Goal: Task Accomplishment & Management: Manage account settings

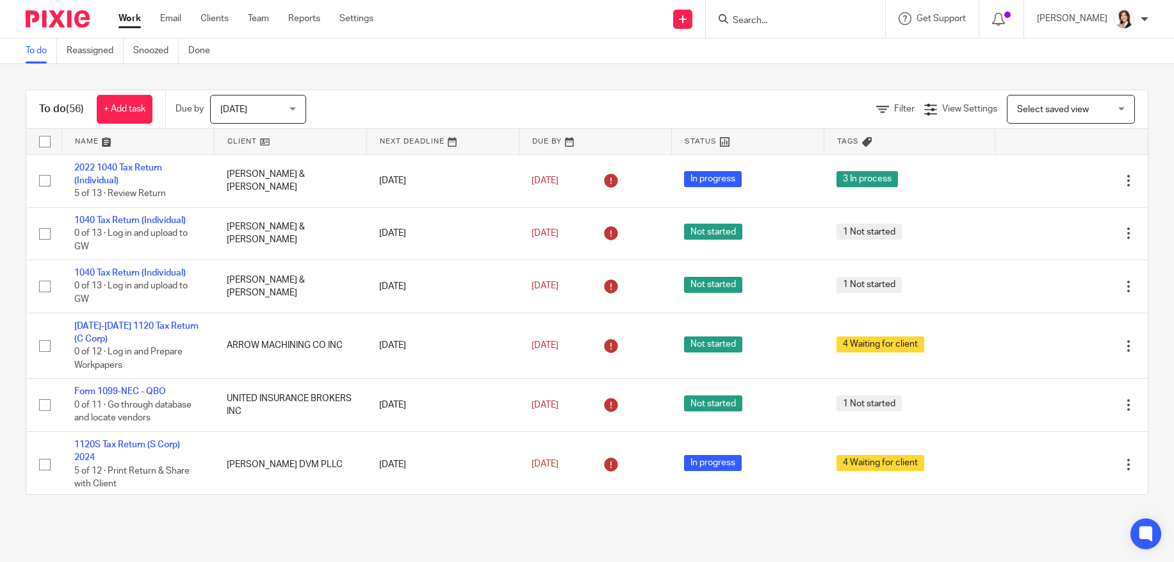
click at [751, 20] on input "Search" at bounding box center [788, 21] width 115 height 12
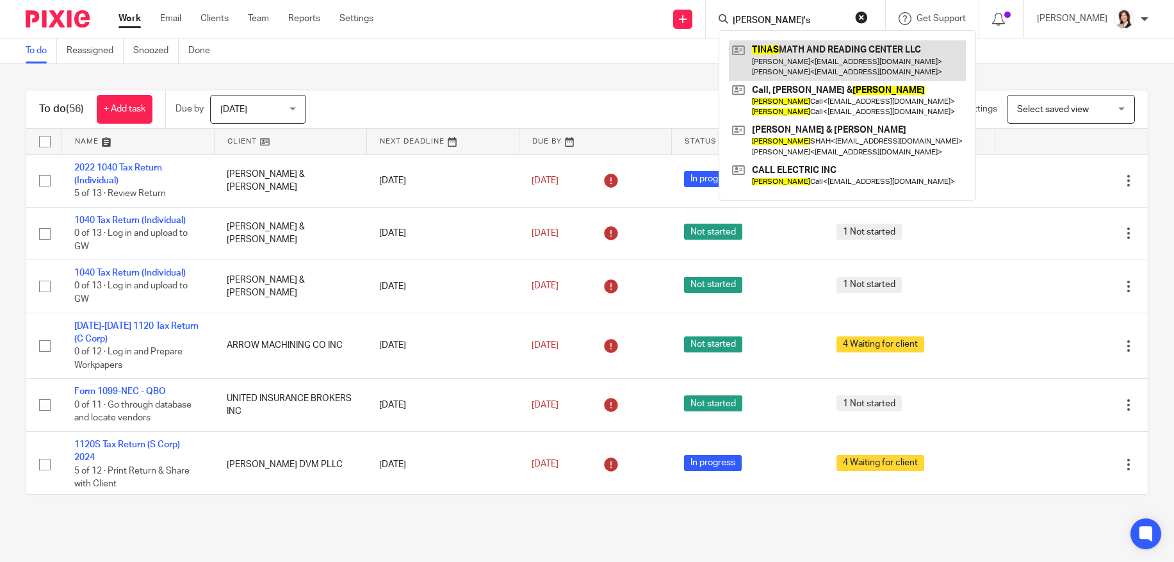
type input "Tina's"
click at [822, 53] on link at bounding box center [847, 60] width 237 height 40
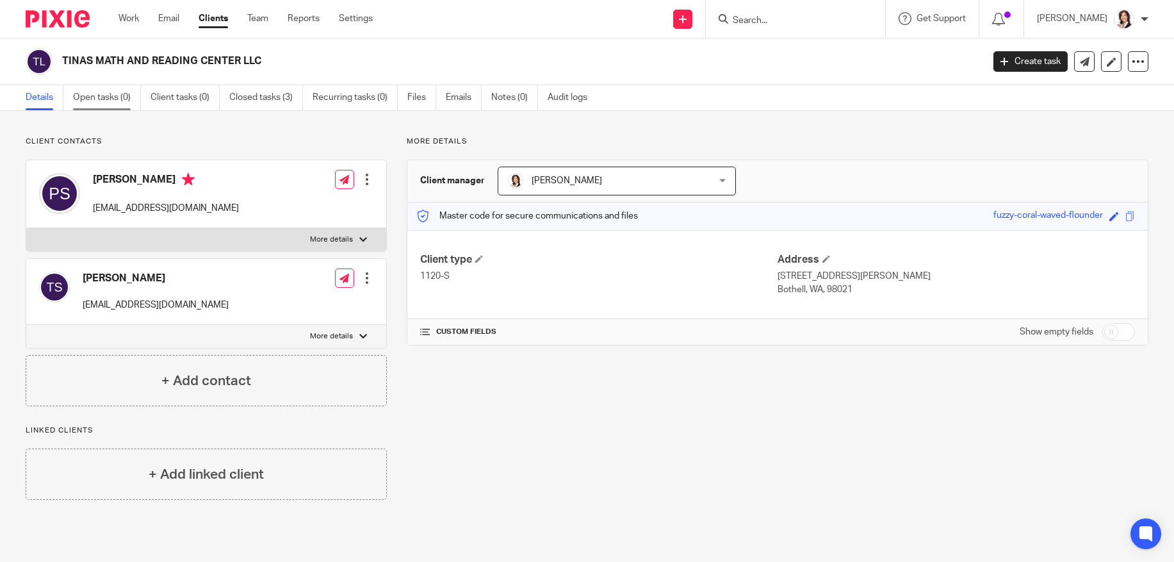
click at [104, 99] on link "Open tasks (0)" at bounding box center [107, 97] width 68 height 25
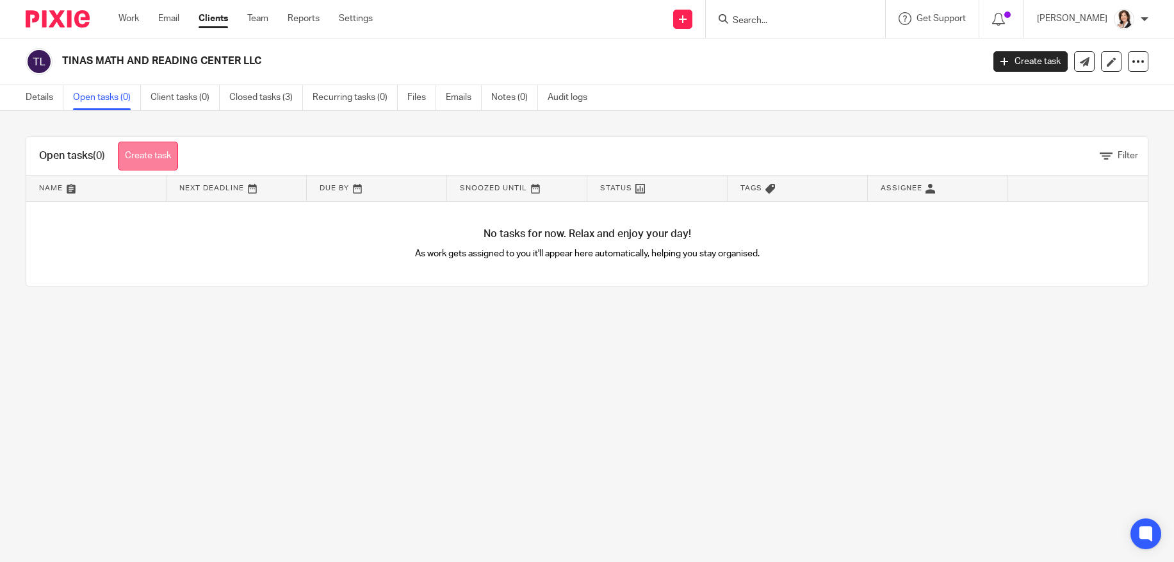
click at [145, 156] on link "Create task" at bounding box center [148, 156] width 60 height 29
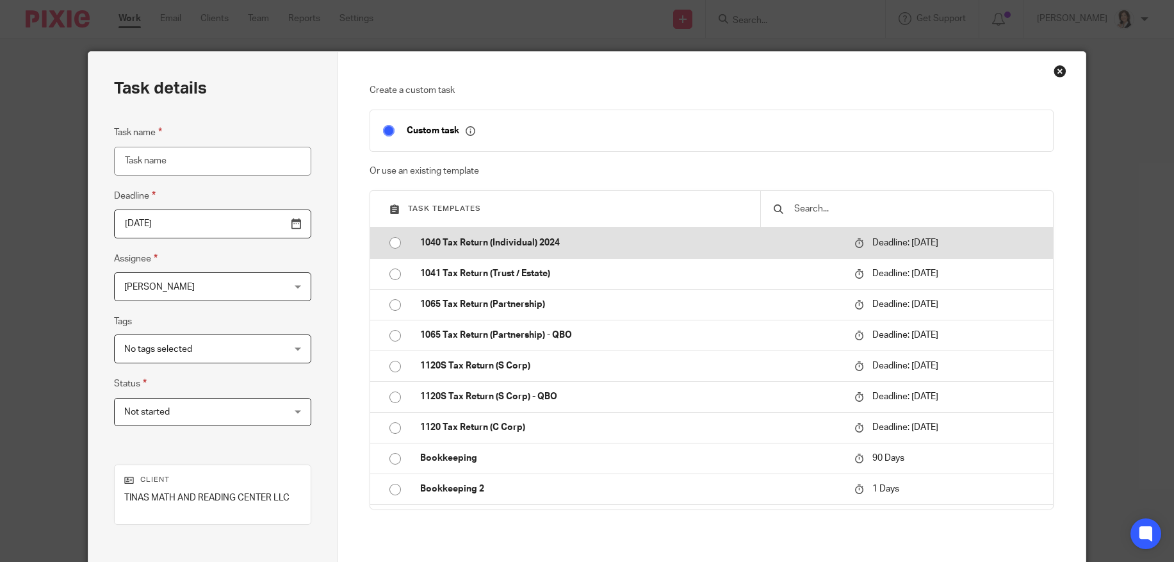
click at [385, 239] on input "radio" at bounding box center [395, 243] width 24 height 24
type input "[DATE]"
type input "1040 Tax Return (Individual) 2024"
checkbox input "false"
radio input "false"
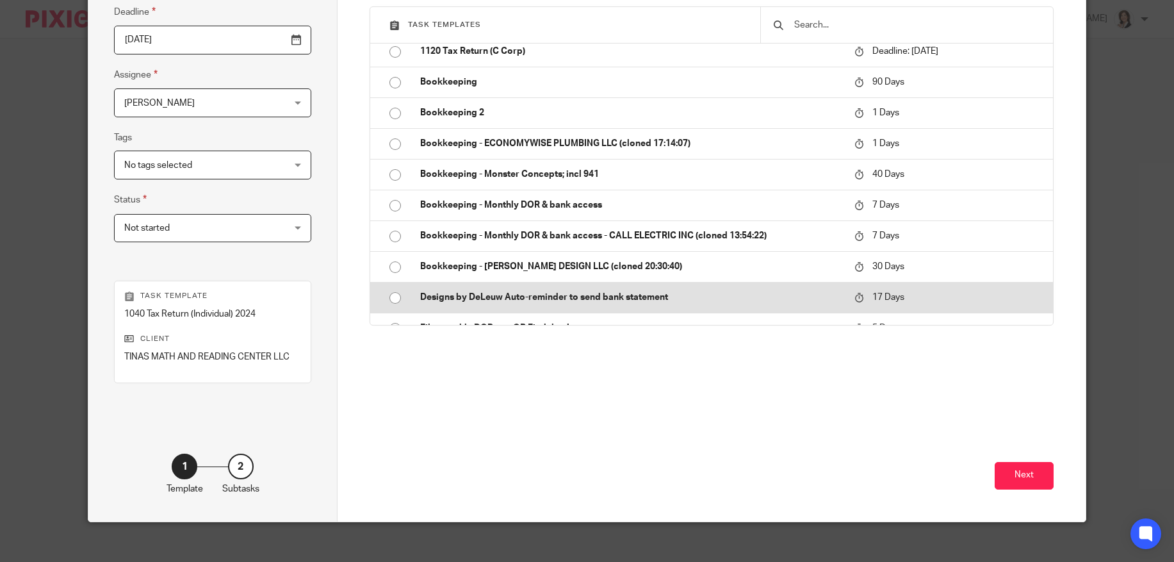
scroll to position [195, 0]
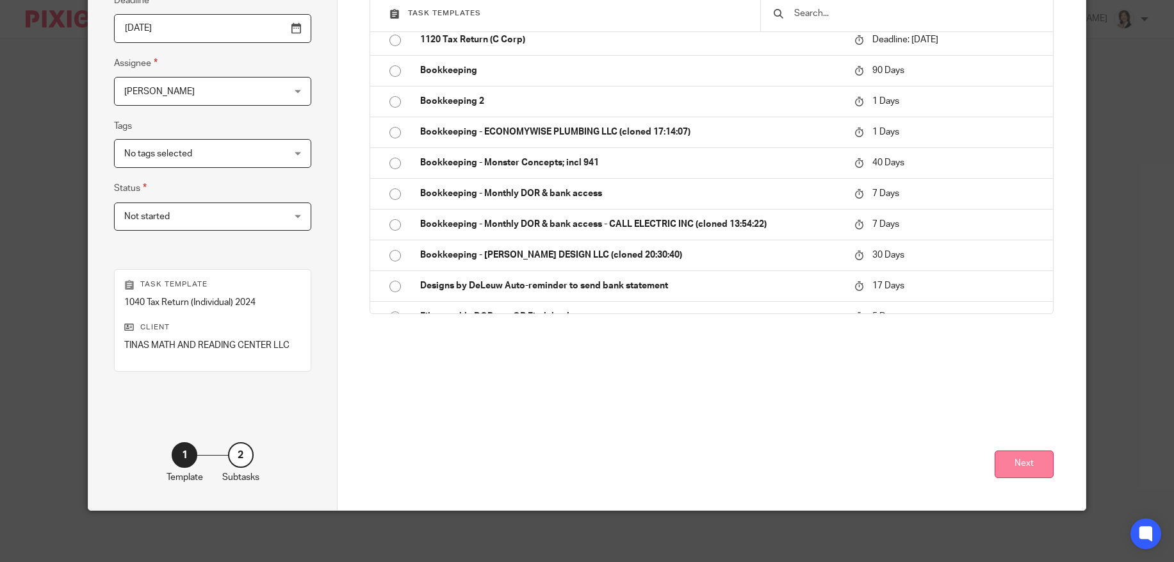
click at [1010, 470] on button "Next" at bounding box center [1023, 464] width 59 height 28
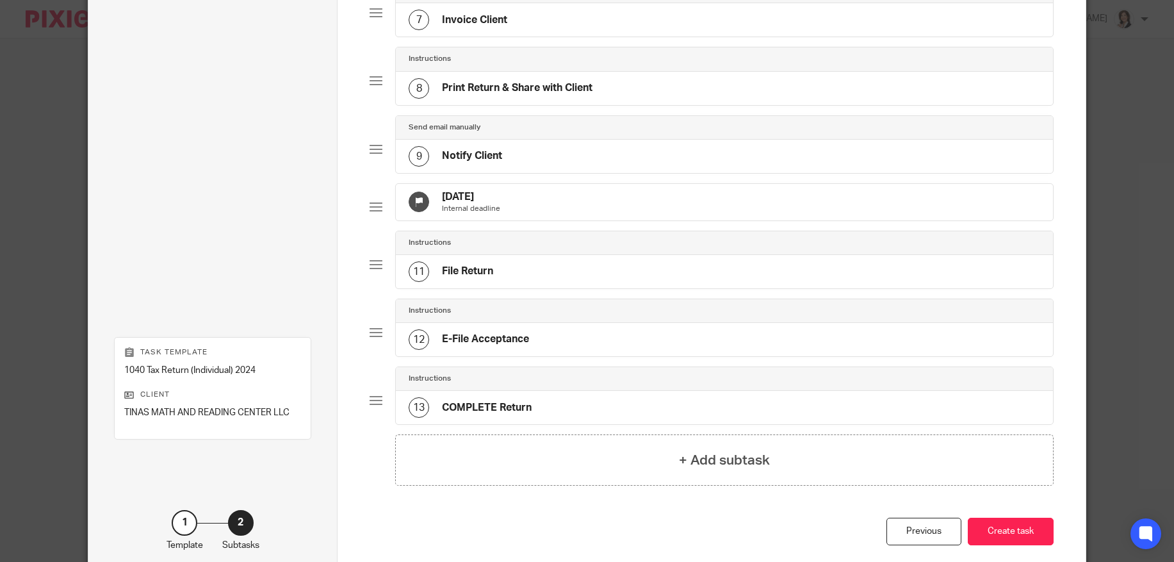
scroll to position [623, 0]
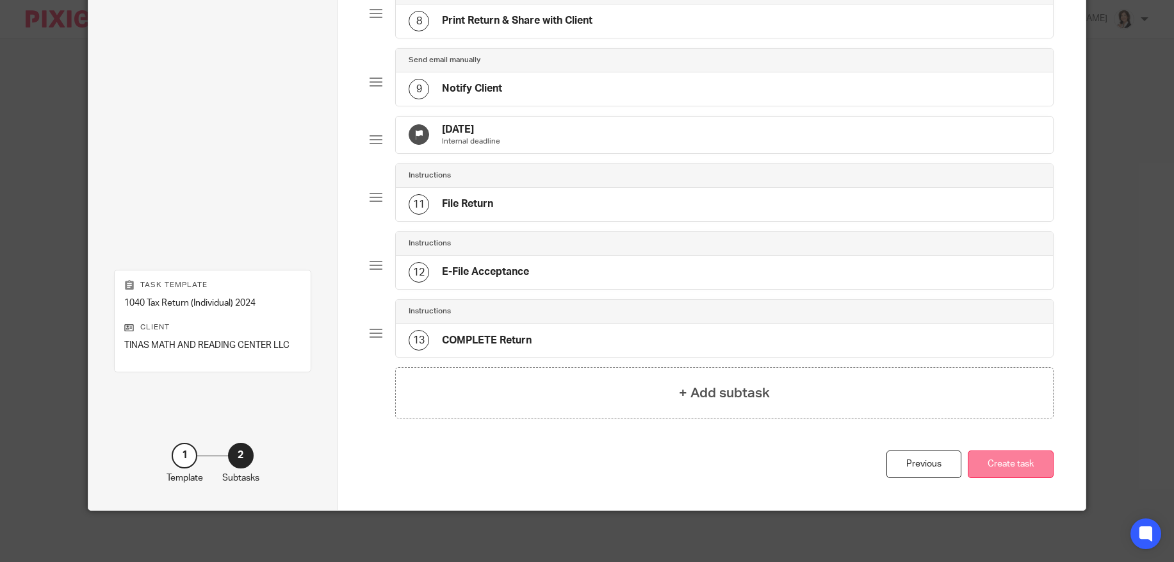
click at [996, 457] on button "Create task" at bounding box center [1010, 464] width 86 height 28
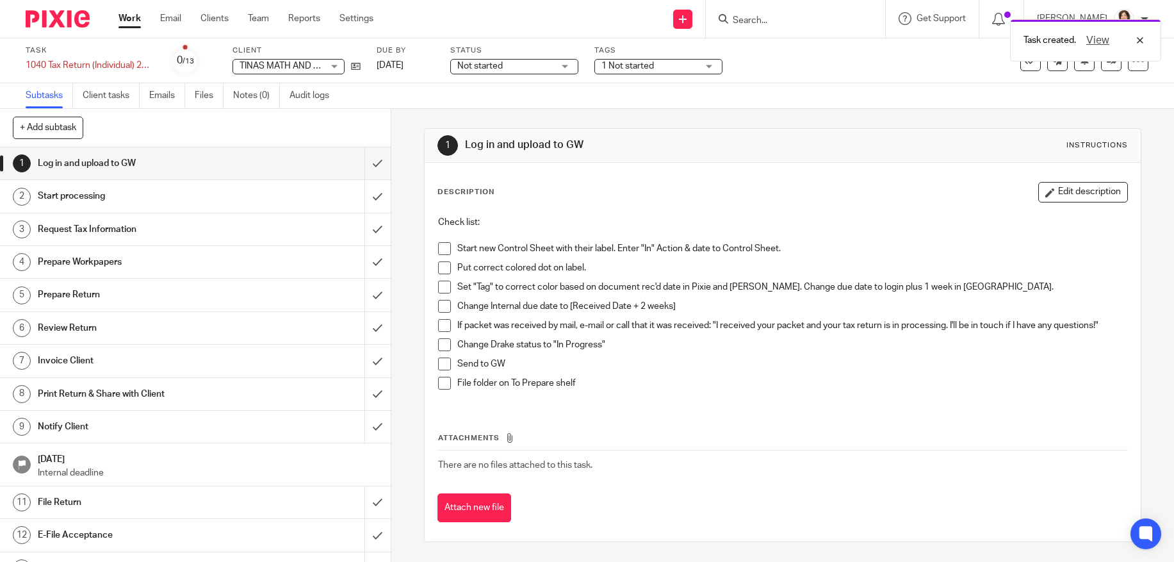
click at [912, 61] on div "Task 1040 Tax Return (Individual) 2024 Save 1040 Tax Return (Individual) 2024 0…" at bounding box center [493, 60] width 935 height 31
click at [1128, 67] on div at bounding box center [1138, 61] width 20 height 20
click at [1065, 158] on li "Make recurring" at bounding box center [1079, 149] width 102 height 19
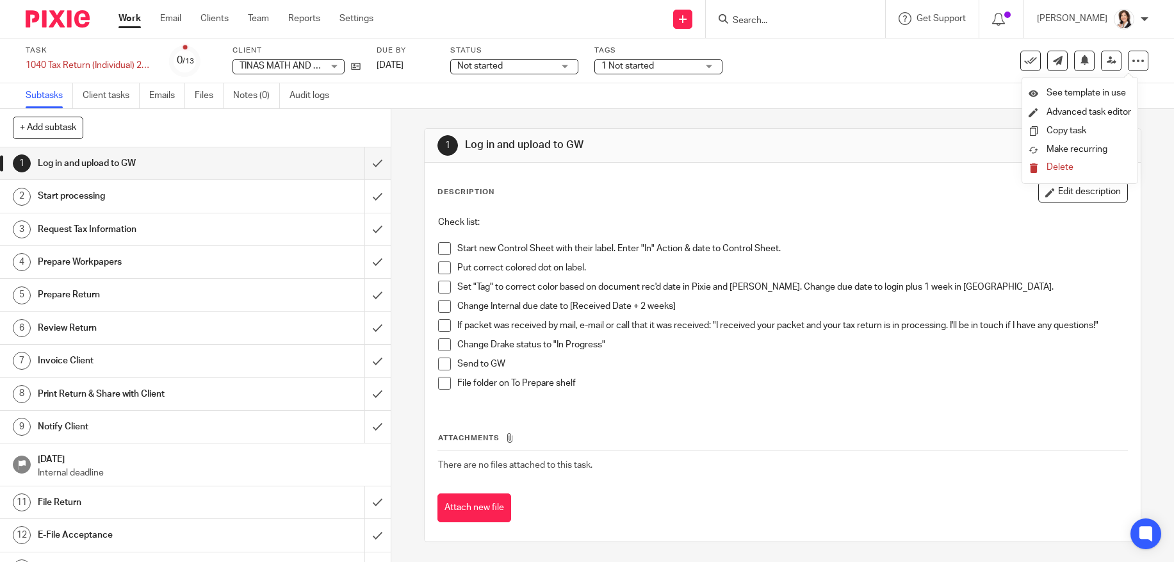
click at [1056, 165] on span "Delete" at bounding box center [1059, 167] width 27 height 9
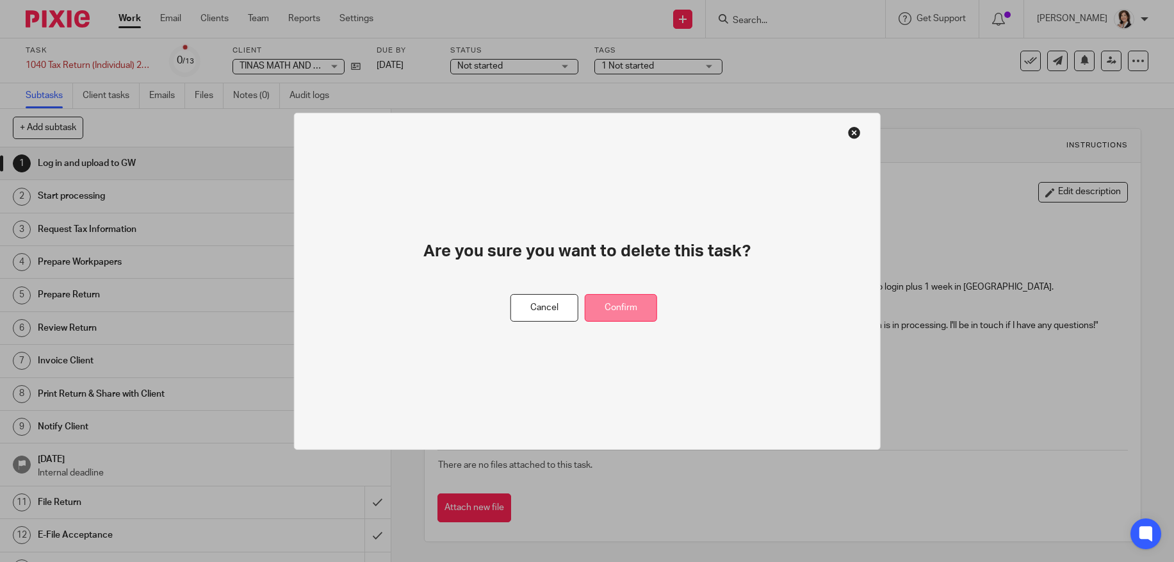
click at [640, 303] on button "Confirm" at bounding box center [621, 308] width 72 height 28
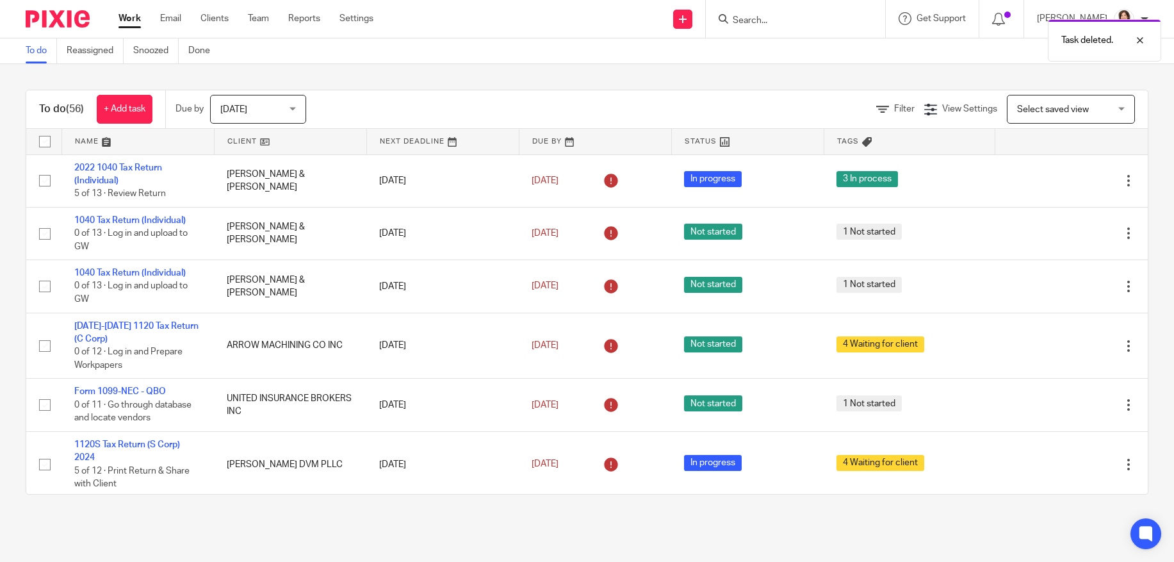
click at [757, 16] on div "Task deleted." at bounding box center [874, 37] width 574 height 49
click at [757, 17] on div "Task deleted." at bounding box center [874, 37] width 574 height 49
click at [766, 22] on div "Task deleted." at bounding box center [874, 37] width 574 height 49
click at [765, 22] on div "Task deleted." at bounding box center [874, 37] width 574 height 49
drag, startPoint x: 765, startPoint y: 22, endPoint x: 738, endPoint y: 23, distance: 27.5
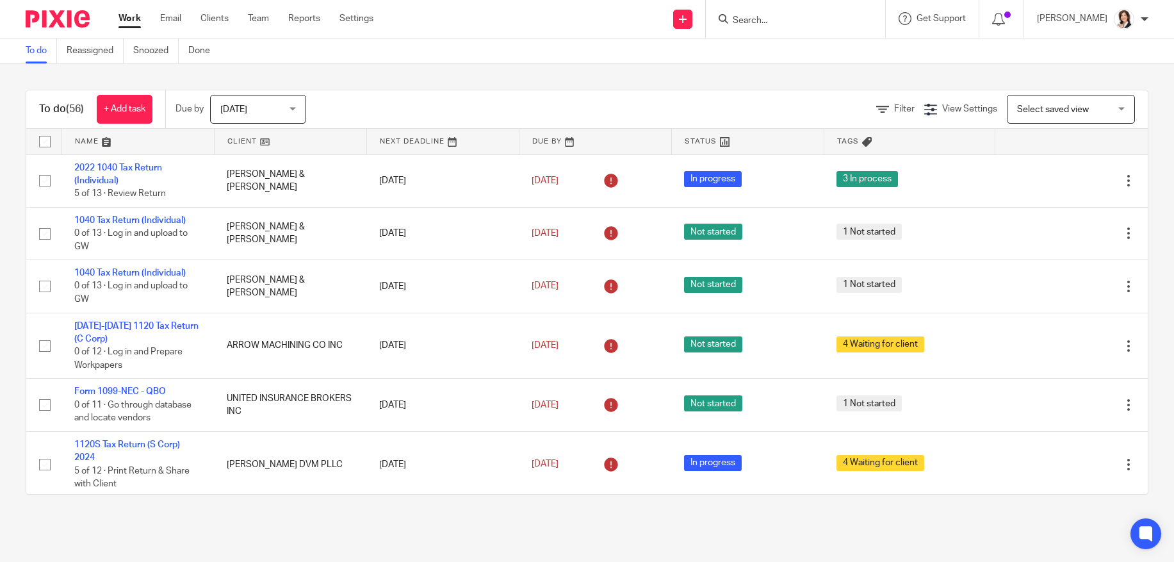
click at [728, 23] on icon at bounding box center [723, 19] width 10 height 10
click at [739, 23] on div at bounding box center [792, 19] width 149 height 16
click at [752, 19] on input "Search" at bounding box center [788, 21] width 115 height 12
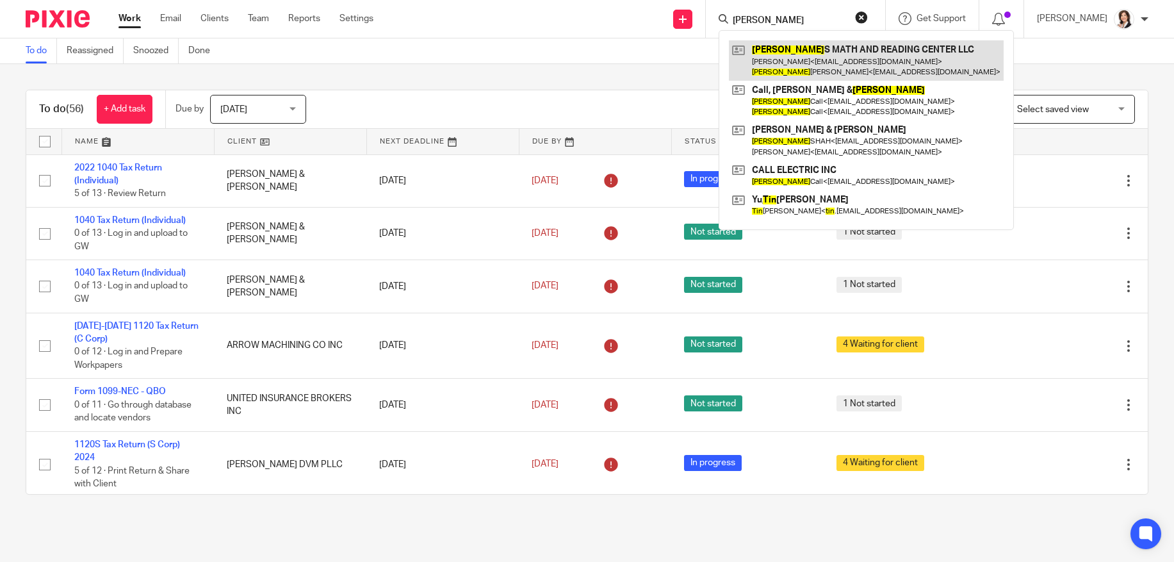
type input "tina"
click at [788, 55] on link at bounding box center [866, 60] width 275 height 40
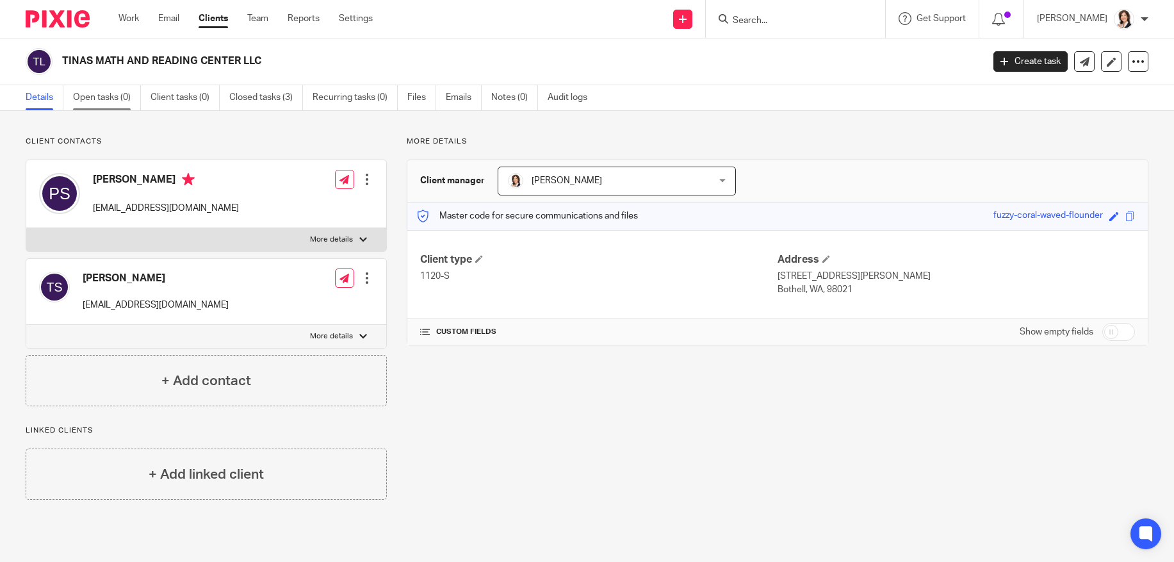
click at [111, 95] on link "Open tasks (0)" at bounding box center [107, 97] width 68 height 25
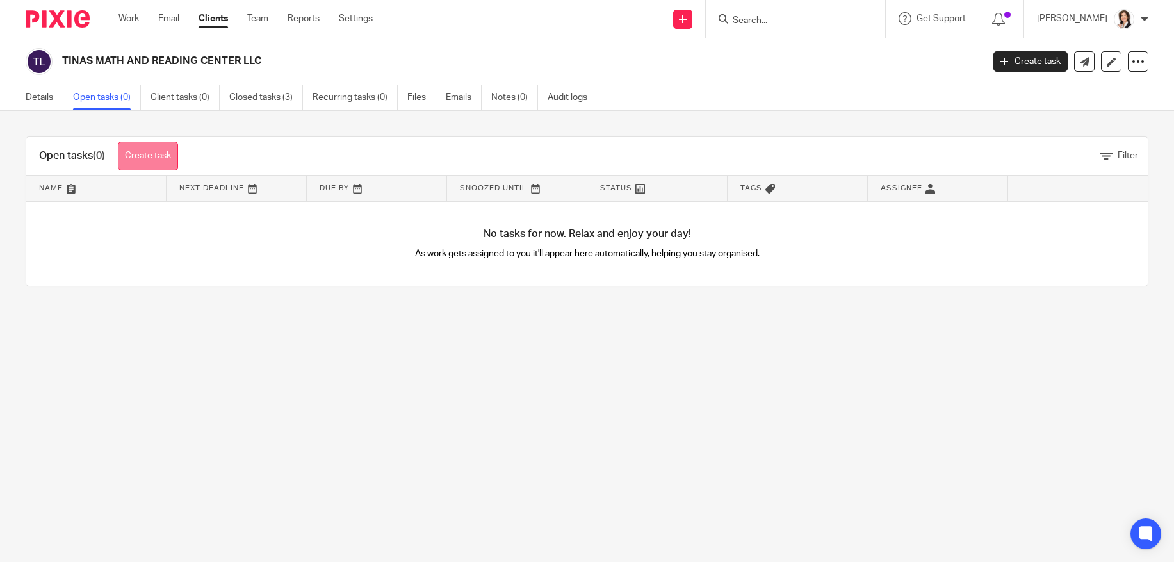
click at [168, 154] on link "Create task" at bounding box center [148, 156] width 60 height 29
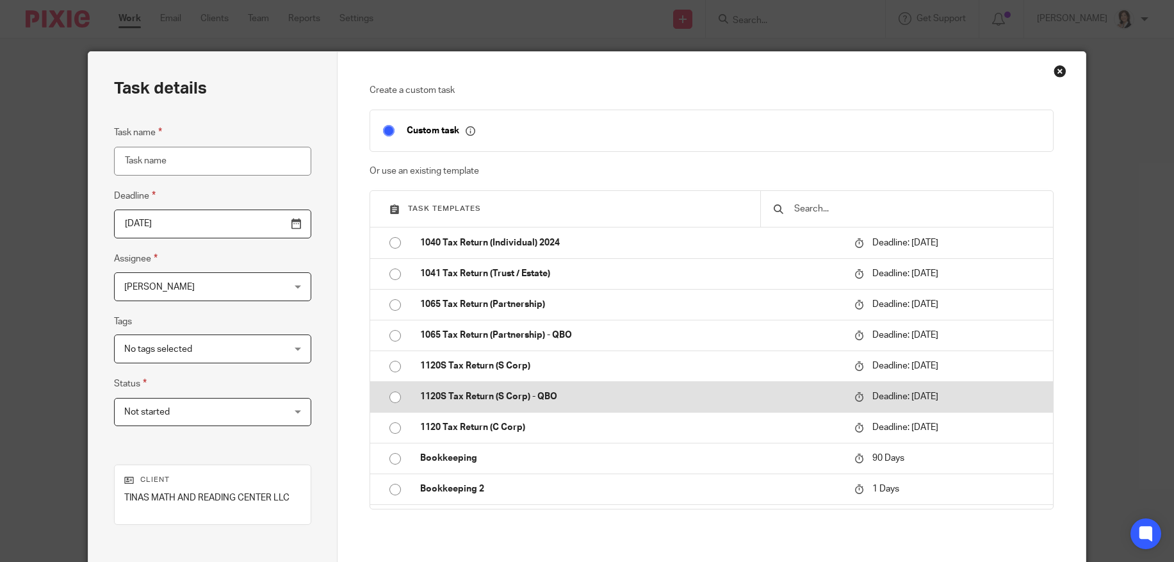
click at [391, 394] on input "radio" at bounding box center [395, 397] width 24 height 24
type input "[DATE]"
type input "1120S Tax Return (S Corp) - QBO"
checkbox input "false"
radio input "false"
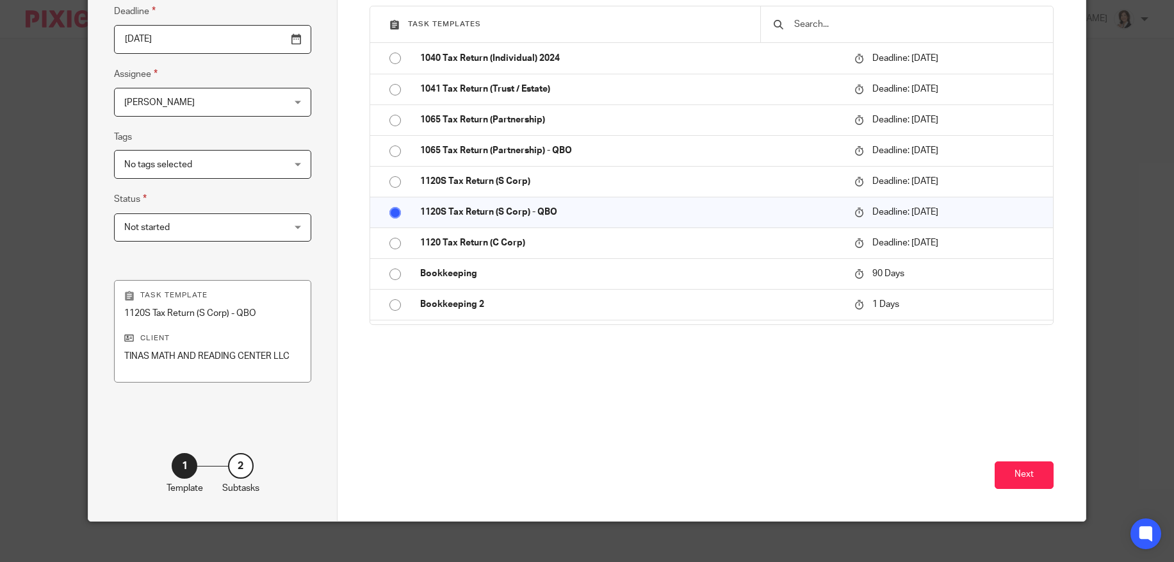
scroll to position [195, 0]
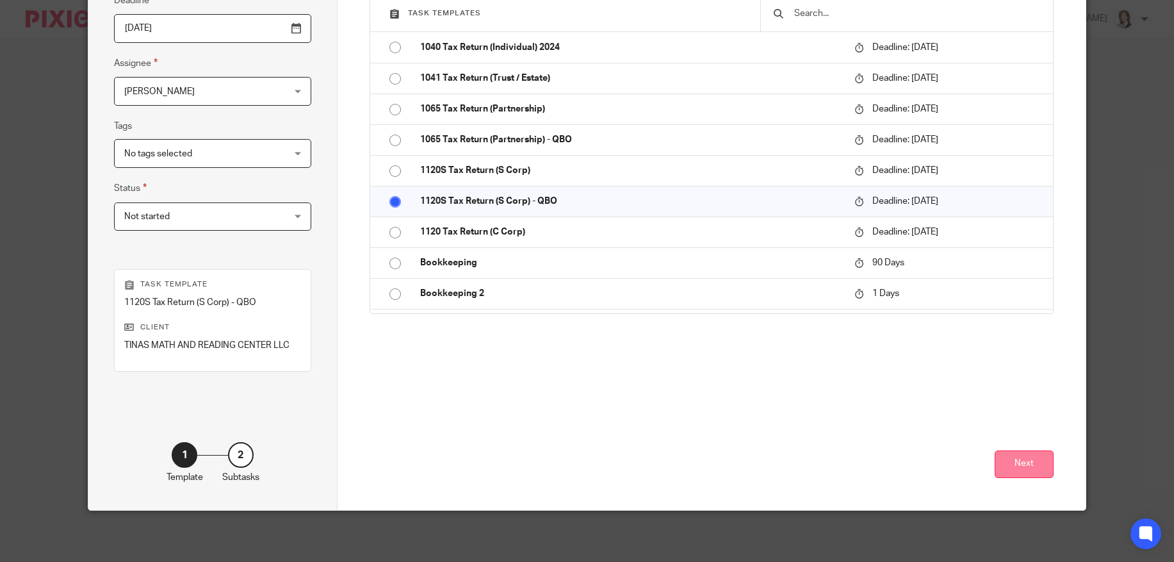
click at [1032, 469] on button "Next" at bounding box center [1023, 464] width 59 height 28
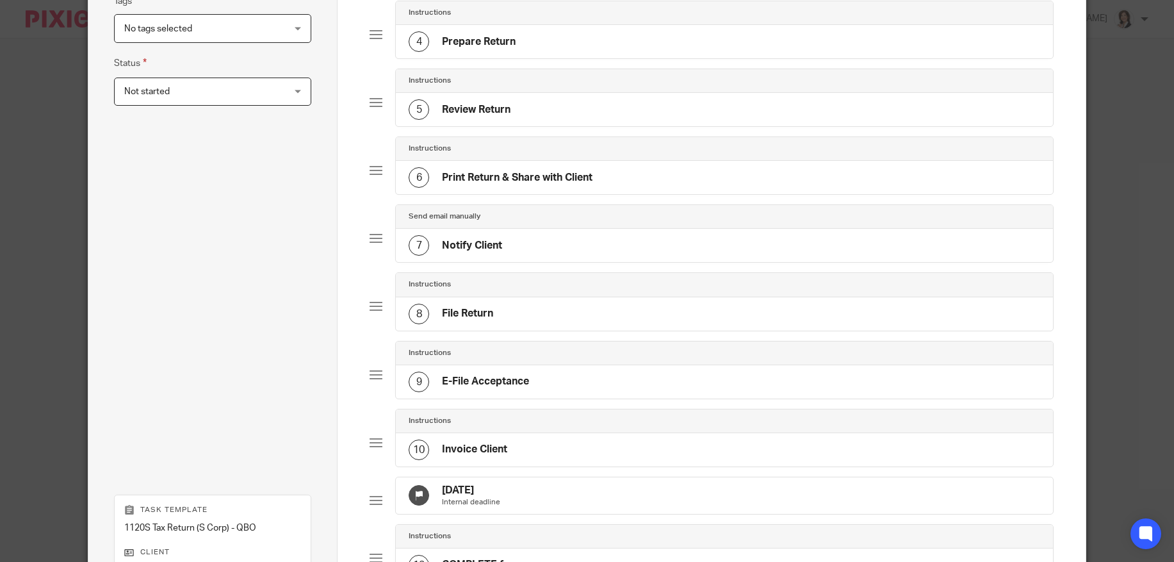
scroll to position [555, 0]
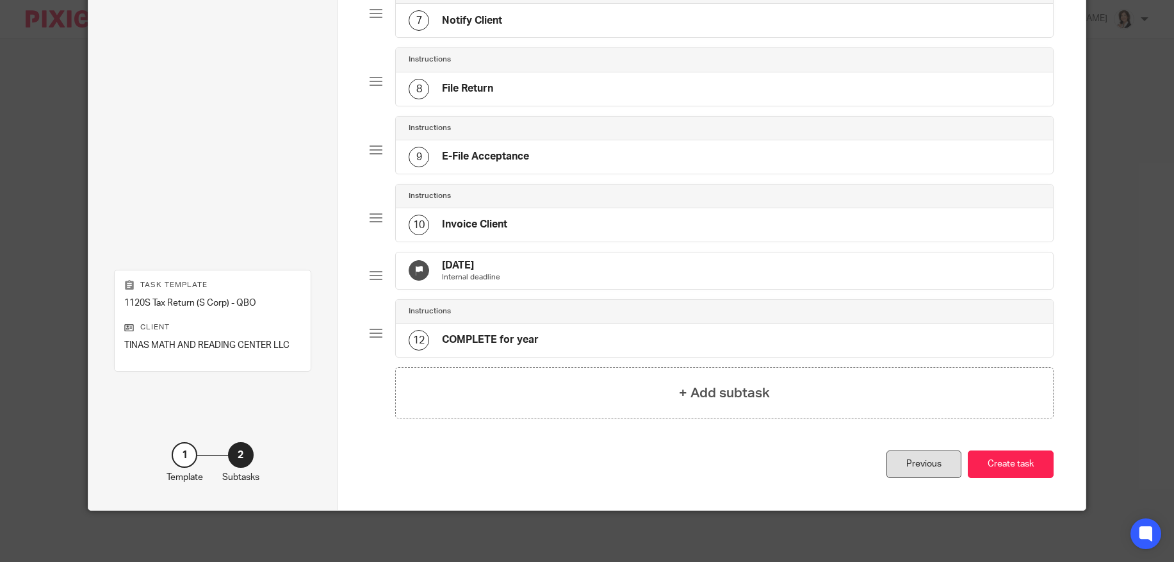
click at [921, 467] on div "Previous" at bounding box center [923, 464] width 75 height 28
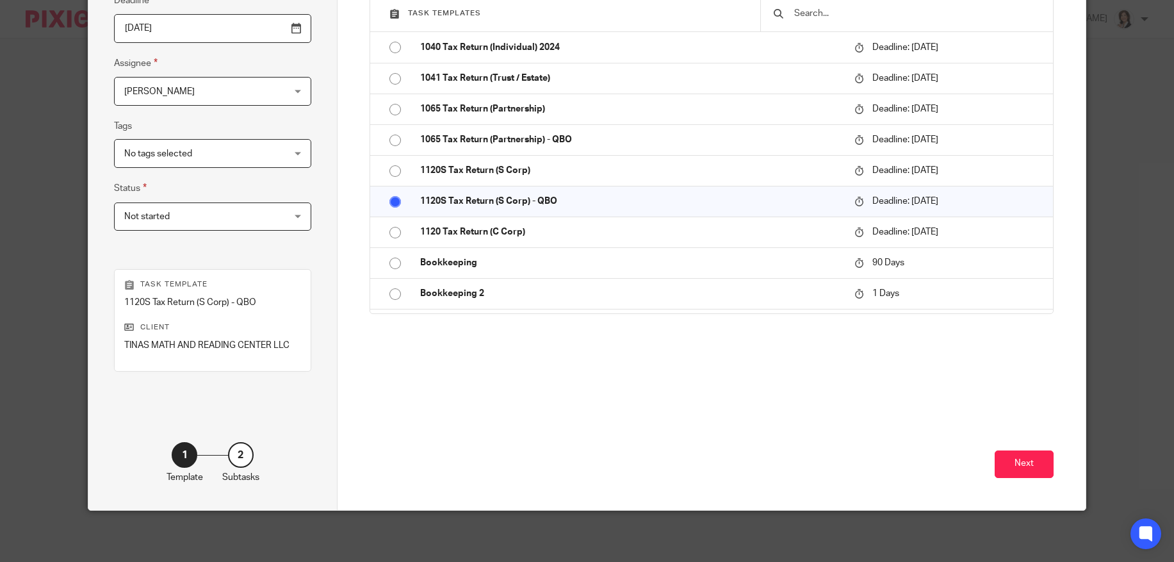
scroll to position [195, 0]
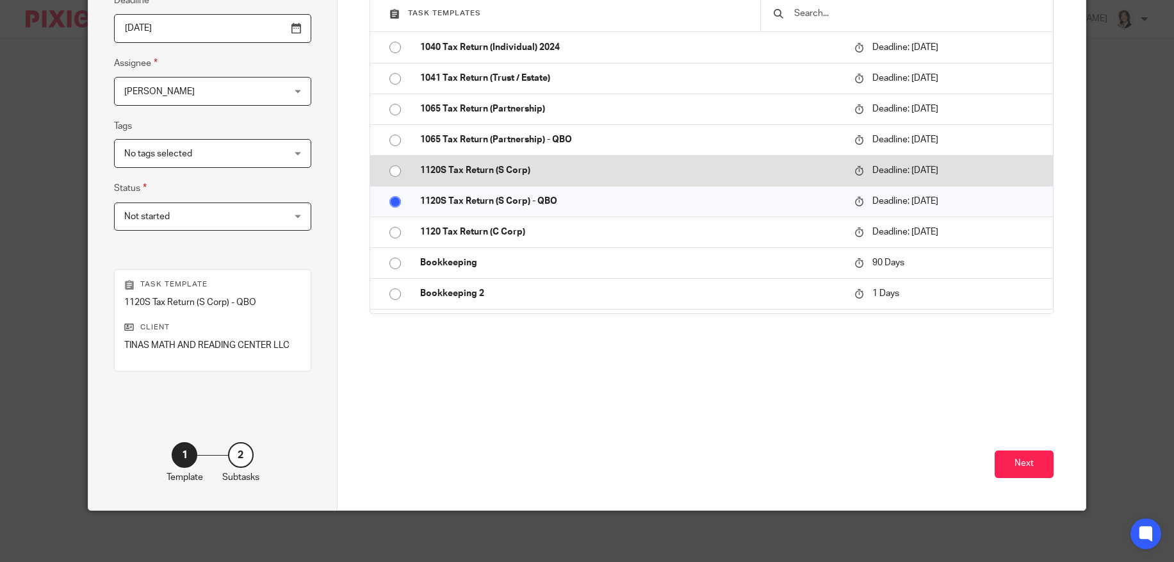
click at [391, 168] on input "radio" at bounding box center [395, 171] width 24 height 24
type input "1120S Tax Return (S Corp)"
radio input "false"
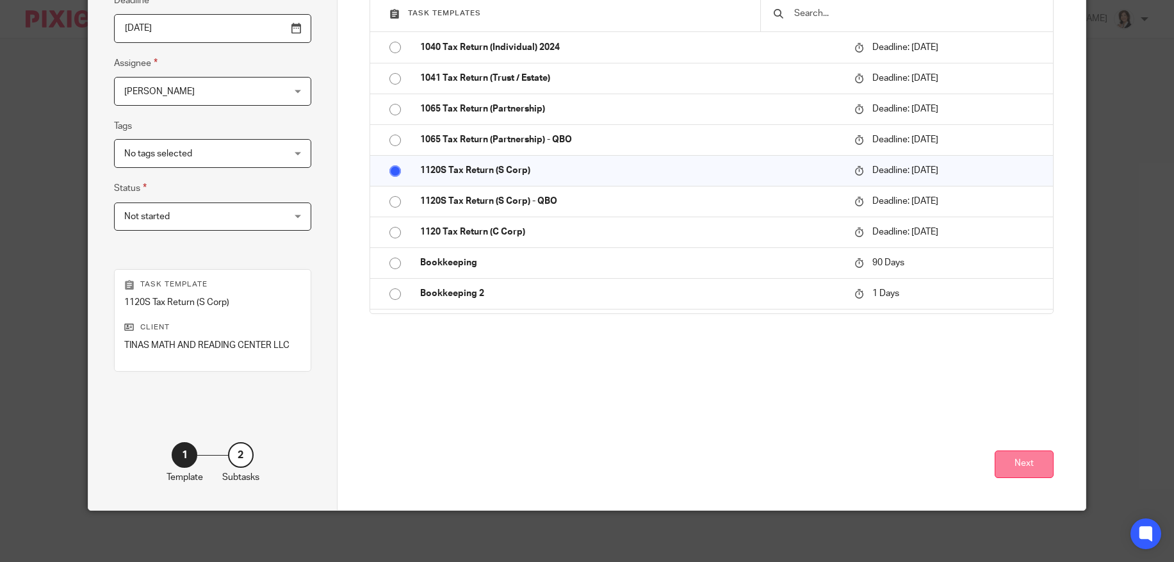
click at [1014, 468] on button "Next" at bounding box center [1023, 464] width 59 height 28
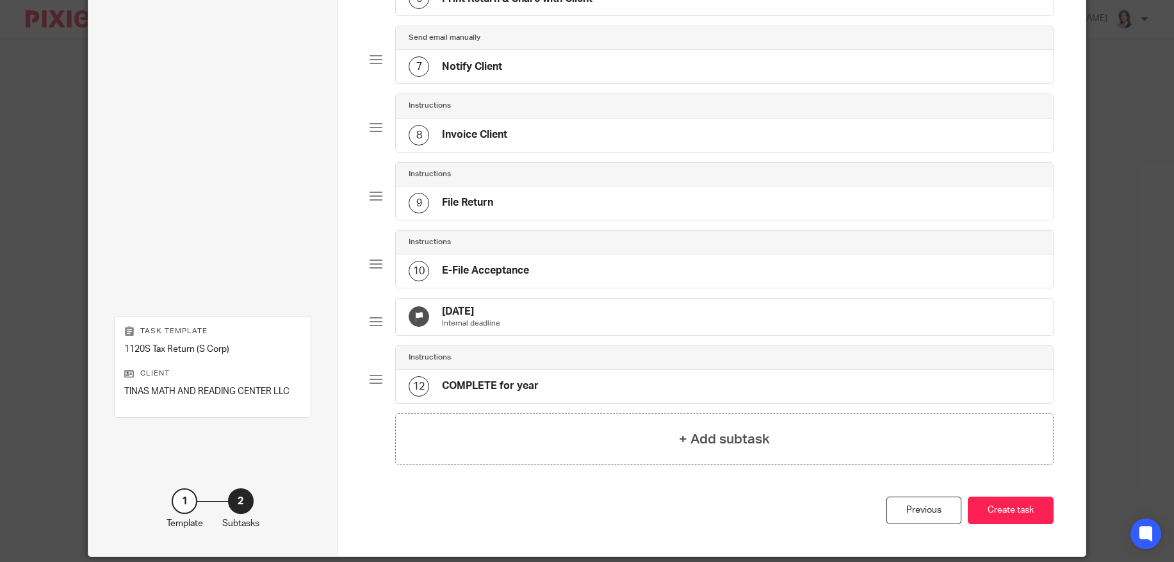
scroll to position [555, 0]
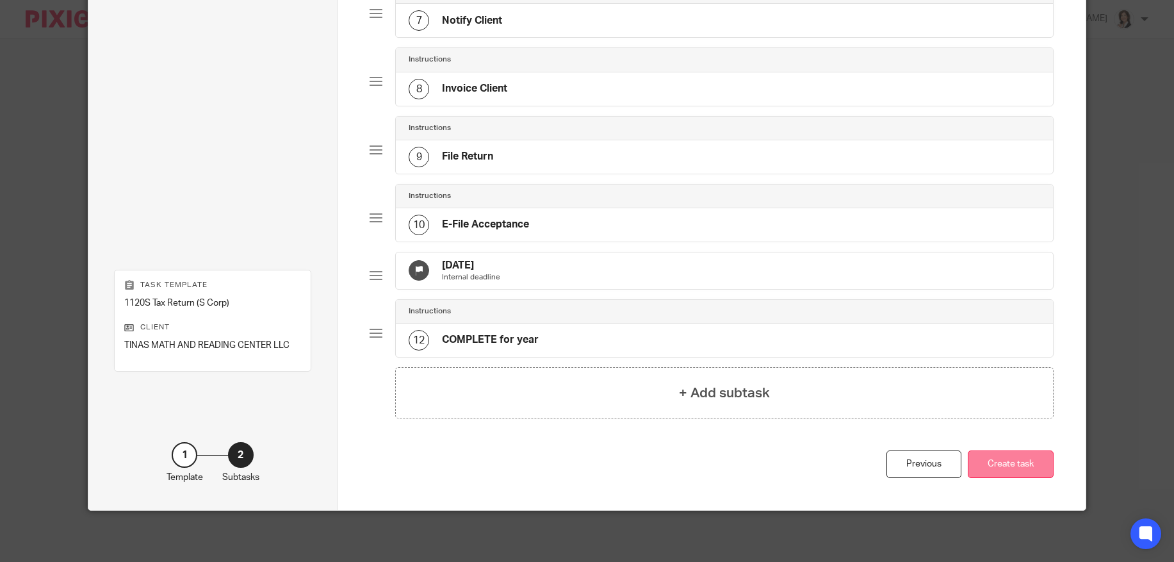
click at [1010, 465] on button "Create task" at bounding box center [1010, 464] width 86 height 28
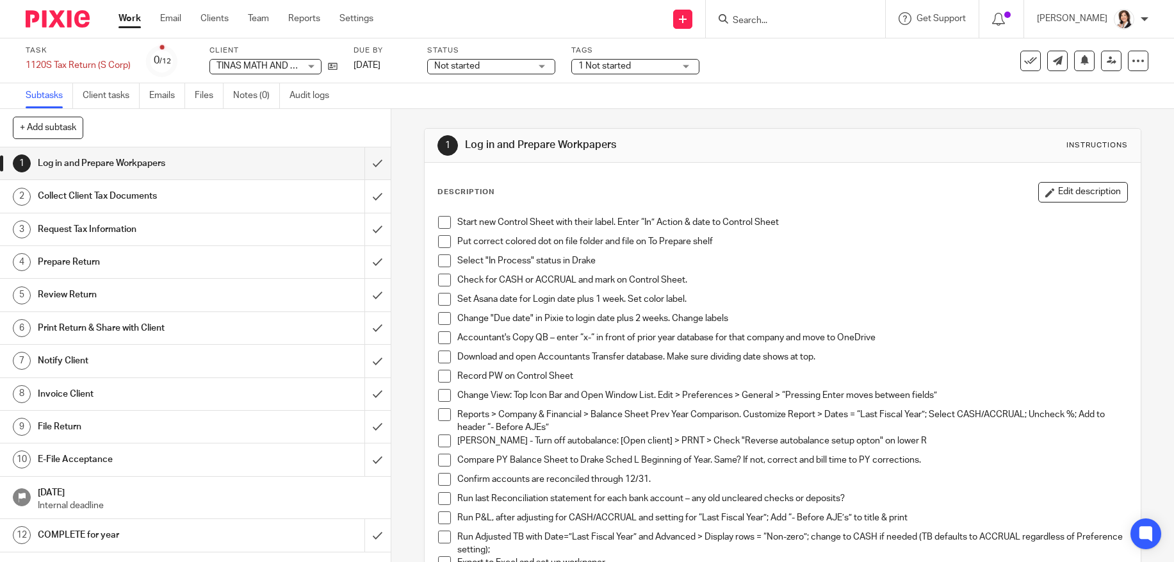
click at [439, 223] on span at bounding box center [444, 222] width 13 height 13
click at [442, 243] on span at bounding box center [444, 241] width 13 height 13
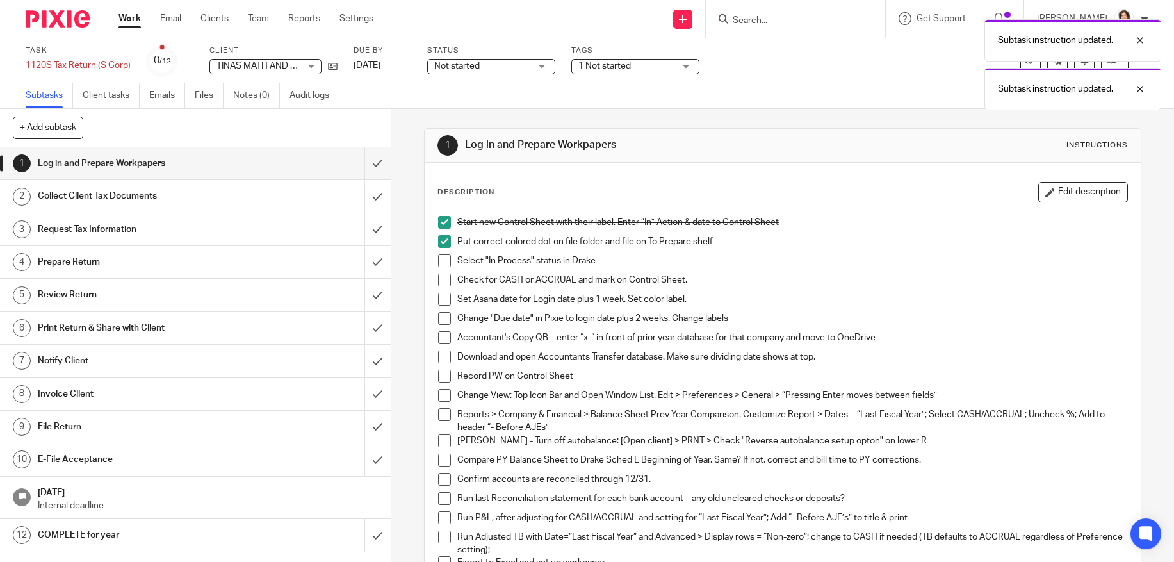
click at [440, 261] on span at bounding box center [444, 260] width 13 height 13
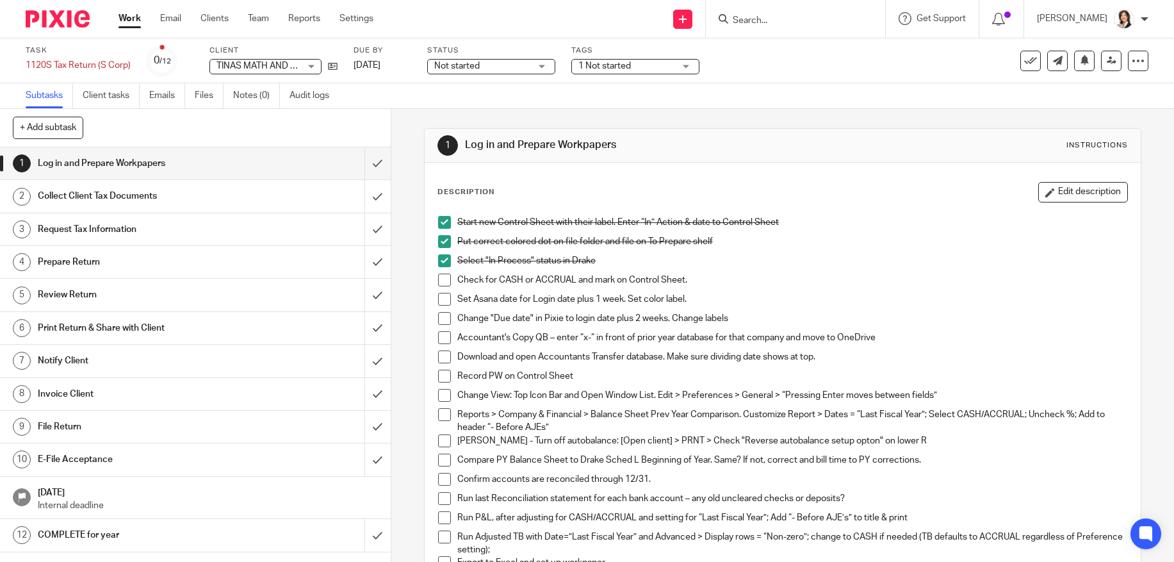
click at [439, 284] on span at bounding box center [444, 279] width 13 height 13
click at [438, 298] on span at bounding box center [444, 299] width 13 height 13
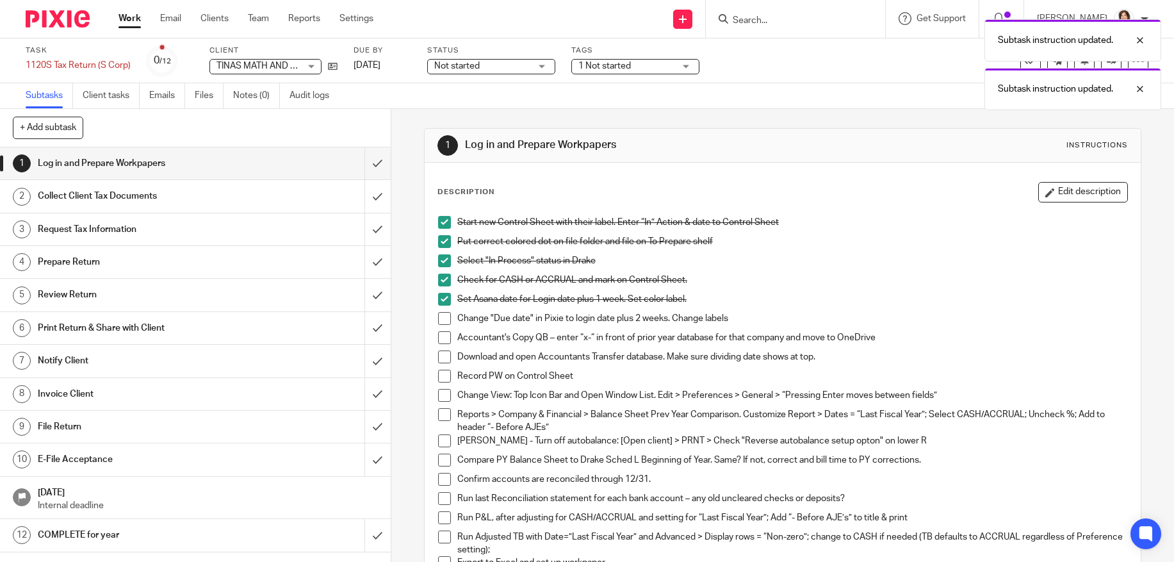
click at [440, 320] on span at bounding box center [444, 318] width 13 height 13
click at [683, 65] on div "Subtask instruction updated. Subtask instruction updated. Subtask instruction u…" at bounding box center [874, 86] width 574 height 146
click at [692, 67] on div "Subtask instruction updated. Subtask instruction updated." at bounding box center [874, 61] width 574 height 97
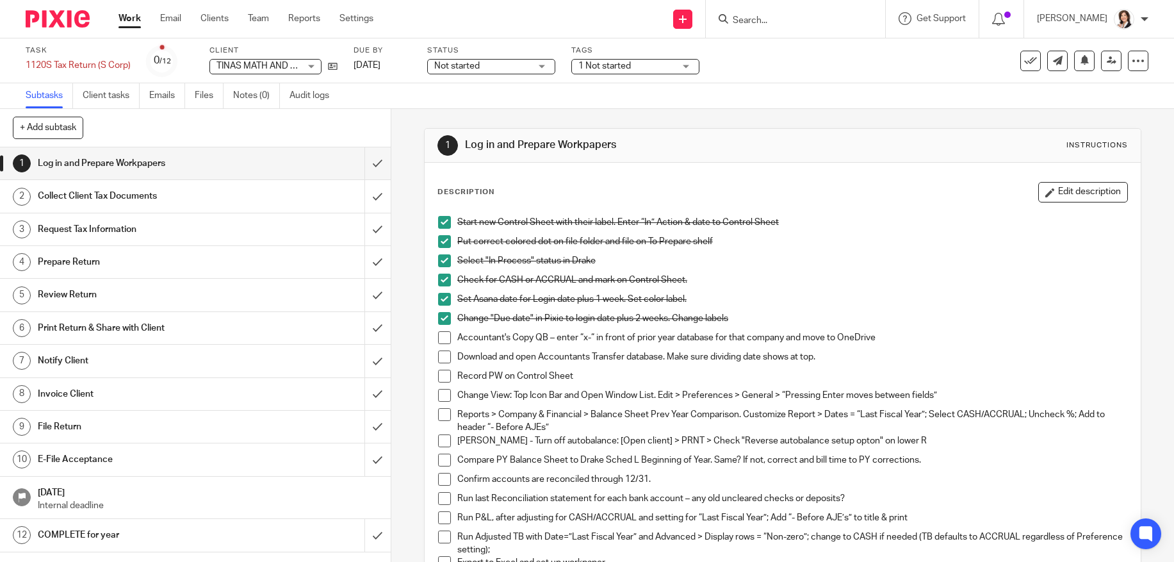
click at [686, 67] on div "1 Not started" at bounding box center [635, 66] width 128 height 15
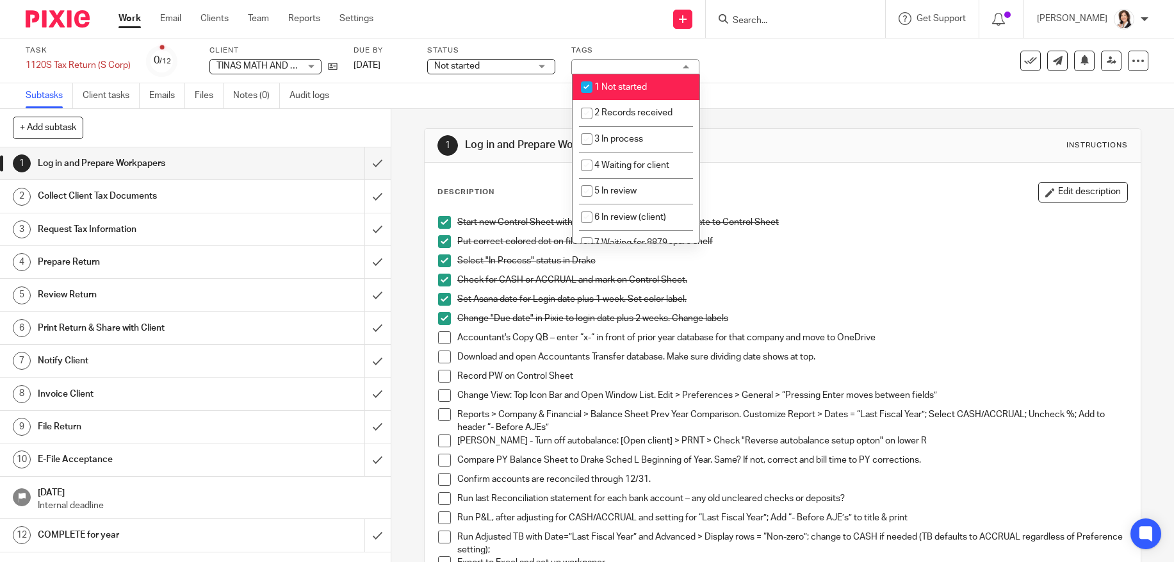
click at [590, 86] on input "checkbox" at bounding box center [586, 87] width 24 height 24
checkbox input "false"
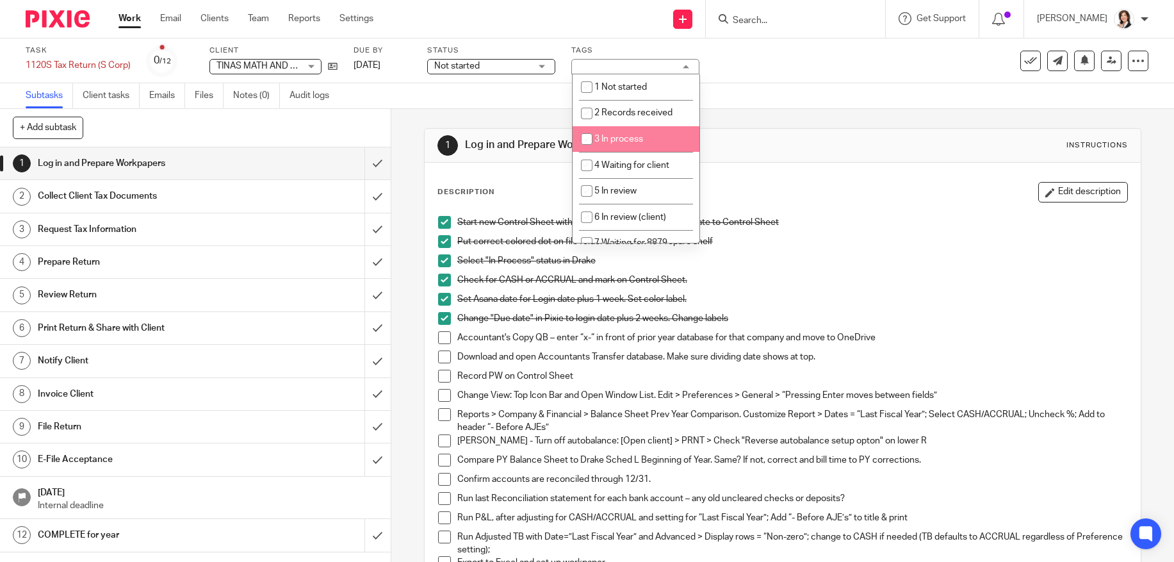
click at [587, 141] on input "checkbox" at bounding box center [586, 139] width 24 height 24
checkbox input "true"
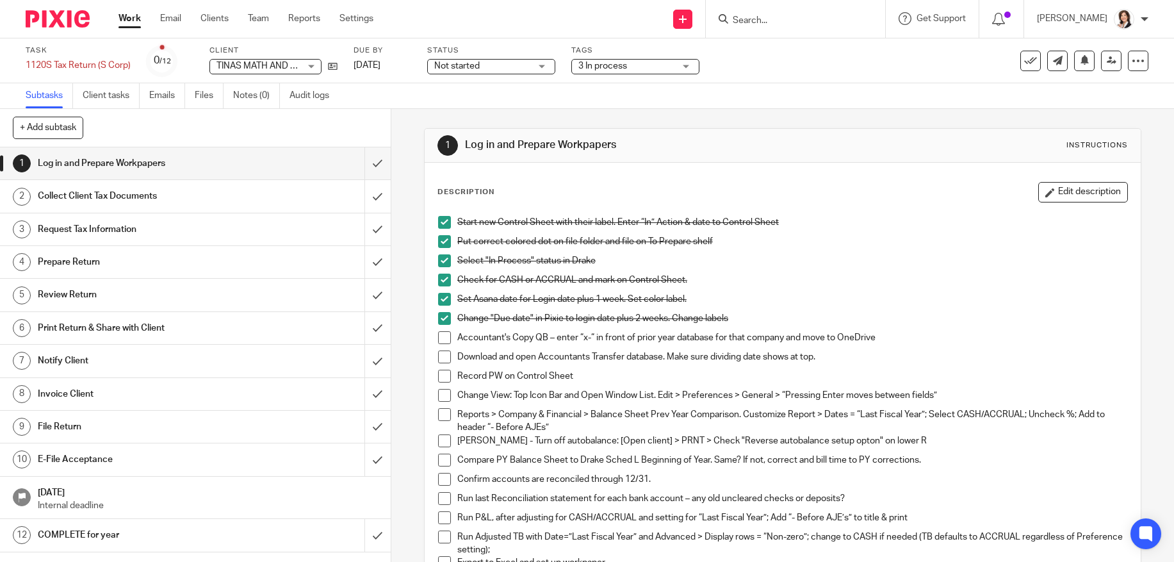
click at [858, 358] on p "Download and open Accountants Transfer database. Make sure dividing date shows …" at bounding box center [792, 356] width 670 height 13
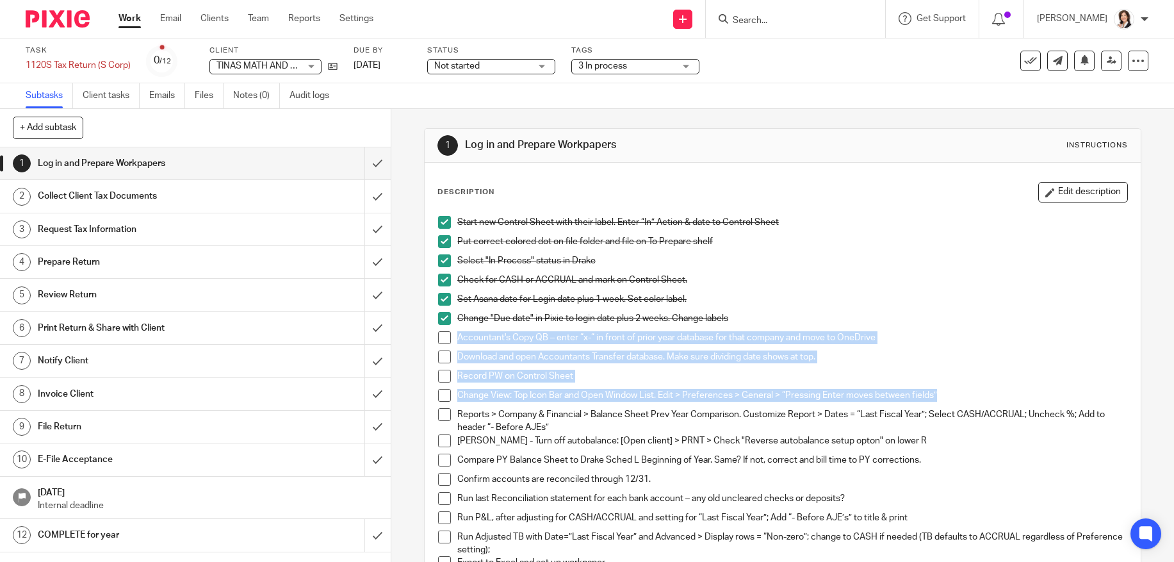
drag, startPoint x: 958, startPoint y: 395, endPoint x: 428, endPoint y: 344, distance: 532.6
click at [432, 344] on div "Start new Control Sheet with their label. Enter “In” Action & date to Control S…" at bounding box center [783, 425] width 702 height 433
click at [580, 398] on p "Change View: Top Icon Bar and Open Window List. Edit > Preferences > General > …" at bounding box center [792, 395] width 670 height 13
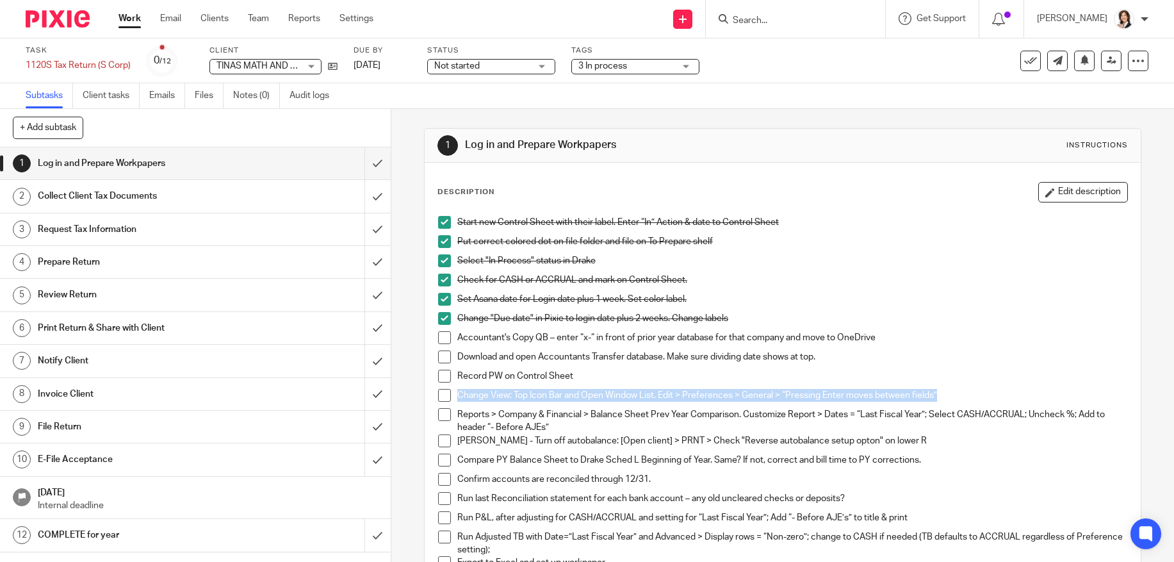
drag, startPoint x: 939, startPoint y: 394, endPoint x: 406, endPoint y: 389, distance: 533.4
click at [406, 389] on div "1 Log in and Prepare Workpapers Instructions Description Edit description Start…" at bounding box center [782, 335] width 782 height 453
click at [630, 372] on p "Record PW on Control Sheet" at bounding box center [792, 375] width 670 height 13
click at [457, 336] on p "Accountant's Copy QB – enter “x-“ in front of prior year database for that comp…" at bounding box center [792, 337] width 670 height 13
click at [457, 337] on p "Accountant's Copy QB – enter “x-“ in front of prior year database for that comp…" at bounding box center [792, 337] width 670 height 13
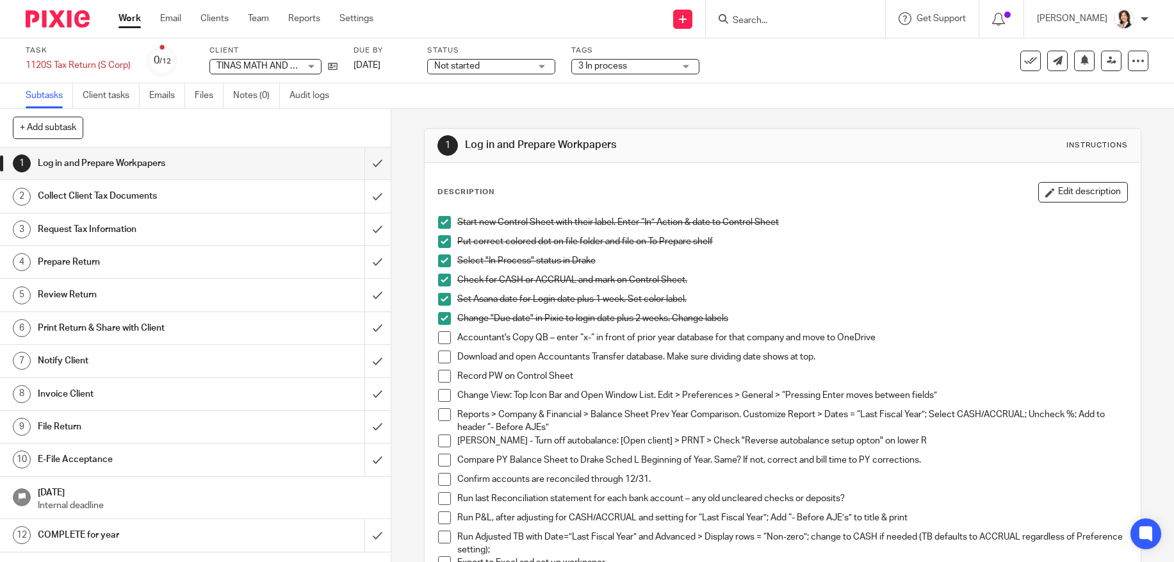
click at [457, 360] on p "Download and open Accountants Transfer database. Make sure dividing date shows …" at bounding box center [792, 356] width 670 height 13
click at [457, 337] on p "Accountant's Copy QB – enter “x-“ in front of prior year database for that comp…" at bounding box center [792, 337] width 670 height 13
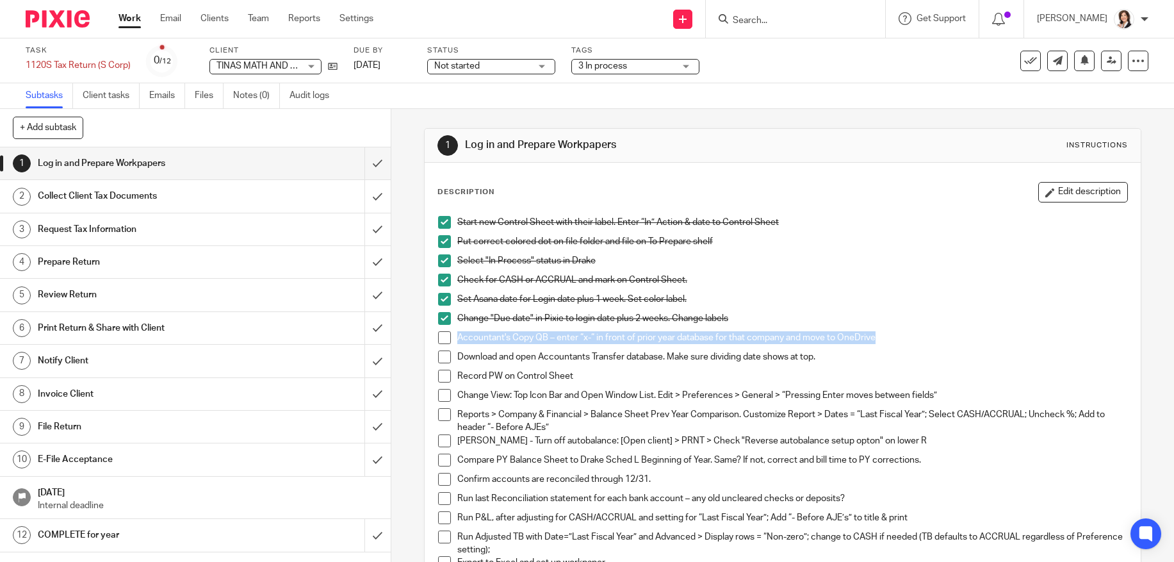
drag, startPoint x: 455, startPoint y: 334, endPoint x: 907, endPoint y: 334, distance: 452.0
click at [907, 334] on p "Accountant's Copy QB – enter “x-“ in front of prior year database for that comp…" at bounding box center [792, 337] width 670 height 13
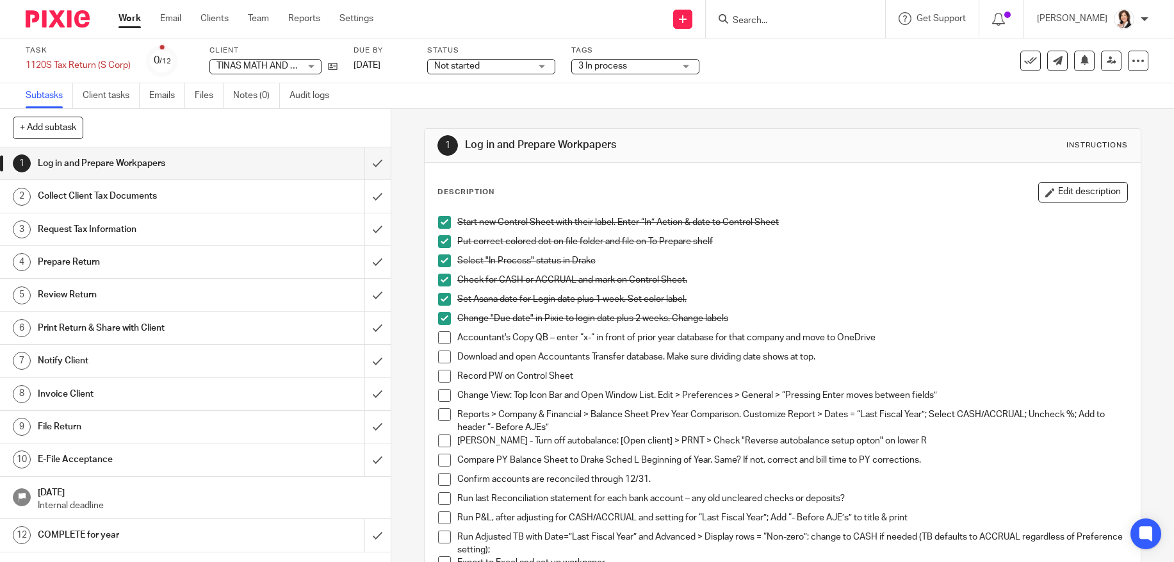
drag, startPoint x: 907, startPoint y: 334, endPoint x: 795, endPoint y: 362, distance: 115.4
click at [795, 362] on p "Download and open Accountants Transfer database. Make sure dividing date shows …" at bounding box center [792, 356] width 670 height 13
click at [611, 384] on div "Record PW on Control Sheet" at bounding box center [792, 378] width 670 height 19
click at [594, 377] on p "Record PW on Control Sheet" at bounding box center [792, 375] width 670 height 13
click at [571, 373] on p "Record PW on Control Sheet" at bounding box center [792, 375] width 670 height 13
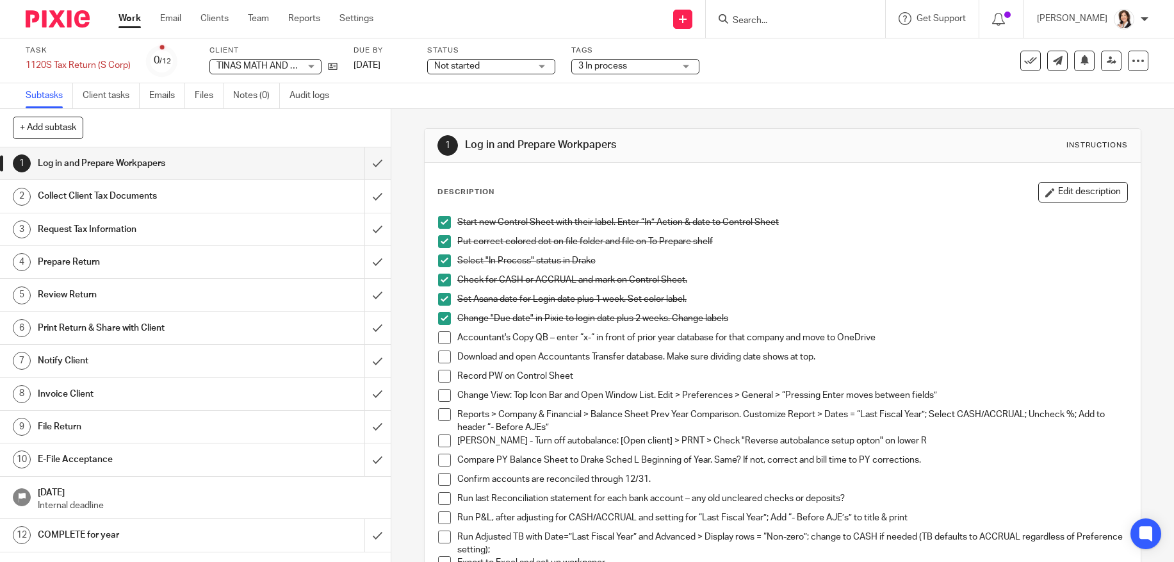
click at [578, 373] on p "Record PW on Control Sheet" at bounding box center [792, 375] width 670 height 13
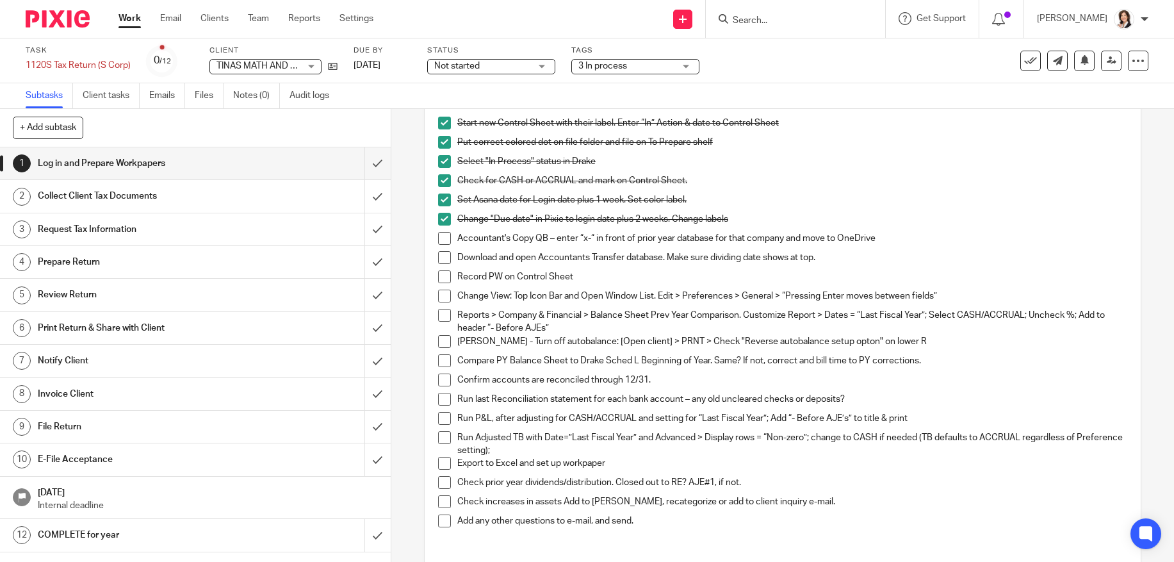
scroll to position [128, 0]
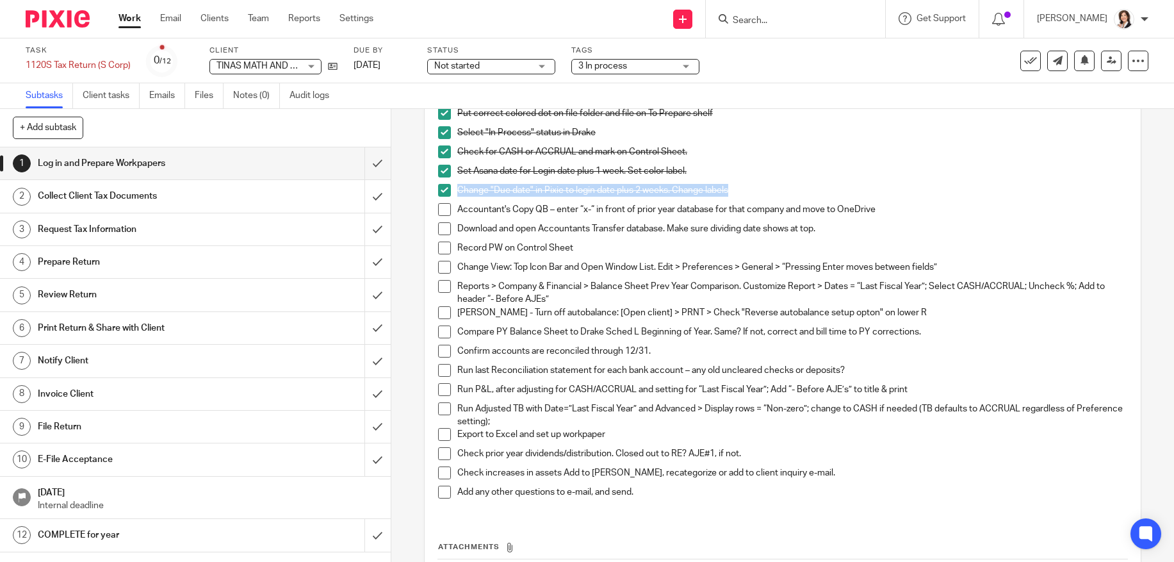
click at [595, 217] on div "Accountant's Copy QB – enter “x-“ in front of prior year database for that comp…" at bounding box center [792, 212] width 670 height 19
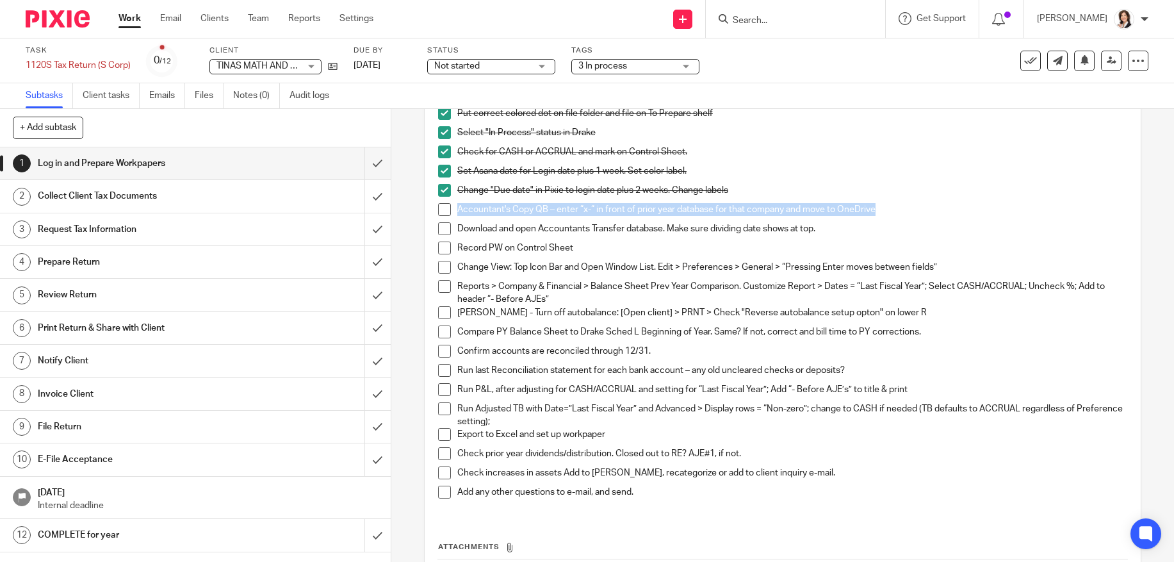
drag, startPoint x: 453, startPoint y: 210, endPoint x: 894, endPoint y: 204, distance: 440.5
click at [894, 204] on p "Accountant's Copy QB – enter “x-“ in front of prior year database for that comp…" at bounding box center [792, 209] width 670 height 13
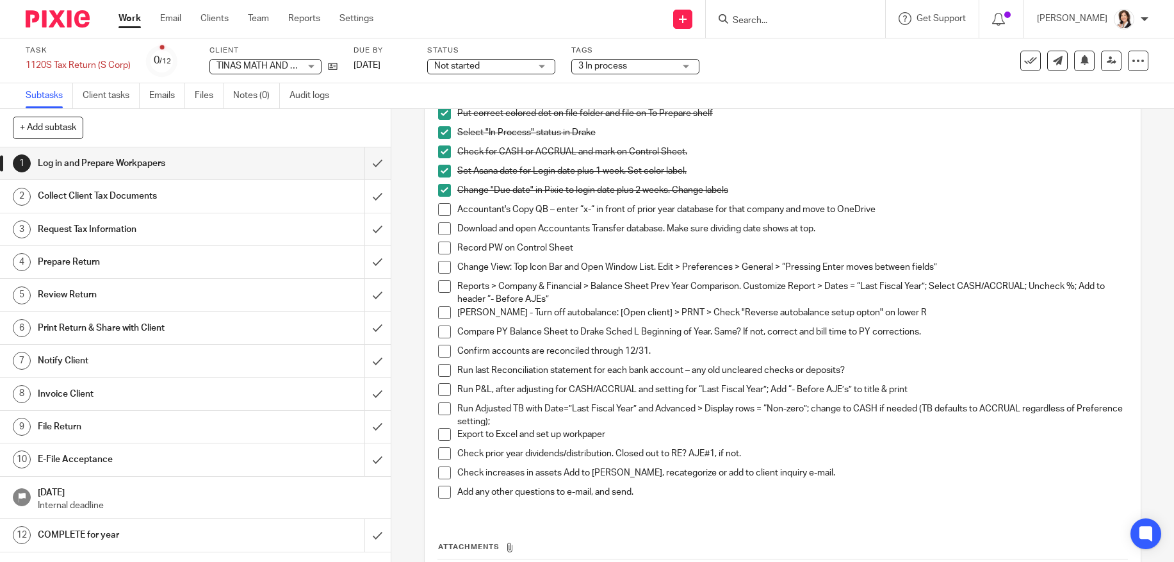
click at [696, 232] on p "Download and open Accountants Transfer database. Make sure dividing date shows …" at bounding box center [792, 228] width 670 height 13
click at [547, 243] on p "Record PW on Control Sheet" at bounding box center [792, 247] width 670 height 13
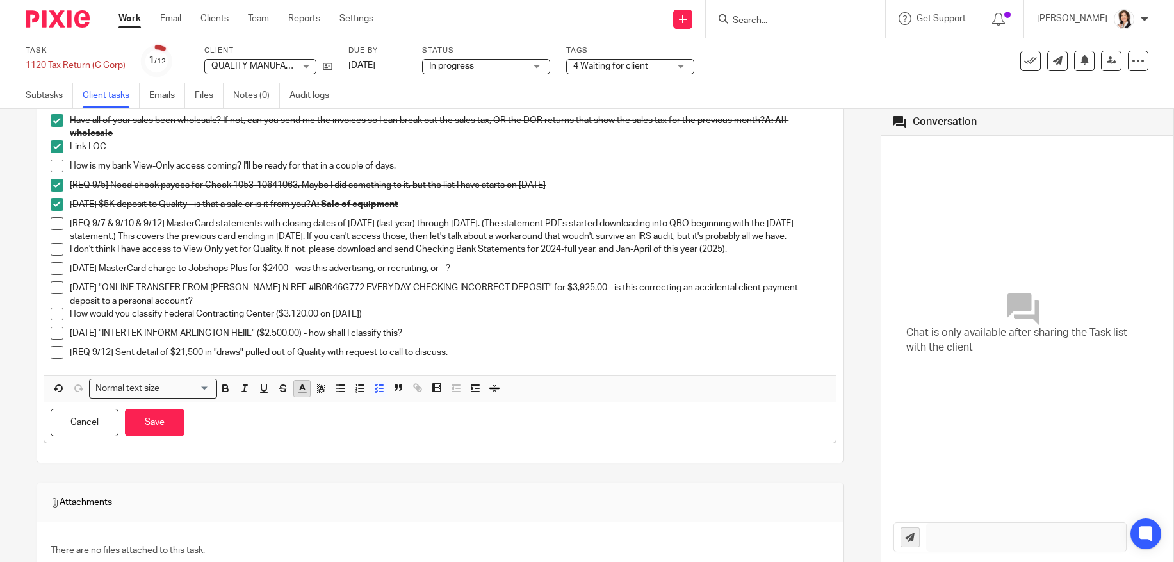
scroll to position [234, 0]
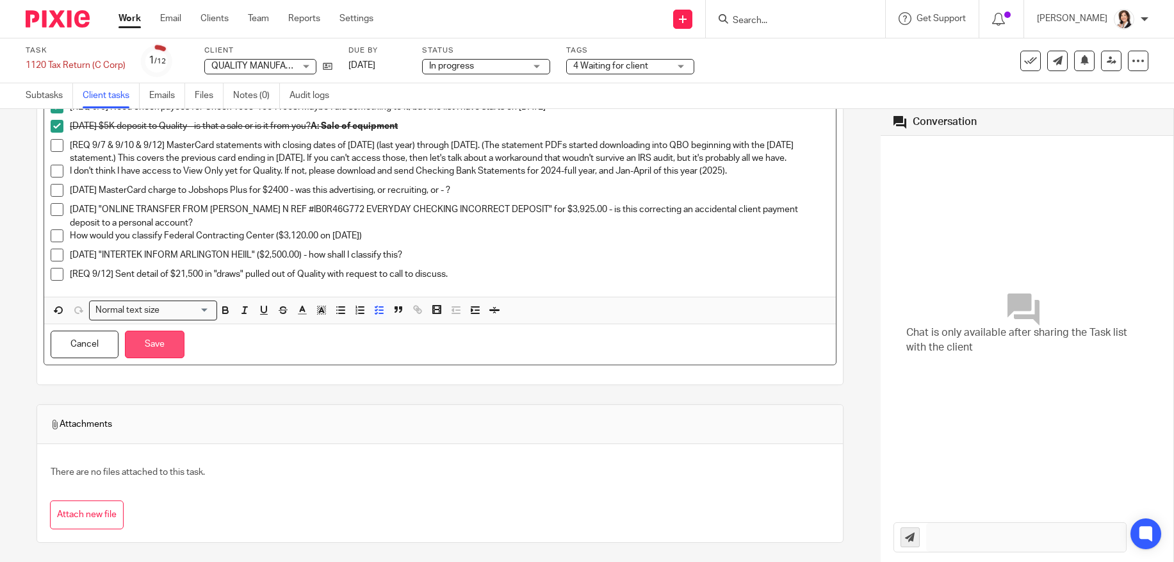
click at [146, 341] on button "Save" at bounding box center [155, 344] width 60 height 28
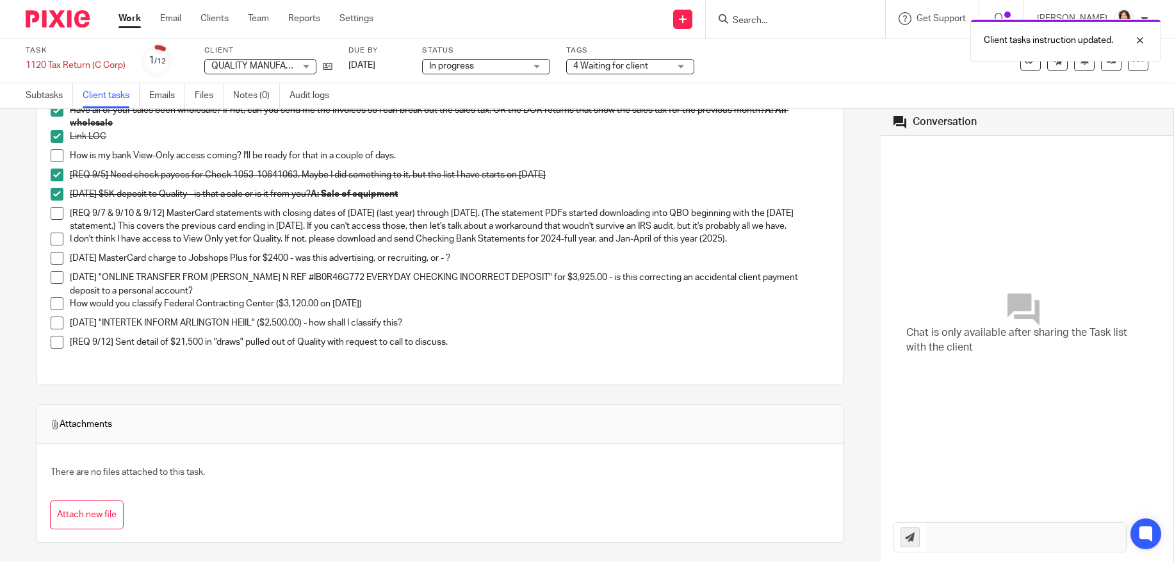
scroll to position [166, 0]
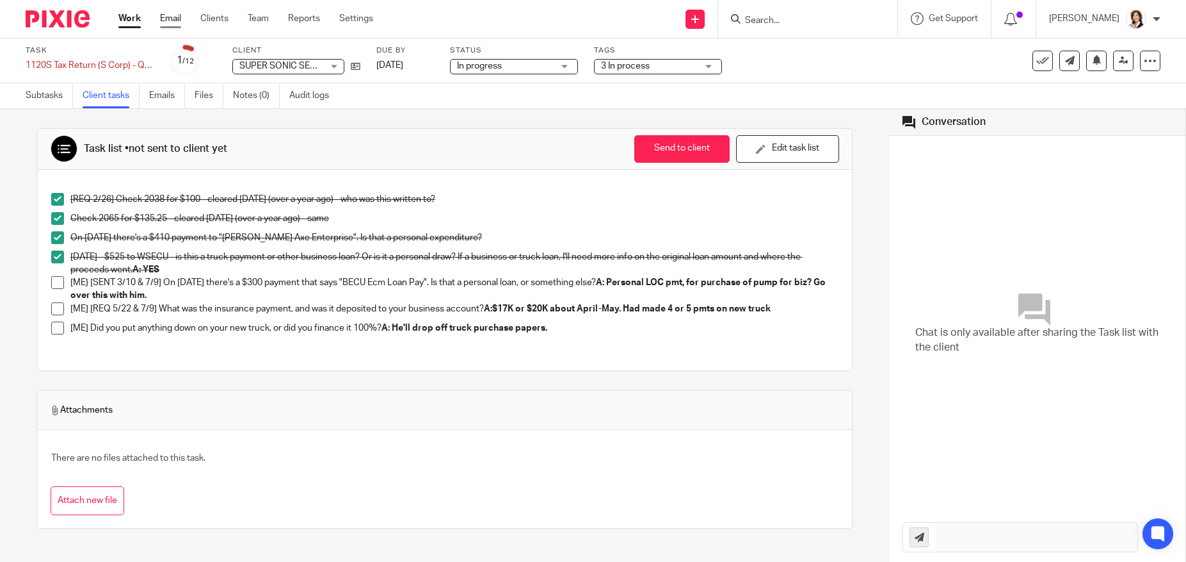
click at [169, 15] on link "Email" at bounding box center [170, 18] width 21 height 13
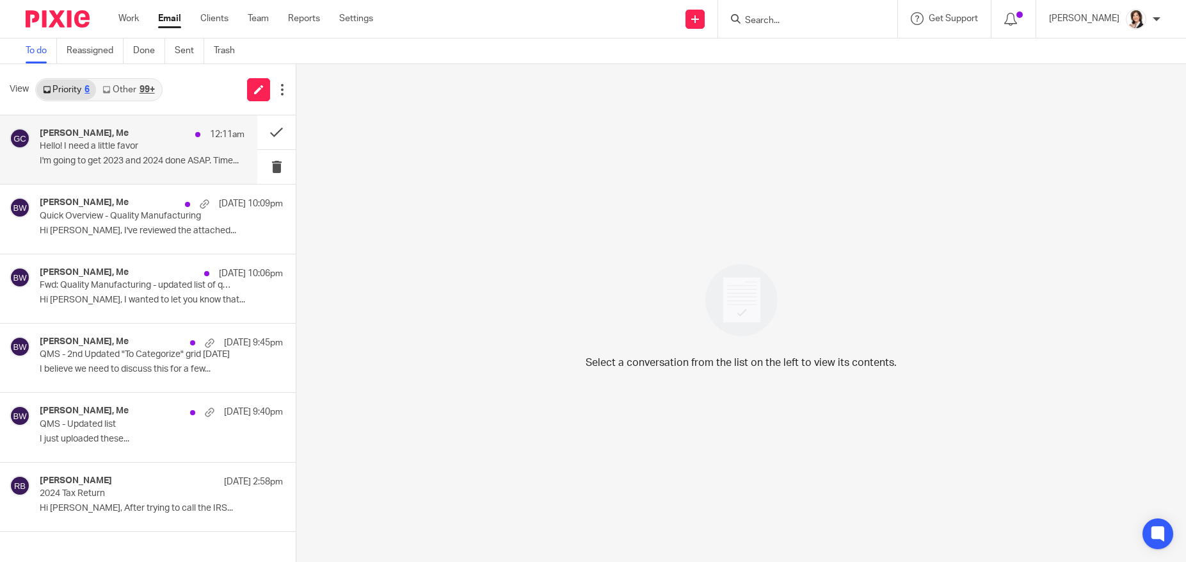
click at [95, 142] on p "Hello! I need a little favor" at bounding box center [122, 146] width 164 height 11
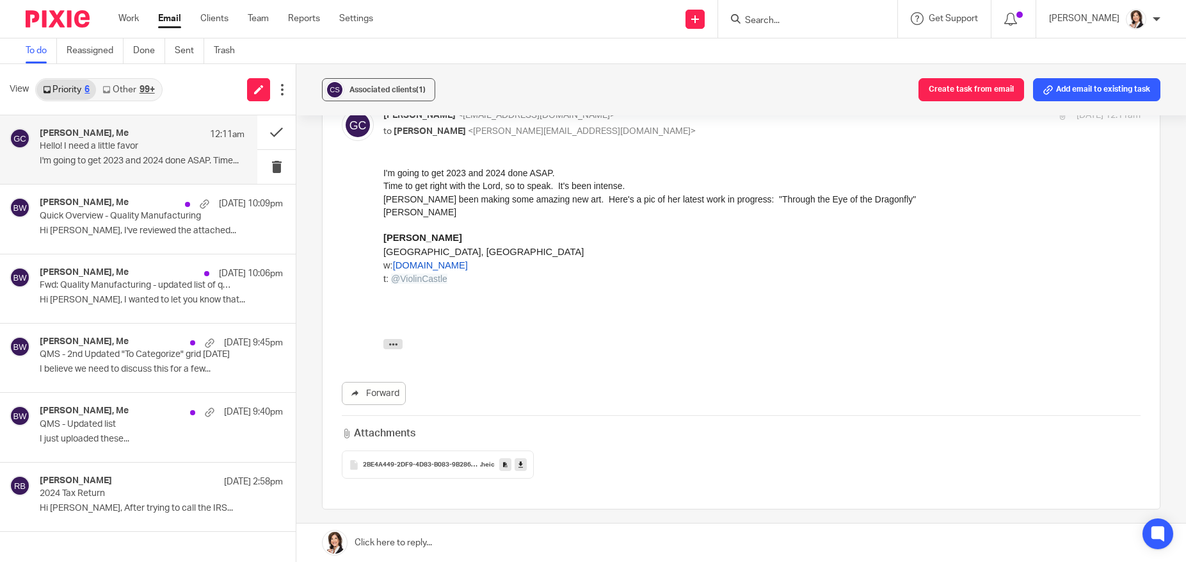
scroll to position [448, 0]
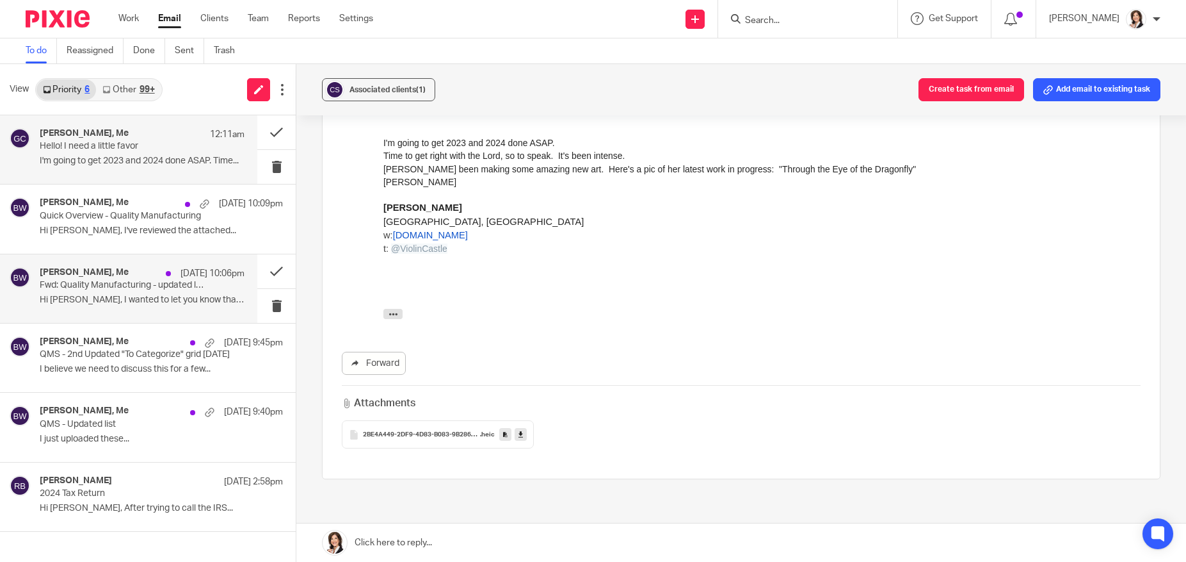
click at [79, 279] on div "Keith Batie, Me Sep 12 10:06pm" at bounding box center [142, 273] width 205 height 13
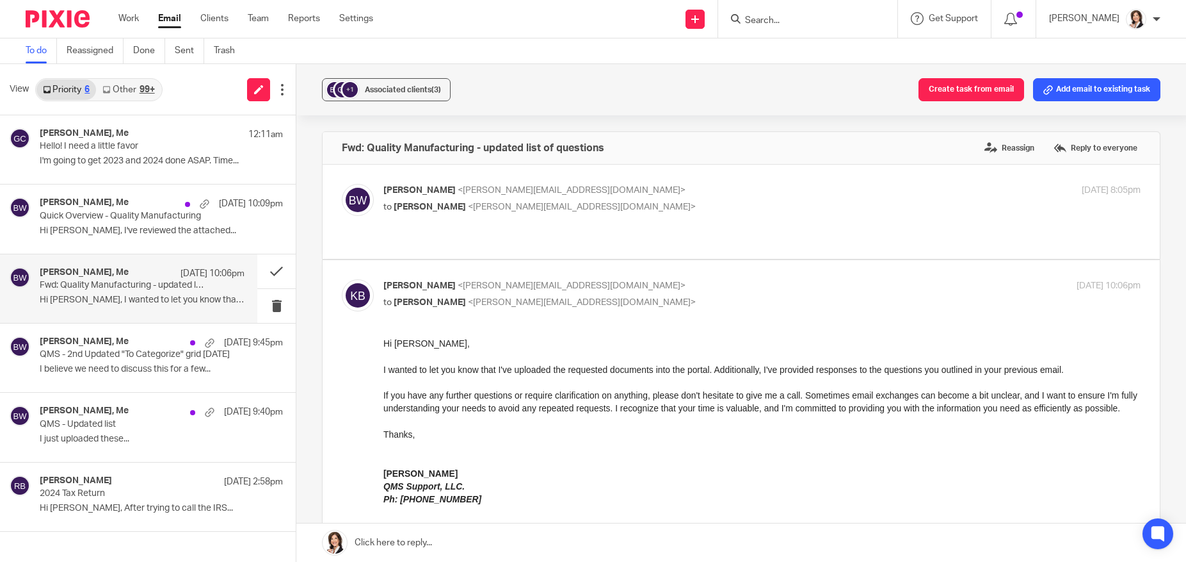
scroll to position [0, 0]
click at [74, 349] on p "QMS - 2nd Updated "To Categorize" grid today" at bounding box center [122, 354] width 164 height 11
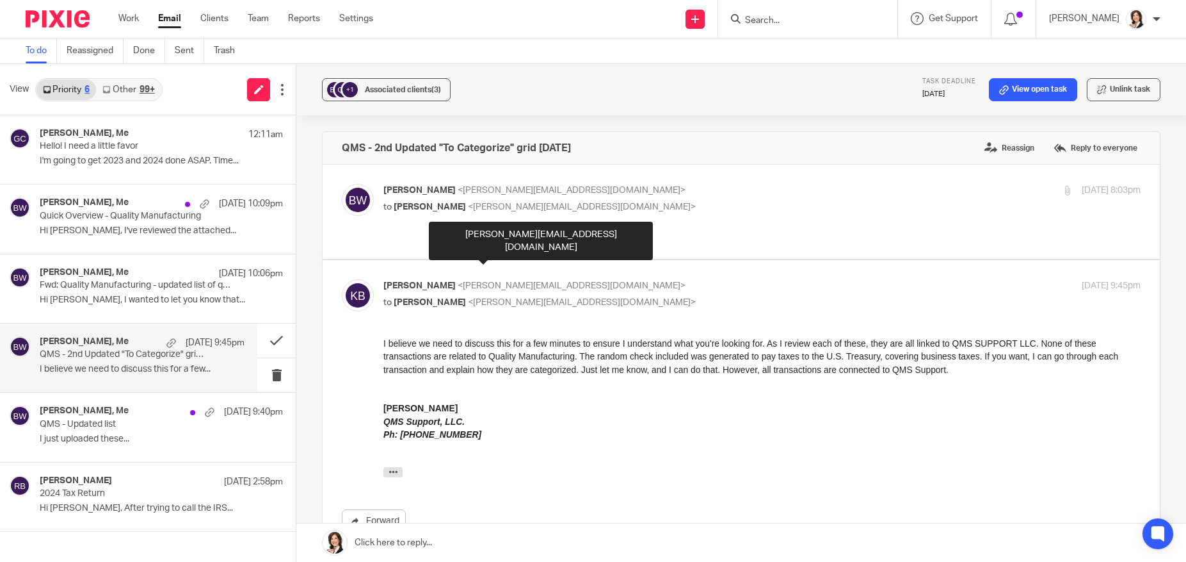
scroll to position [64, 0]
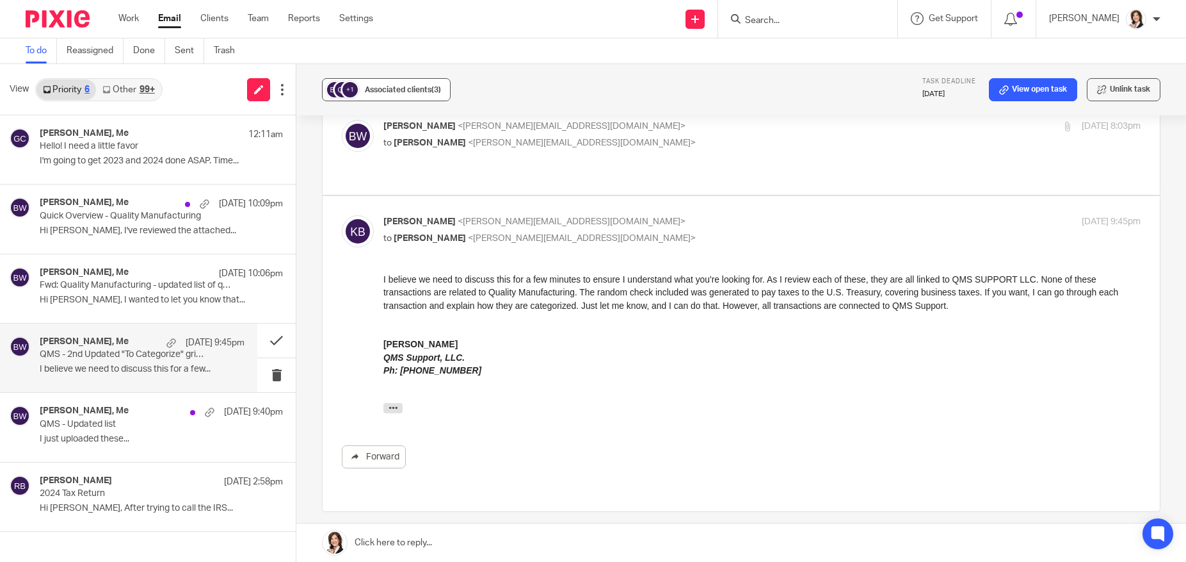
click at [359, 87] on button "+1 Associated clients (3)" at bounding box center [386, 89] width 129 height 23
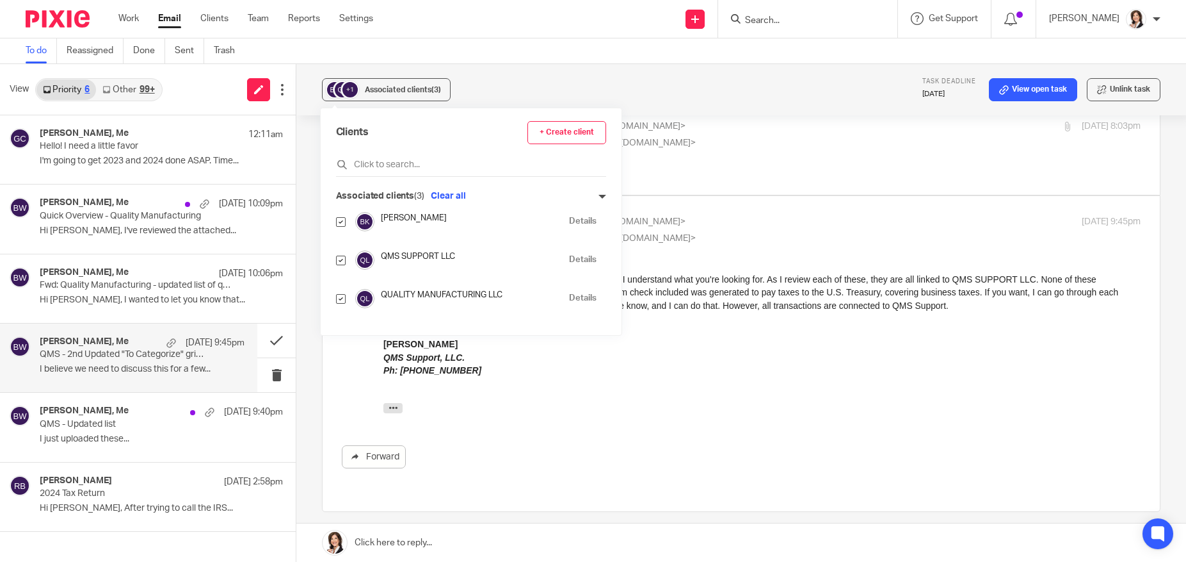
click at [388, 220] on h4 "Batie, Keith" at bounding box center [472, 218] width 182 height 12
click at [569, 260] on link "Details" at bounding box center [583, 260] width 28 height 12
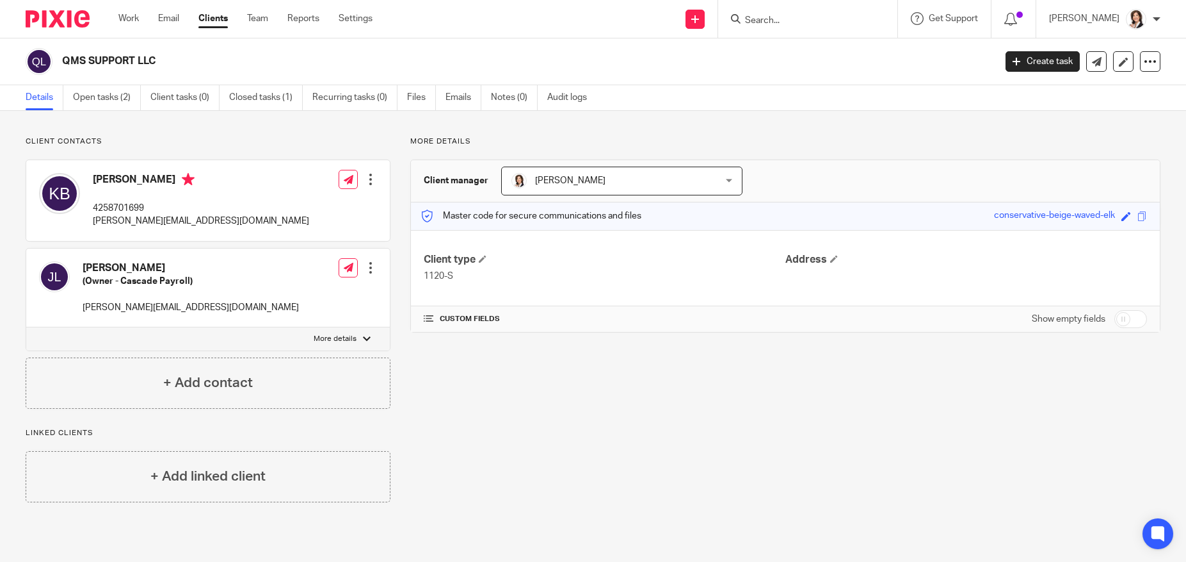
click at [741, 20] on icon at bounding box center [736, 19] width 10 height 10
click at [771, 21] on input "Search" at bounding box center [801, 21] width 115 height 12
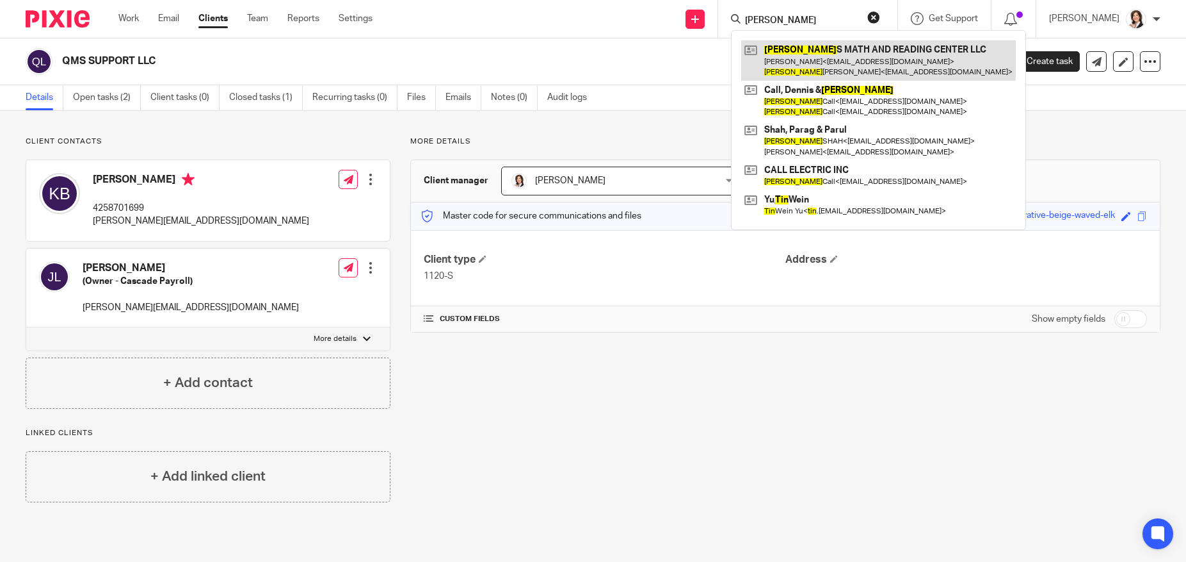
type input "[PERSON_NAME]"
click at [807, 56] on link at bounding box center [878, 60] width 275 height 40
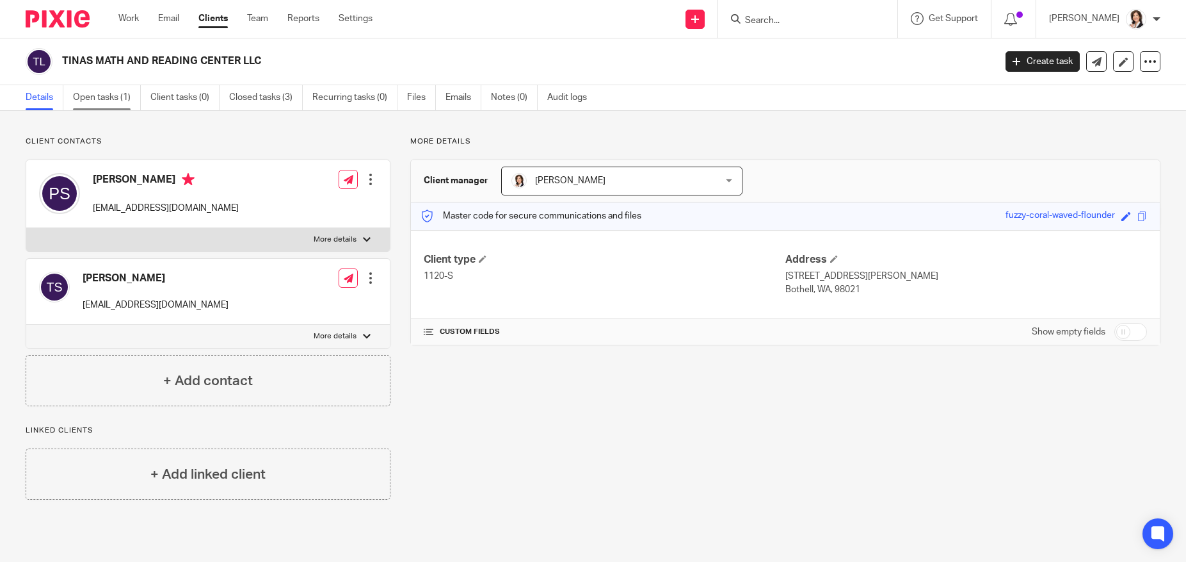
click at [109, 91] on link "Open tasks (1)" at bounding box center [107, 97] width 68 height 25
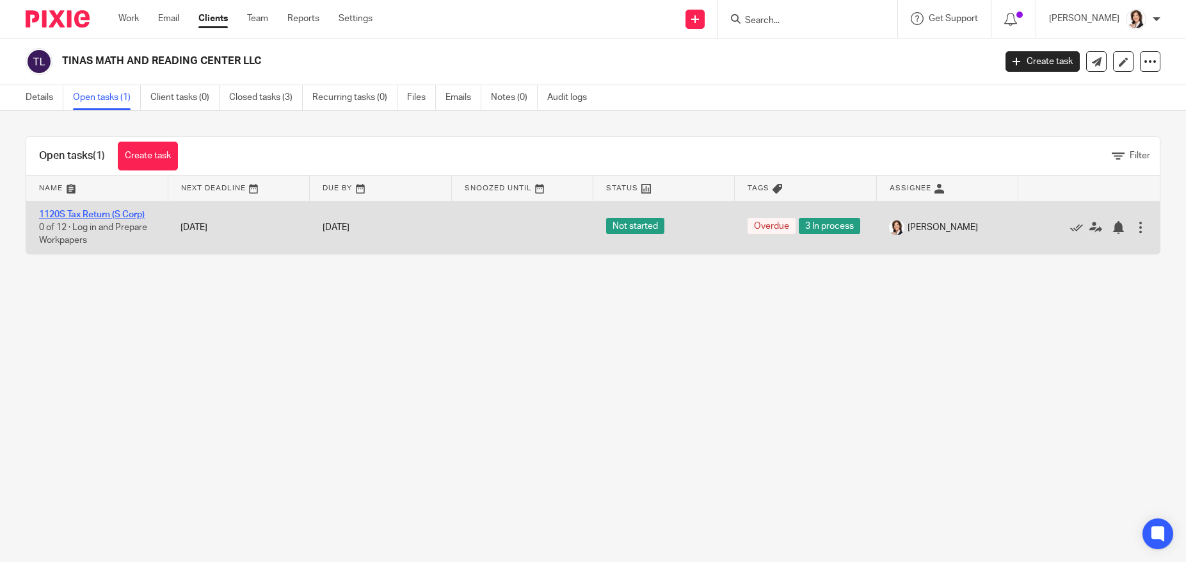
click at [73, 210] on link "1120S Tax Return (S Corp)" at bounding box center [92, 214] width 106 height 9
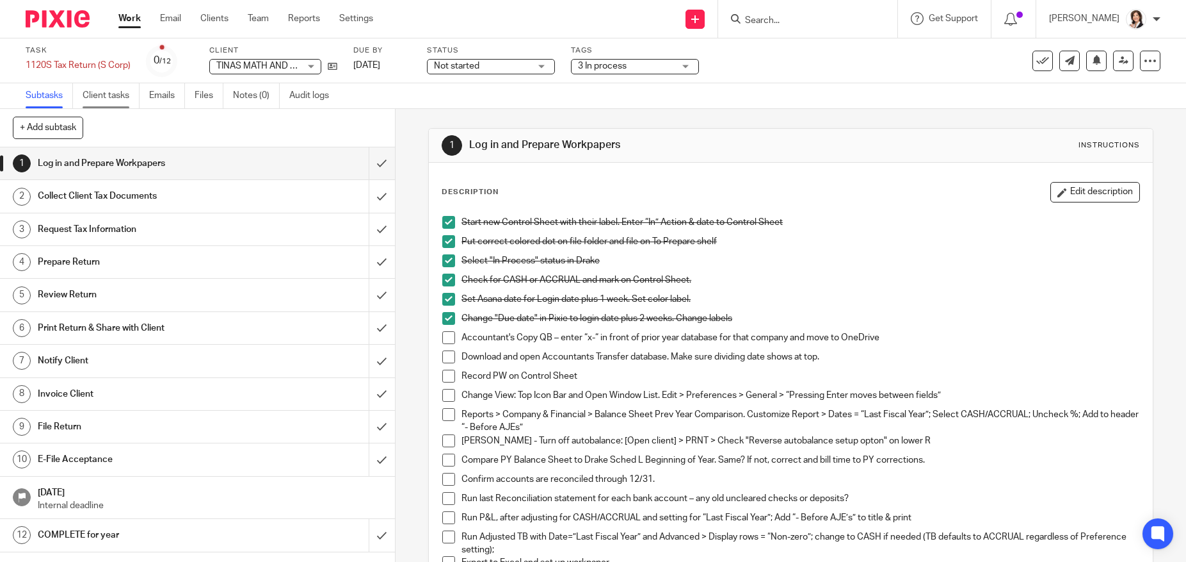
click at [108, 93] on link "Client tasks" at bounding box center [111, 95] width 57 height 25
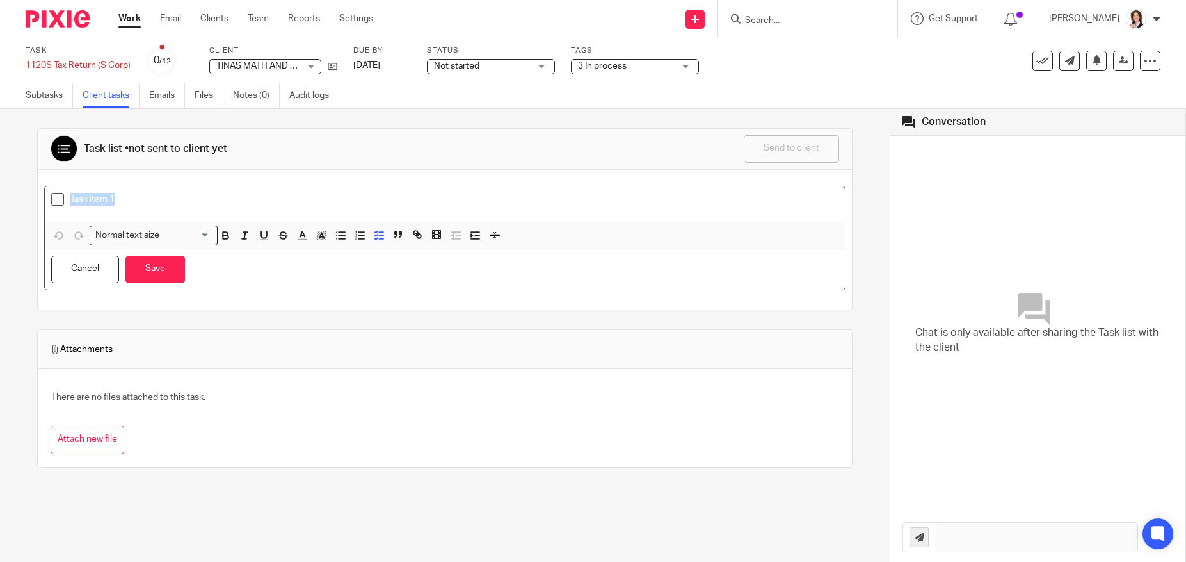
drag, startPoint x: 71, startPoint y: 197, endPoint x: 162, endPoint y: 189, distance: 91.2
click at [156, 196] on p "Task item 1" at bounding box center [454, 199] width 768 height 13
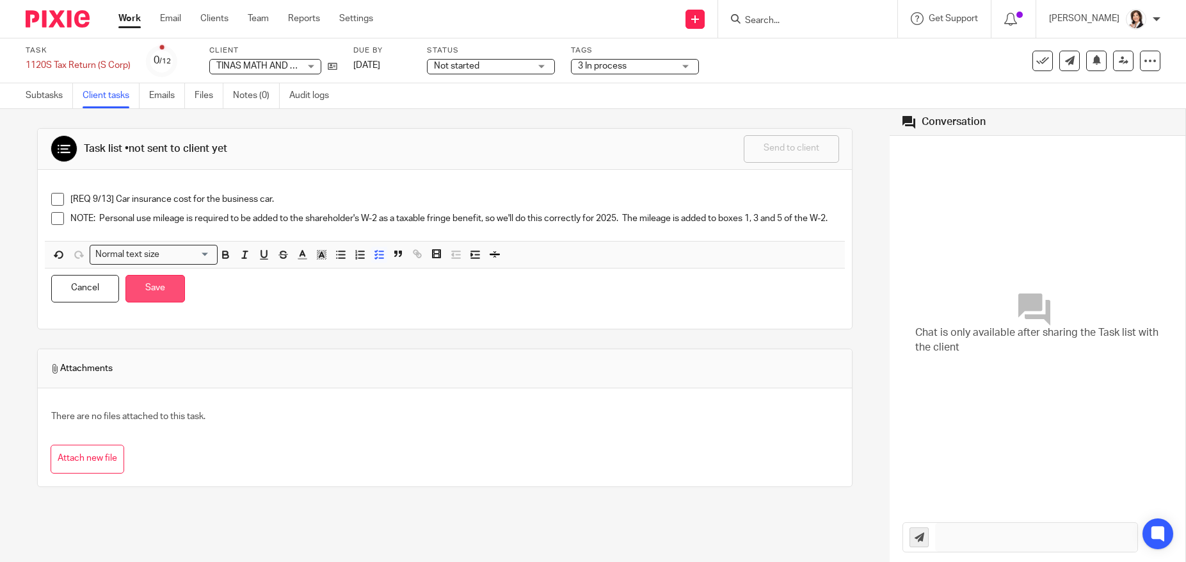
click at [140, 300] on button "Save" at bounding box center [155, 289] width 60 height 28
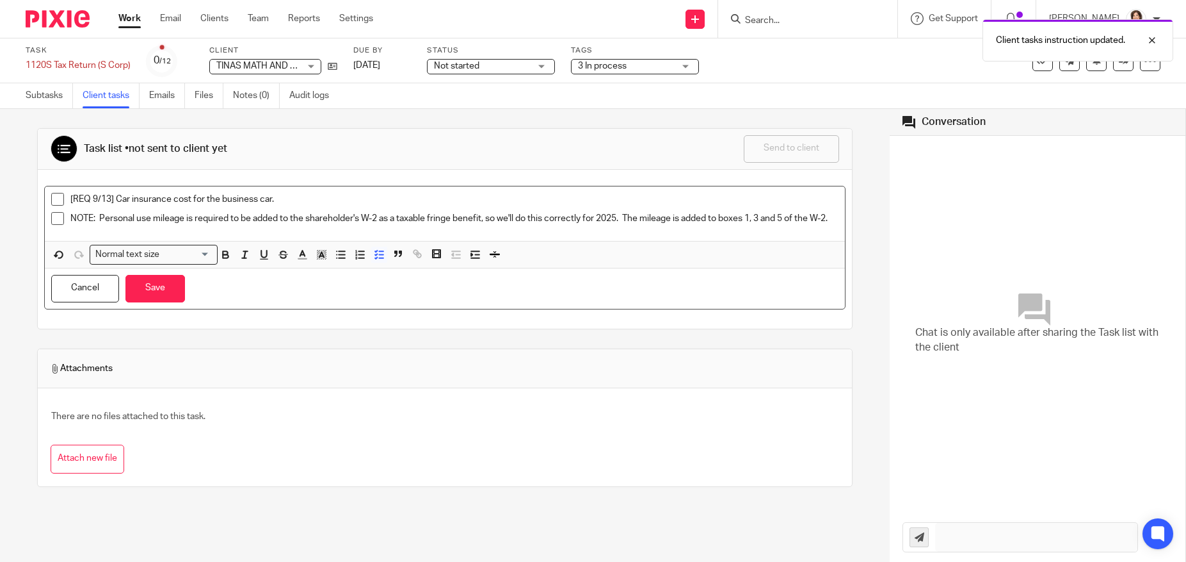
click at [163, 225] on p "NOTE: Personal use mileage is required to be added to the shareholder's W-2 as …" at bounding box center [454, 218] width 768 height 13
click at [150, 300] on button "Save" at bounding box center [155, 289] width 60 height 28
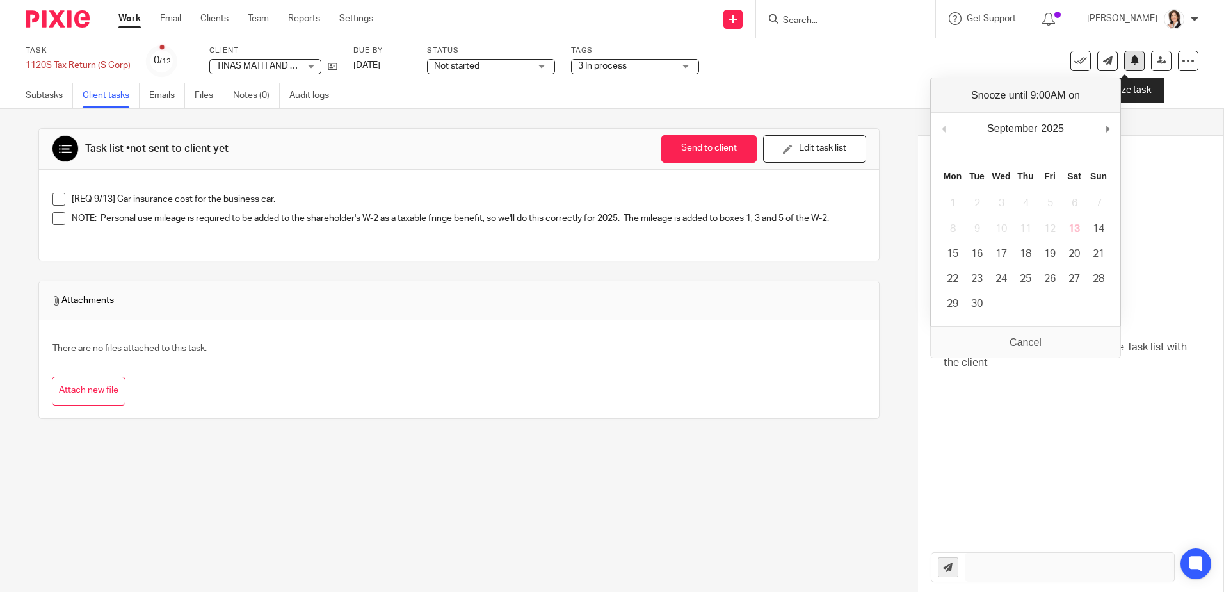
click at [1130, 64] on icon at bounding box center [1135, 60] width 10 height 10
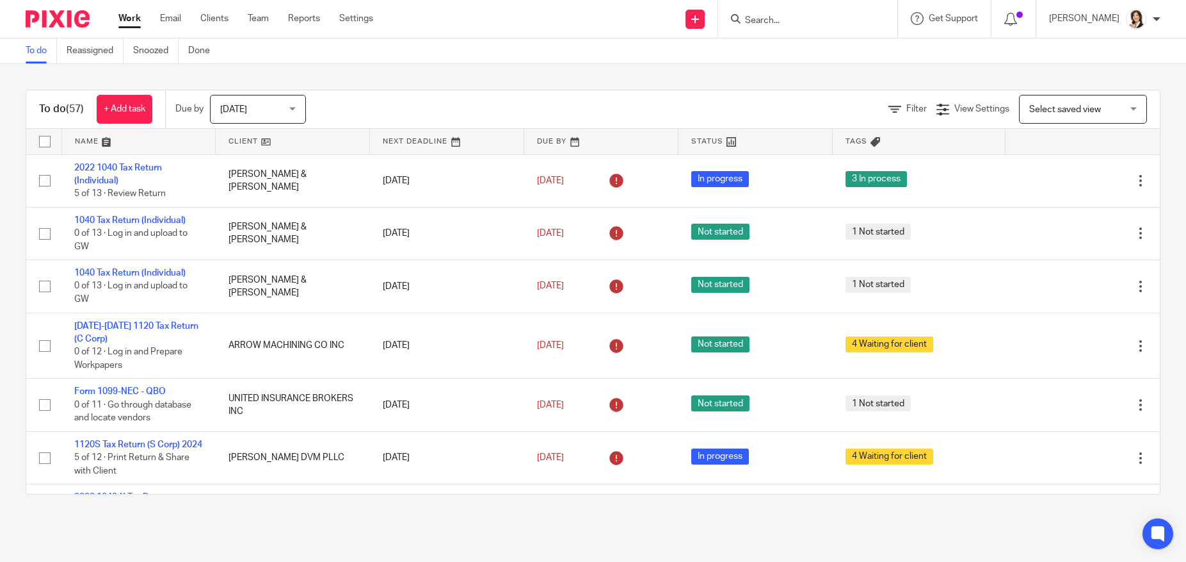
click at [764, 16] on input "Search" at bounding box center [801, 21] width 115 height 12
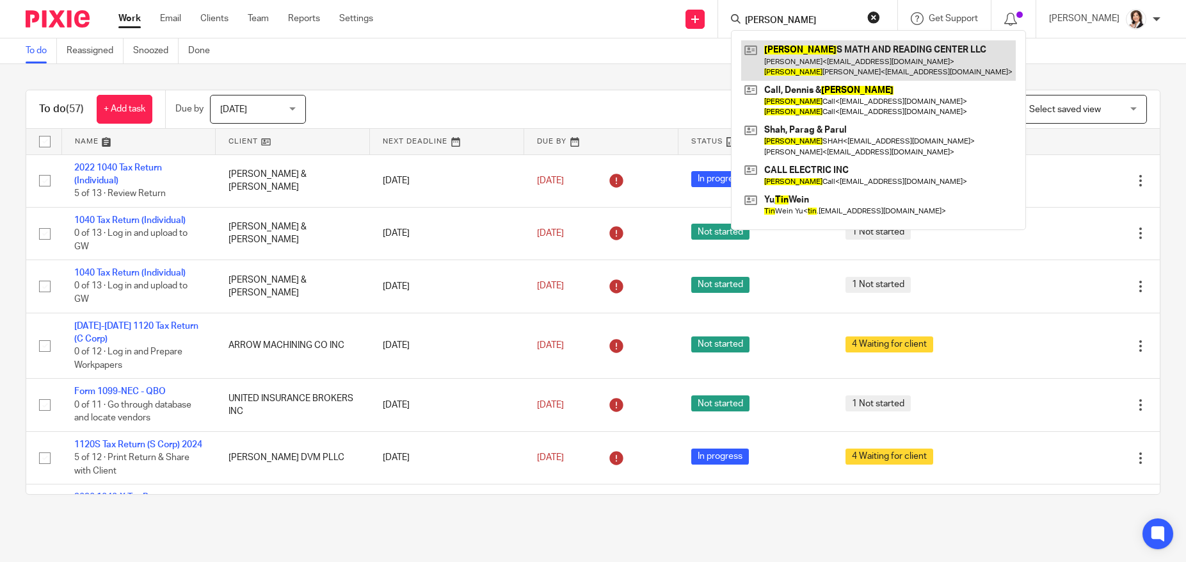
type input "[PERSON_NAME]"
click at [806, 60] on link at bounding box center [878, 60] width 275 height 40
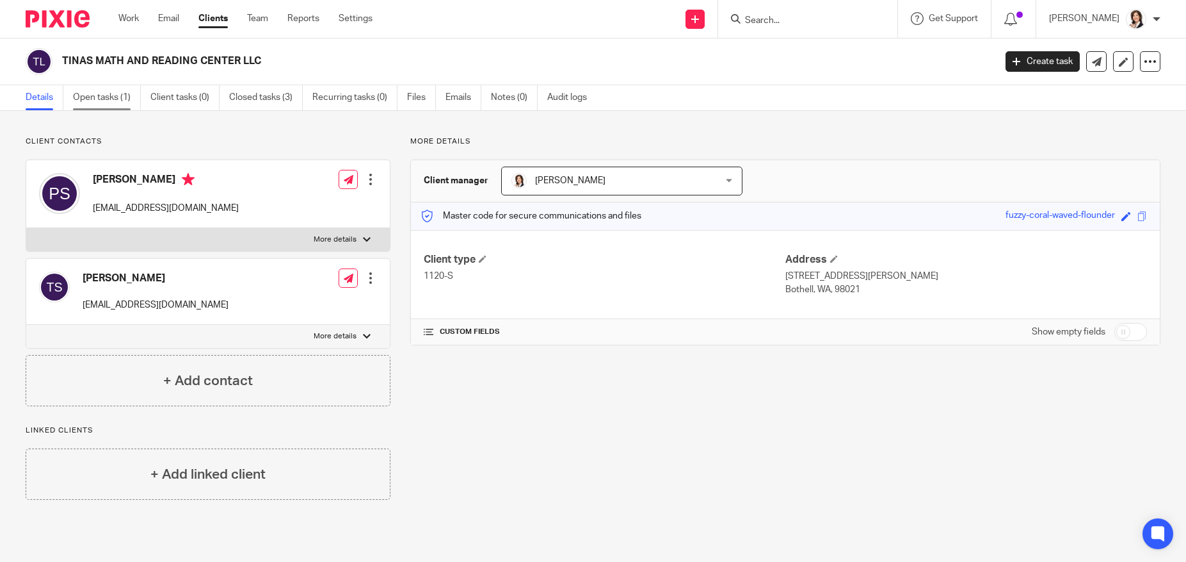
click at [118, 100] on link "Open tasks (1)" at bounding box center [107, 97] width 68 height 25
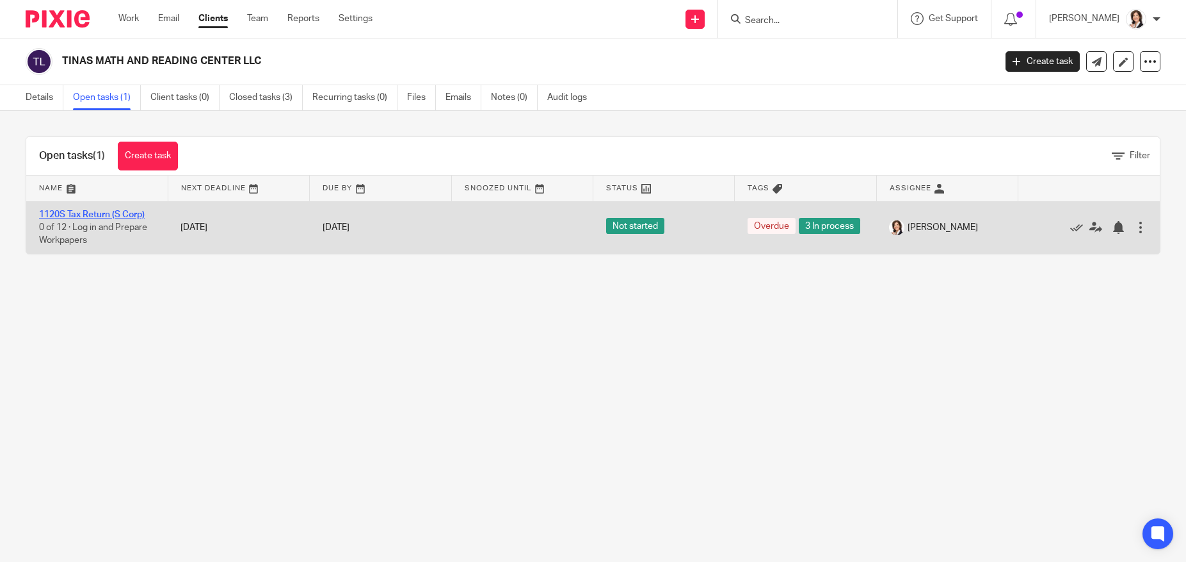
click at [97, 217] on link "1120S Tax Return (S Corp)" at bounding box center [92, 214] width 106 height 9
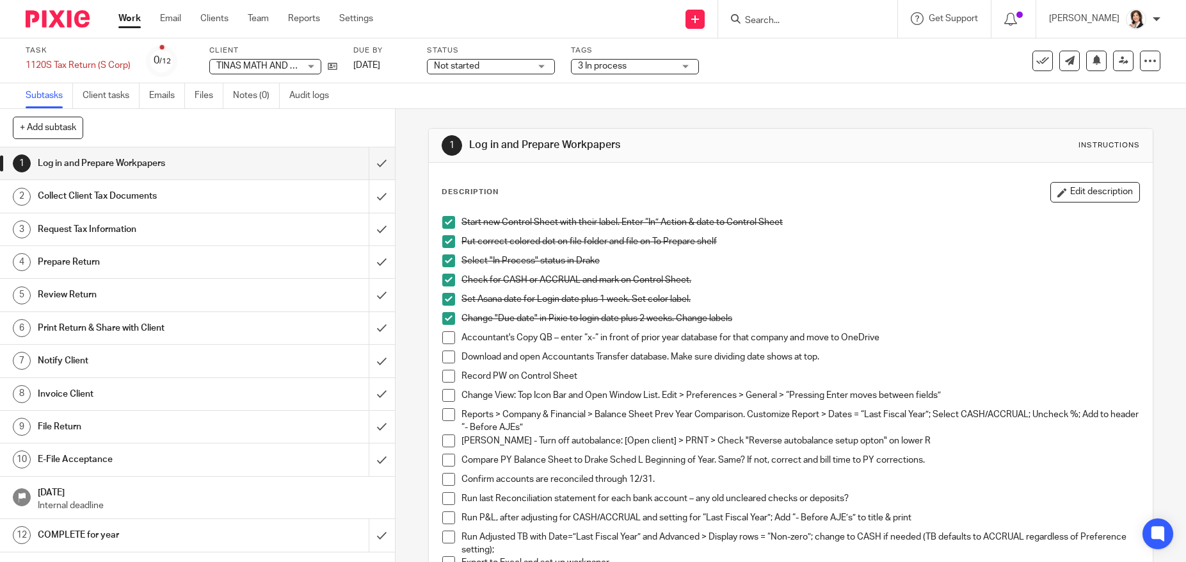
click at [496, 359] on p "Download and open Accountants Transfer database. Make sure dividing date shows …" at bounding box center [800, 356] width 677 height 13
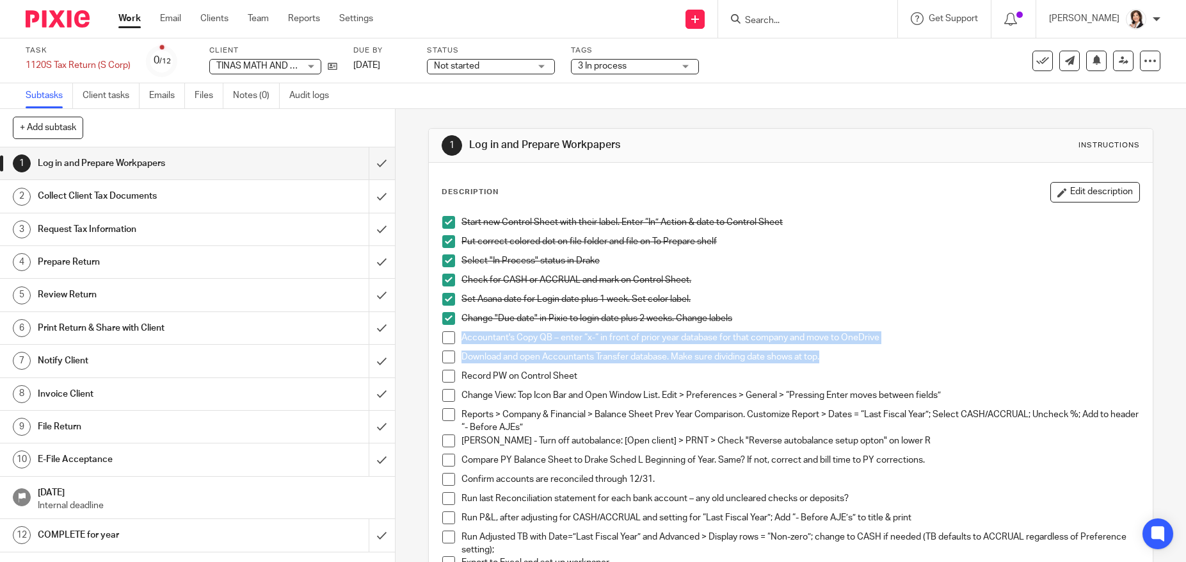
drag, startPoint x: 460, startPoint y: 336, endPoint x: 906, endPoint y: 350, distance: 446.5
click at [906, 350] on ul "Start new Control Sheet with their label. Enter “In” Action & date to Control S…" at bounding box center [790, 424] width 697 height 417
drag, startPoint x: 906, startPoint y: 350, endPoint x: 801, endPoint y: 357, distance: 105.2
click at [801, 357] on p "Download and open Accountants Transfer database. Make sure dividing date shows …" at bounding box center [800, 356] width 677 height 13
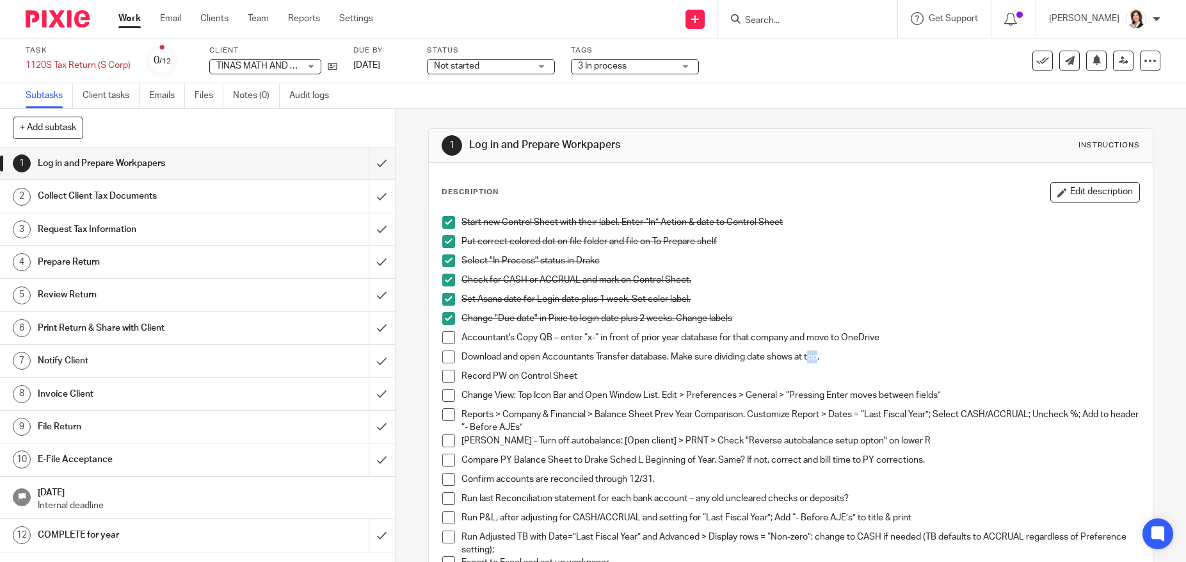
drag, startPoint x: 819, startPoint y: 356, endPoint x: 809, endPoint y: 355, distance: 9.6
click at [809, 355] on p "Download and open Accountants Transfer database. Make sure dividing date shows …" at bounding box center [800, 356] width 677 height 13
click at [1059, 199] on button "Edit description" at bounding box center [1096, 192] width 90 height 20
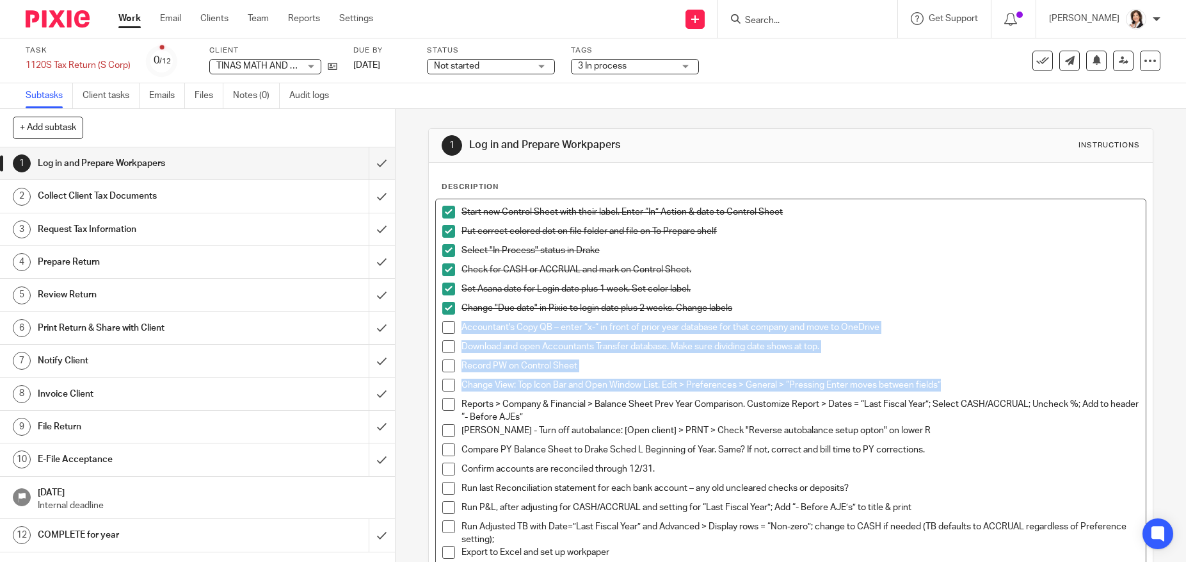
drag, startPoint x: 459, startPoint y: 324, endPoint x: 961, endPoint y: 385, distance: 505.7
click at [961, 385] on ul "Start new Control Sheet with their label. Enter “In” Action & date to Control S…" at bounding box center [790, 414] width 697 height 417
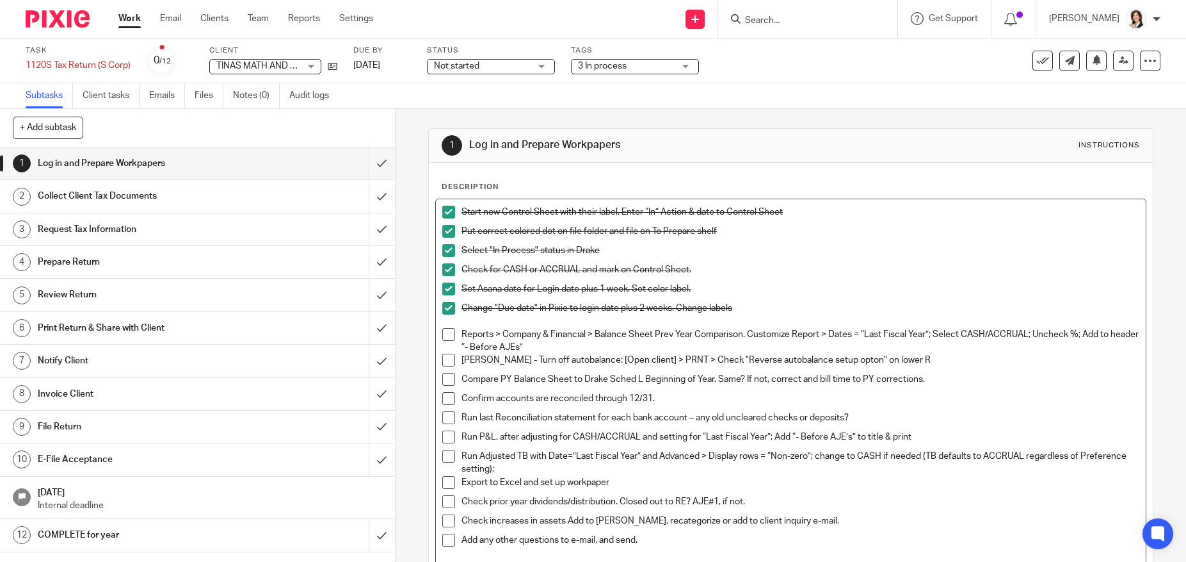
click at [447, 335] on span at bounding box center [448, 334] width 13 height 13
click at [446, 360] on span at bounding box center [448, 359] width 13 height 13
click at [446, 380] on span at bounding box center [448, 379] width 13 height 13
click at [447, 398] on span at bounding box center [448, 398] width 13 height 13
click at [447, 417] on span at bounding box center [448, 417] width 13 height 13
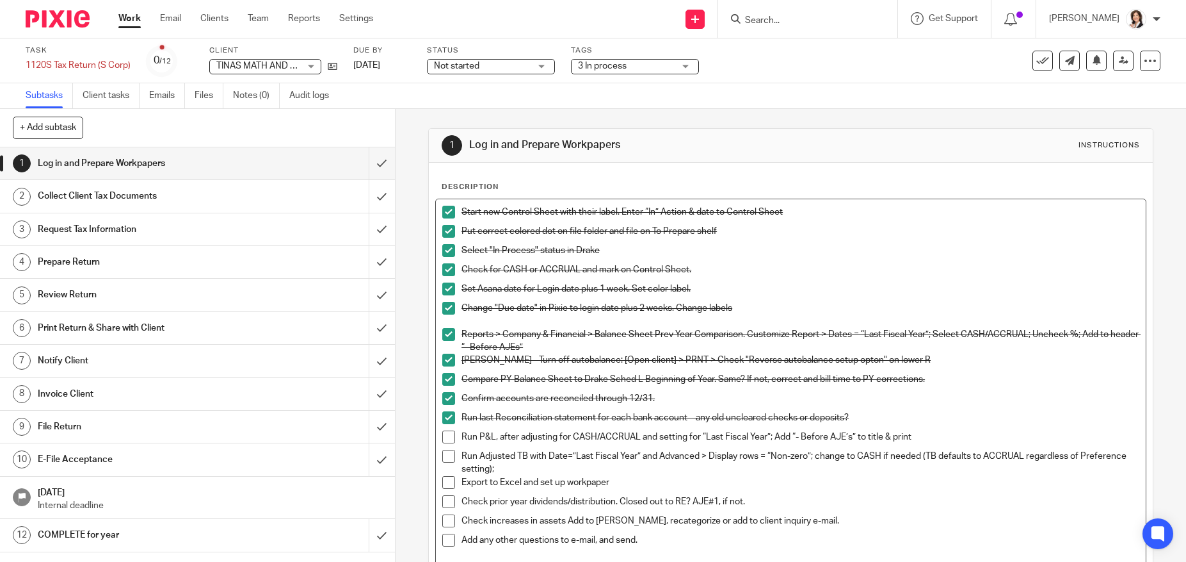
click at [442, 435] on span at bounding box center [448, 436] width 13 height 13
click at [669, 391] on div "Compare PY Balance Sheet to Drake Sched L Beginning of Year. Same? If not, corr…" at bounding box center [800, 382] width 677 height 19
drag, startPoint x: 665, startPoint y: 398, endPoint x: 448, endPoint y: 405, distance: 217.2
click at [447, 405] on li "Confirm accounts are reconciled through 12/31." at bounding box center [790, 401] width 697 height 19
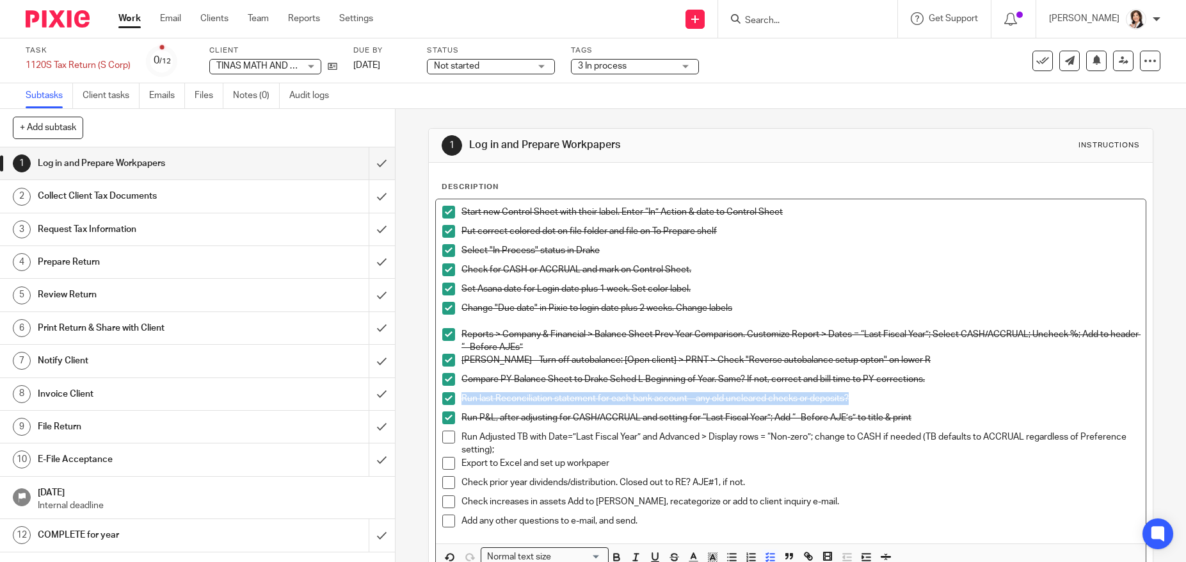
drag, startPoint x: 869, startPoint y: 400, endPoint x: 446, endPoint y: 401, distance: 423.2
click at [446, 401] on li "Run last Reconciliation statement for each bank account – any old uncleared che…" at bounding box center [790, 401] width 697 height 19
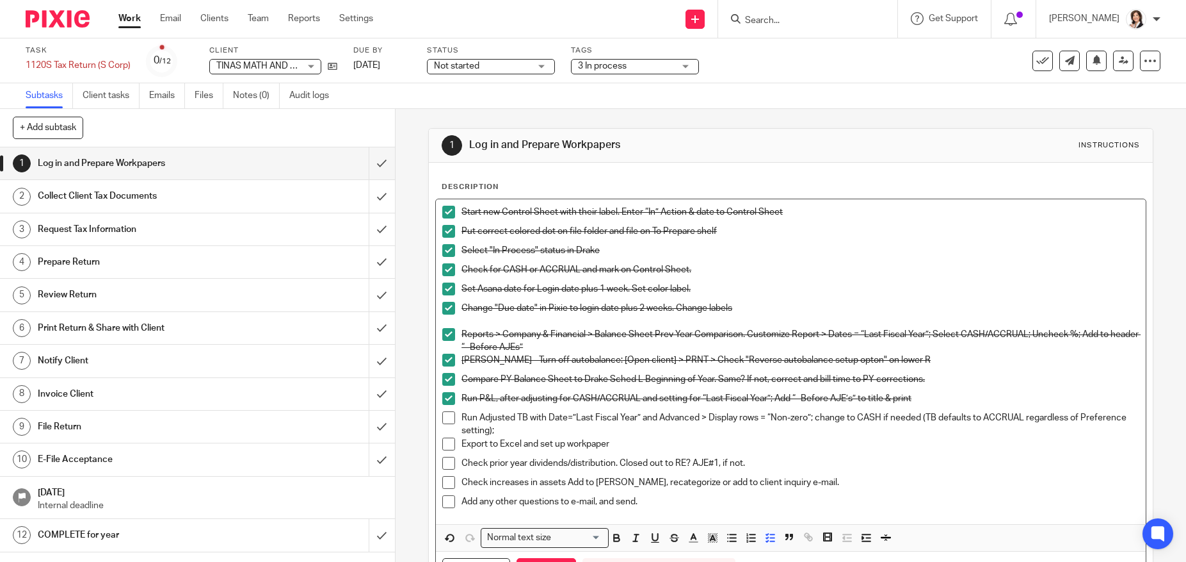
click at [445, 417] on span at bounding box center [448, 417] width 13 height 13
click at [444, 441] on span at bounding box center [448, 443] width 13 height 13
click at [444, 461] on span at bounding box center [448, 463] width 13 height 13
click at [445, 481] on span at bounding box center [448, 482] width 13 height 13
click at [445, 497] on span at bounding box center [448, 501] width 13 height 13
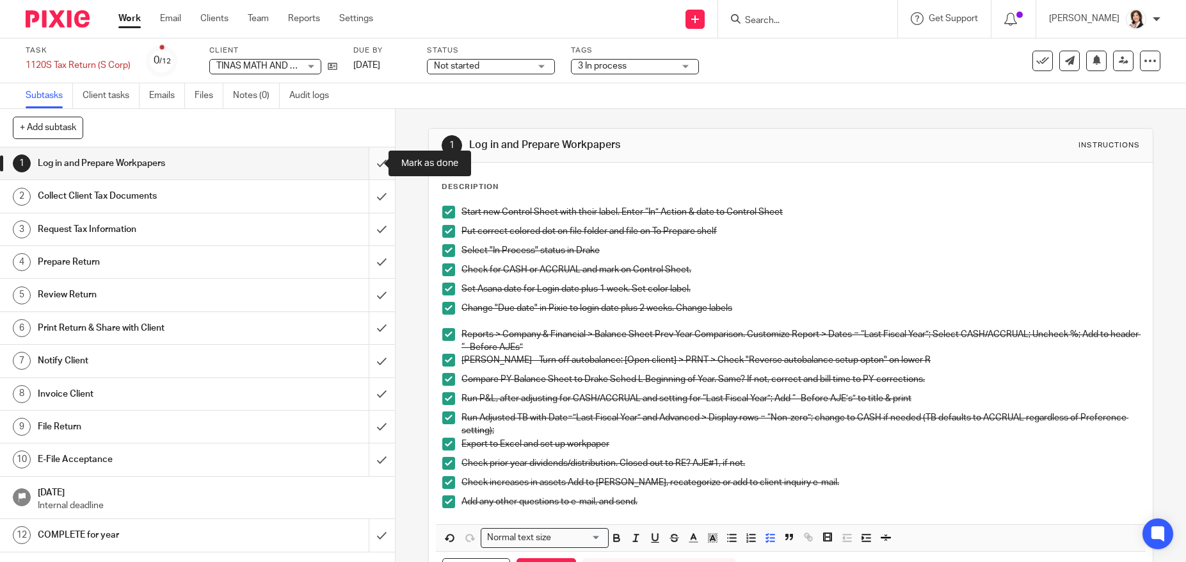
click at [369, 167] on input "submit" at bounding box center [197, 163] width 395 height 32
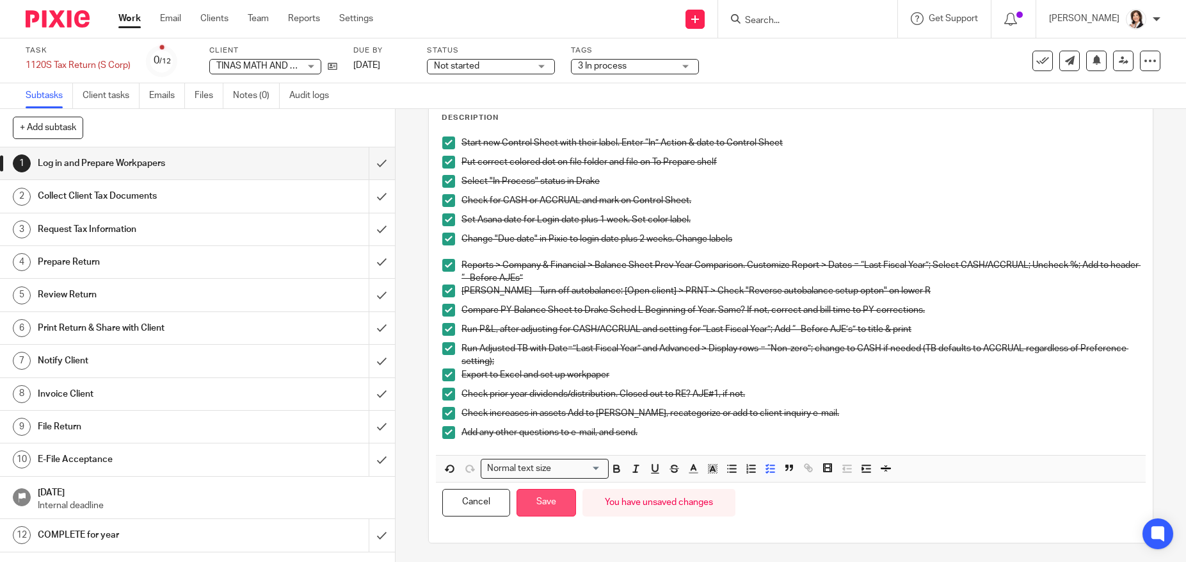
scroll to position [70, 0]
click at [547, 504] on button "Save" at bounding box center [547, 502] width 60 height 28
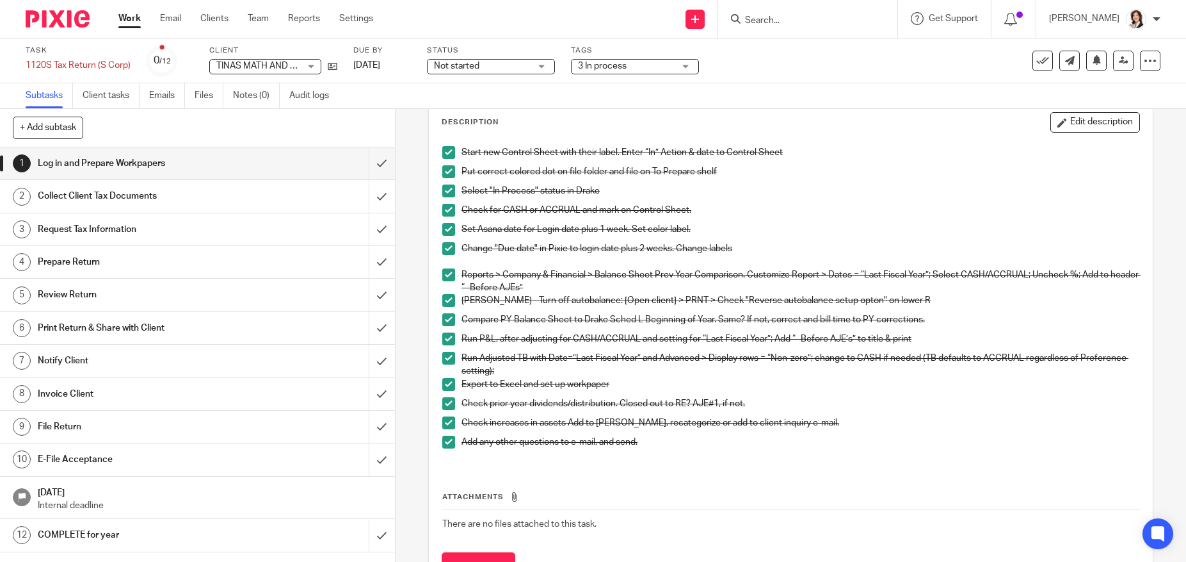
click at [161, 198] on h1 "Collect Client Tax Documents" at bounding box center [144, 195] width 212 height 19
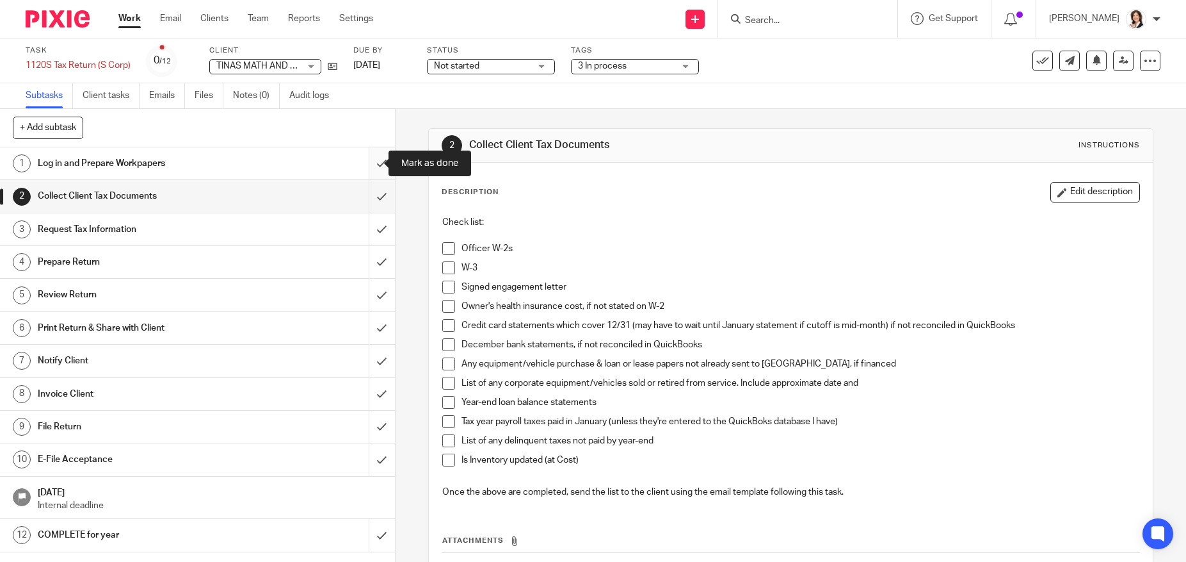
click at [368, 163] on input "submit" at bounding box center [197, 163] width 395 height 32
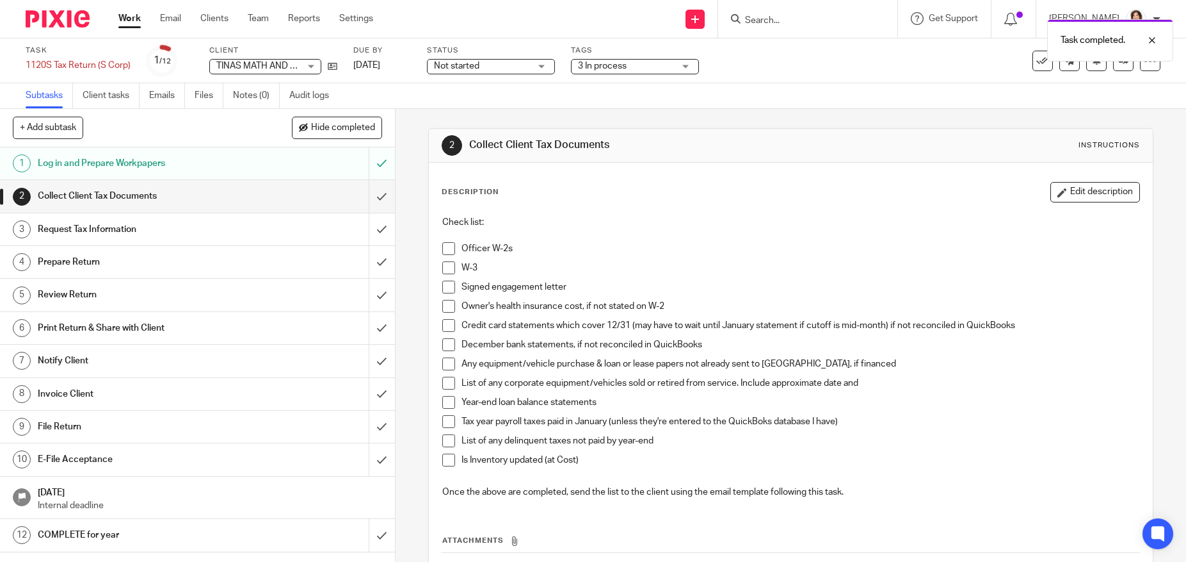
click at [449, 252] on span at bounding box center [448, 248] width 13 height 13
click at [445, 265] on span at bounding box center [448, 267] width 13 height 13
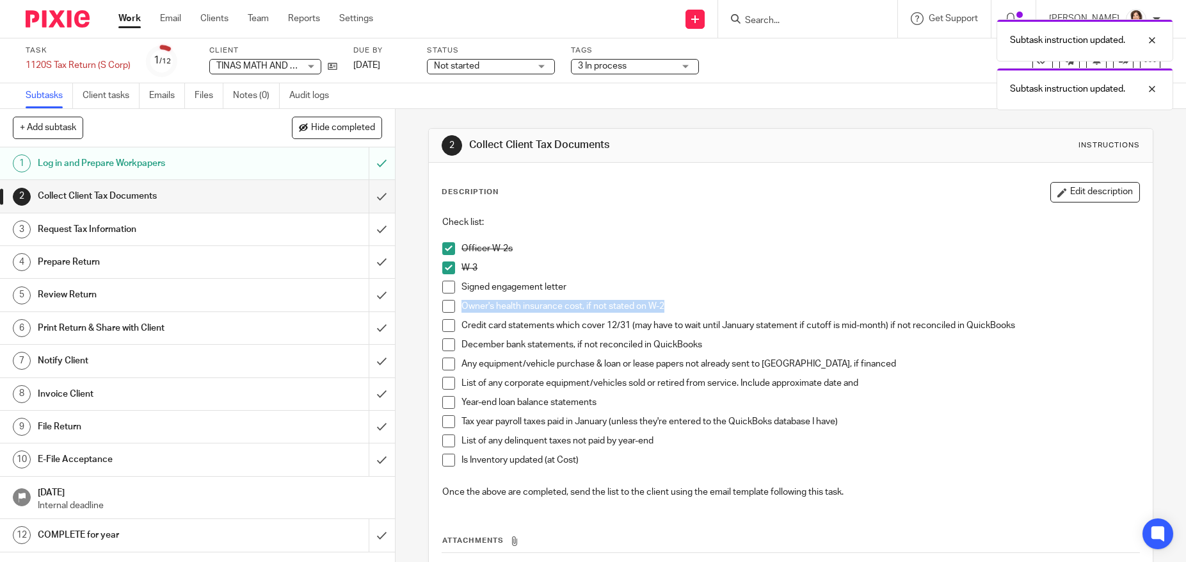
drag, startPoint x: 676, startPoint y: 310, endPoint x: 443, endPoint y: 301, distance: 233.2
click at [443, 301] on li "Owner's health insurance cost, if not stated on W-2" at bounding box center [790, 309] width 697 height 19
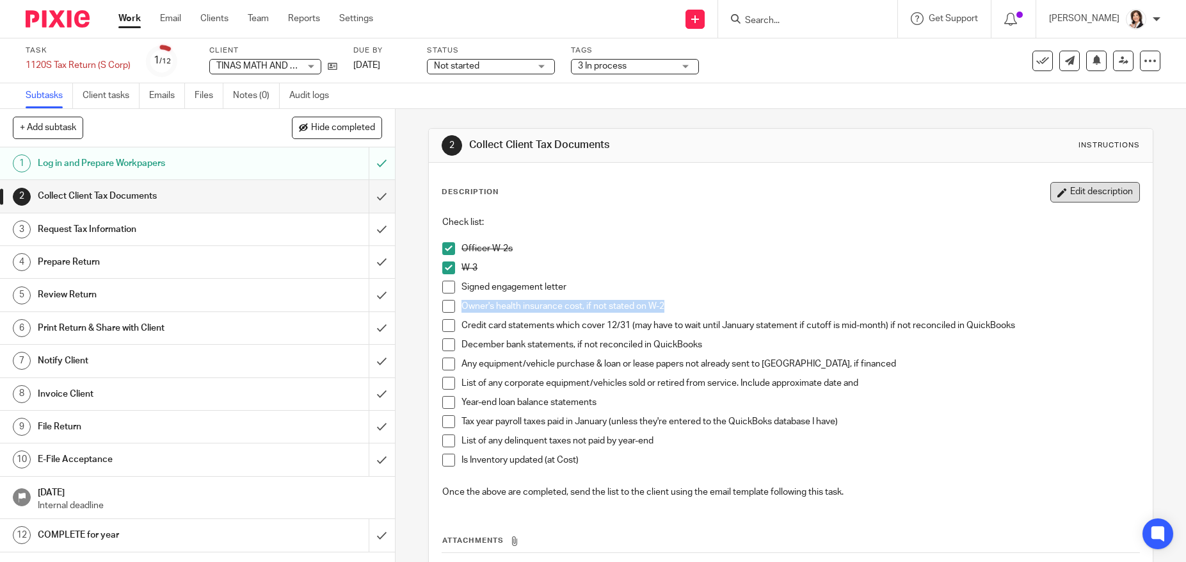
click at [1079, 189] on button "Edit description" at bounding box center [1096, 192] width 90 height 20
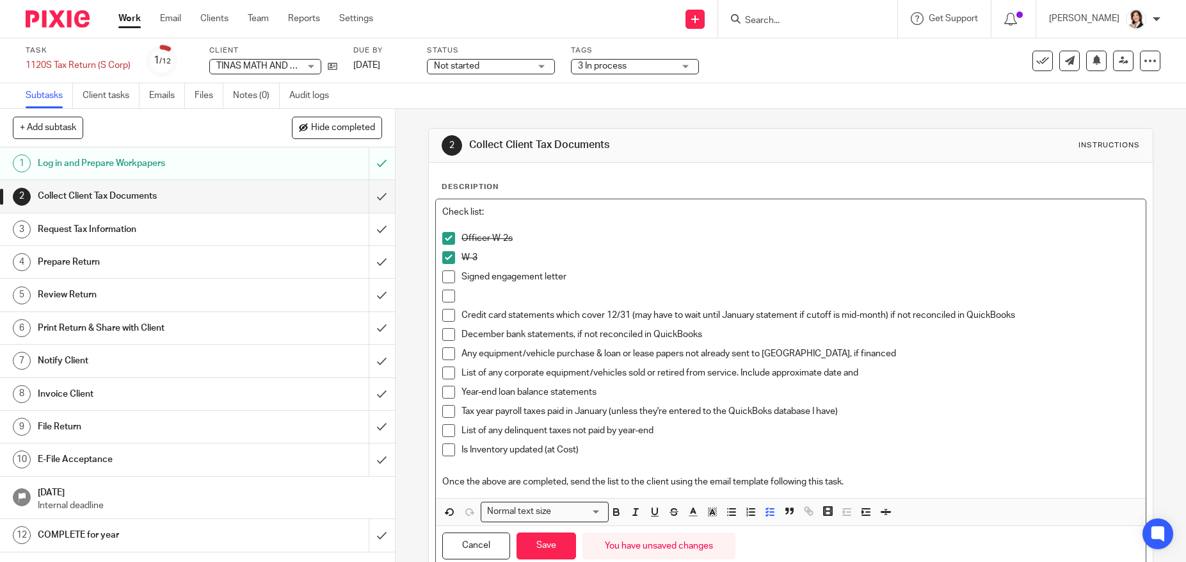
click at [523, 290] on p at bounding box center [800, 295] width 677 height 13
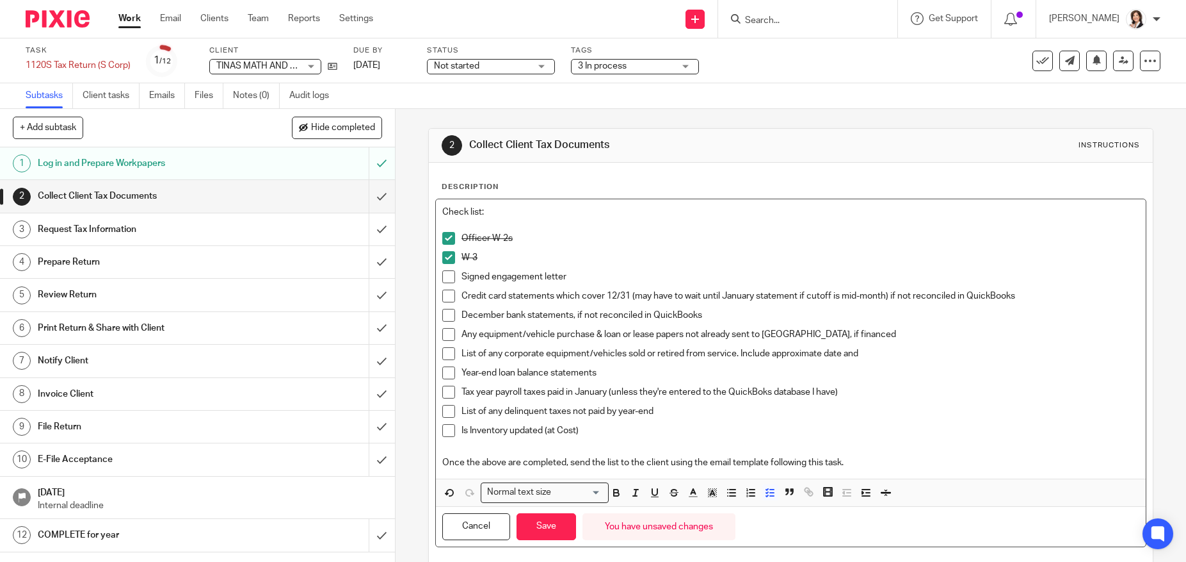
click at [937, 330] on p "Any equipment/vehicle purchase & loan or lease papers not already sent to us, i…" at bounding box center [800, 334] width 677 height 13
click at [923, 355] on p "List of any corporate equipment/vehicles sold or retired from service. Include …" at bounding box center [800, 353] width 677 height 13
click at [708, 367] on p "Year-end loan balance statements" at bounding box center [800, 372] width 677 height 13
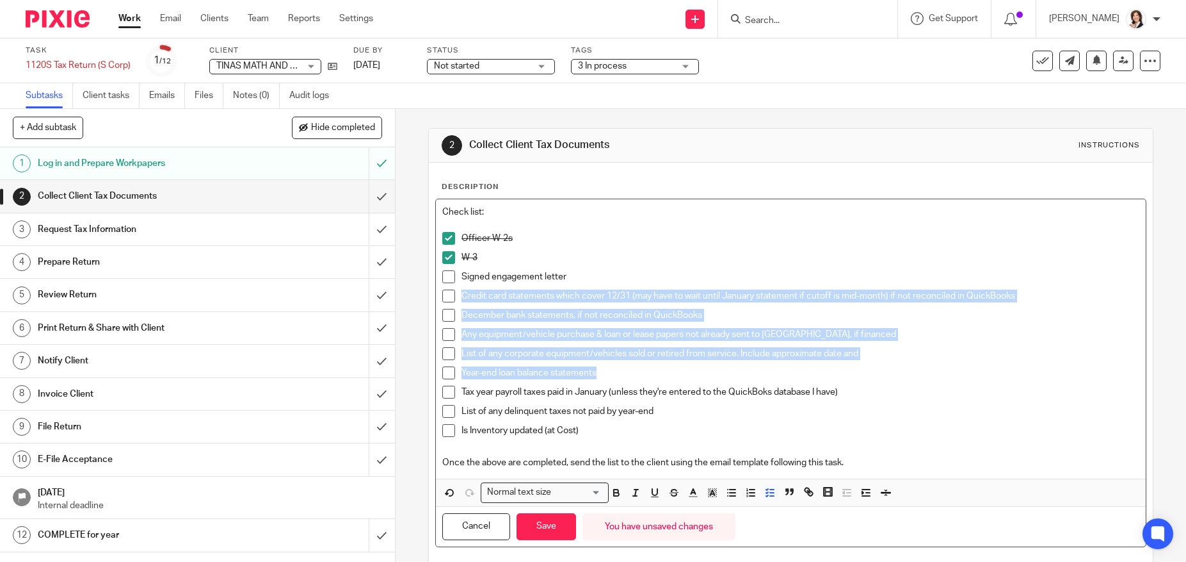
drag, startPoint x: 708, startPoint y: 367, endPoint x: 451, endPoint y: 292, distance: 267.5
click at [451, 292] on ul "Officer W-2s W-3 Signed engagement letter Credit card statements which cover 12…" at bounding box center [790, 337] width 697 height 211
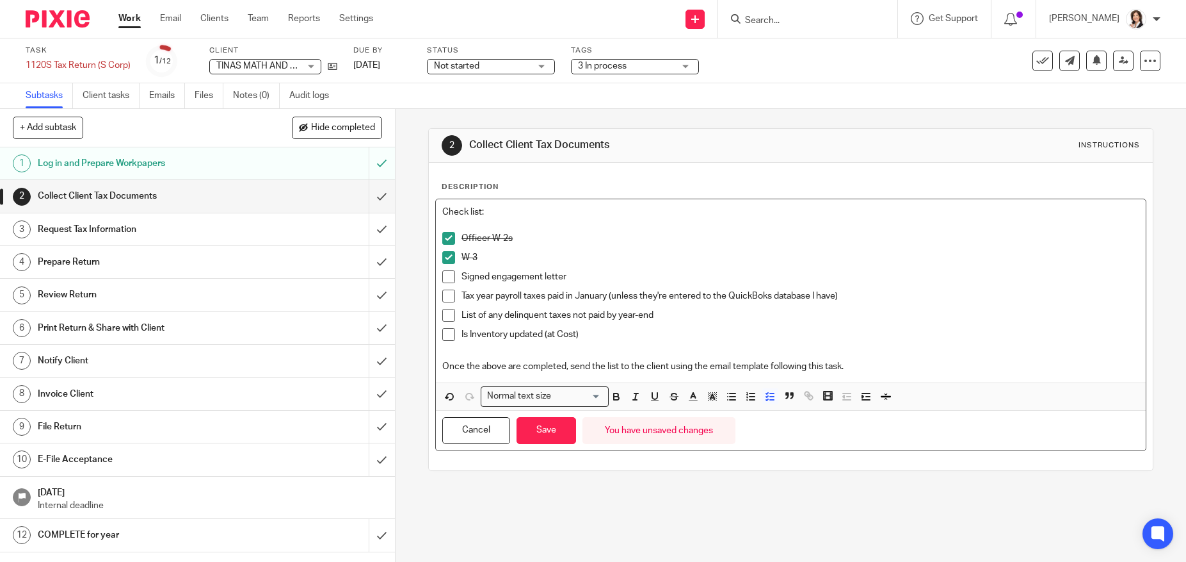
click at [446, 297] on span at bounding box center [448, 295] width 13 height 13
click at [446, 312] on span at bounding box center [448, 315] width 13 height 13
drag, startPoint x: 599, startPoint y: 329, endPoint x: 457, endPoint y: 339, distance: 142.5
click at [457, 339] on li "Is Inventory updated (at Cost)" at bounding box center [790, 337] width 697 height 19
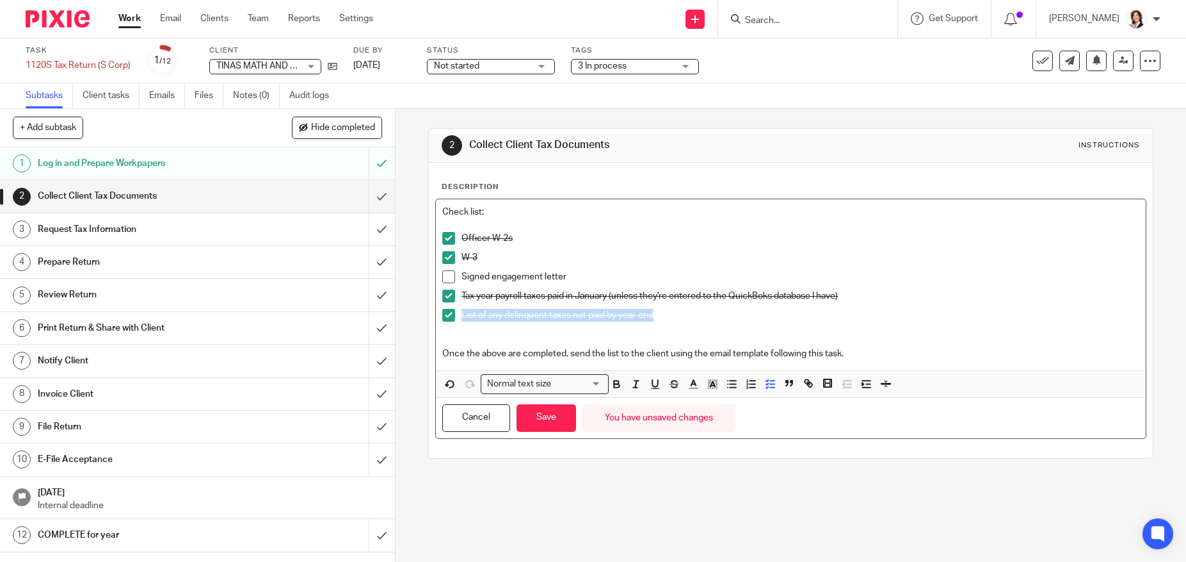
drag, startPoint x: 679, startPoint y: 316, endPoint x: 421, endPoint y: 318, distance: 257.4
click at [421, 318] on div "2 Collect Client Tax Documents Instructions Description Check list: Officer W-2…" at bounding box center [791, 335] width 791 height 453
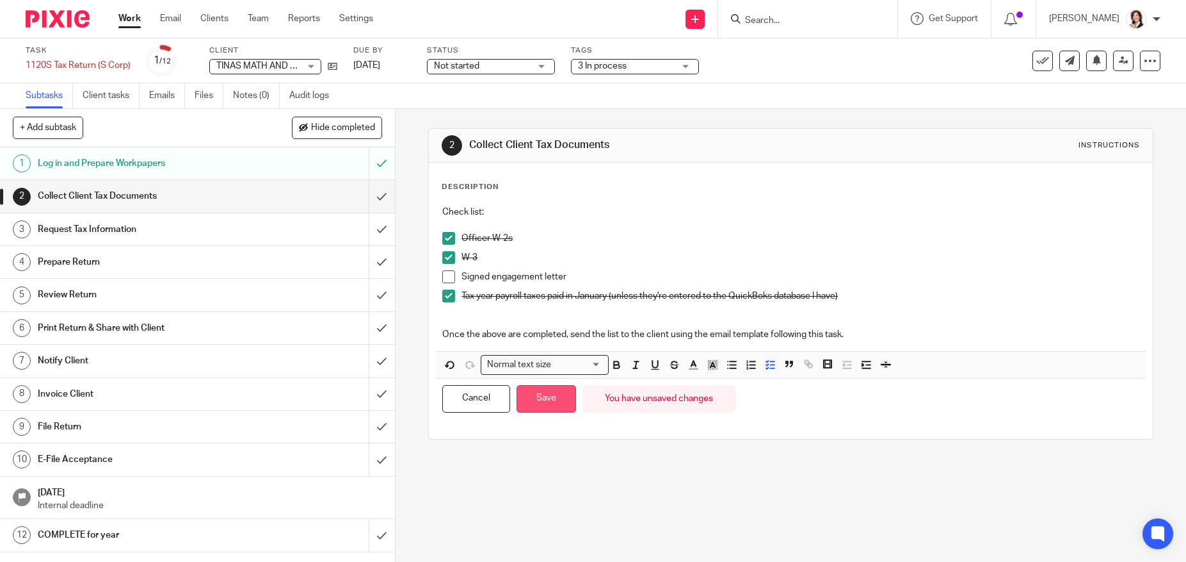
click at [546, 390] on button "Save" at bounding box center [547, 399] width 60 height 28
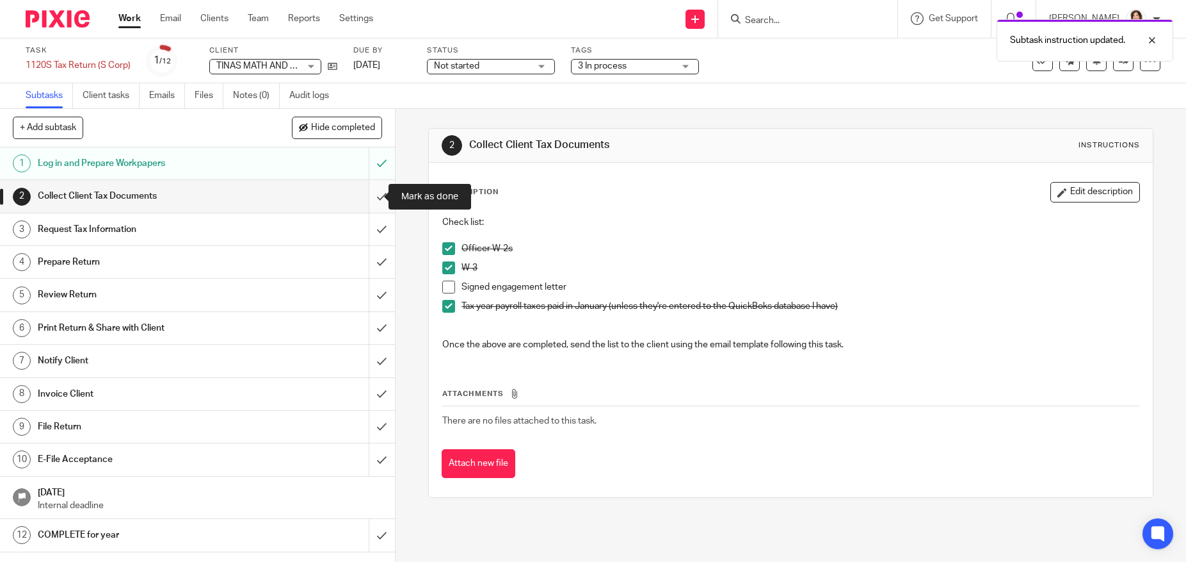
click at [371, 195] on input "submit" at bounding box center [197, 196] width 395 height 32
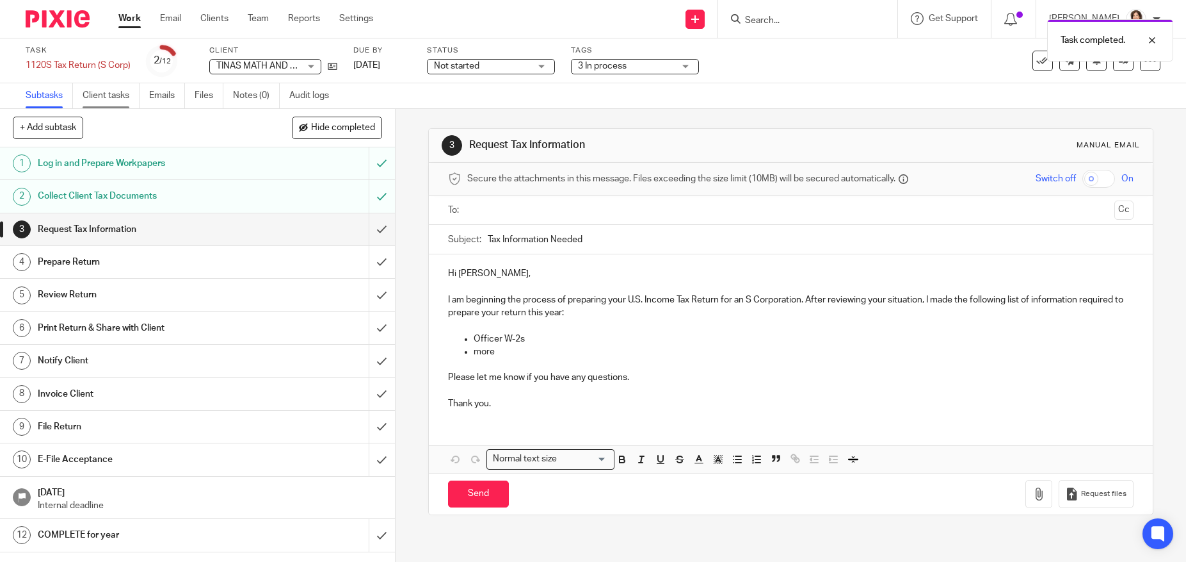
click at [123, 93] on link "Client tasks" at bounding box center [111, 95] width 57 height 25
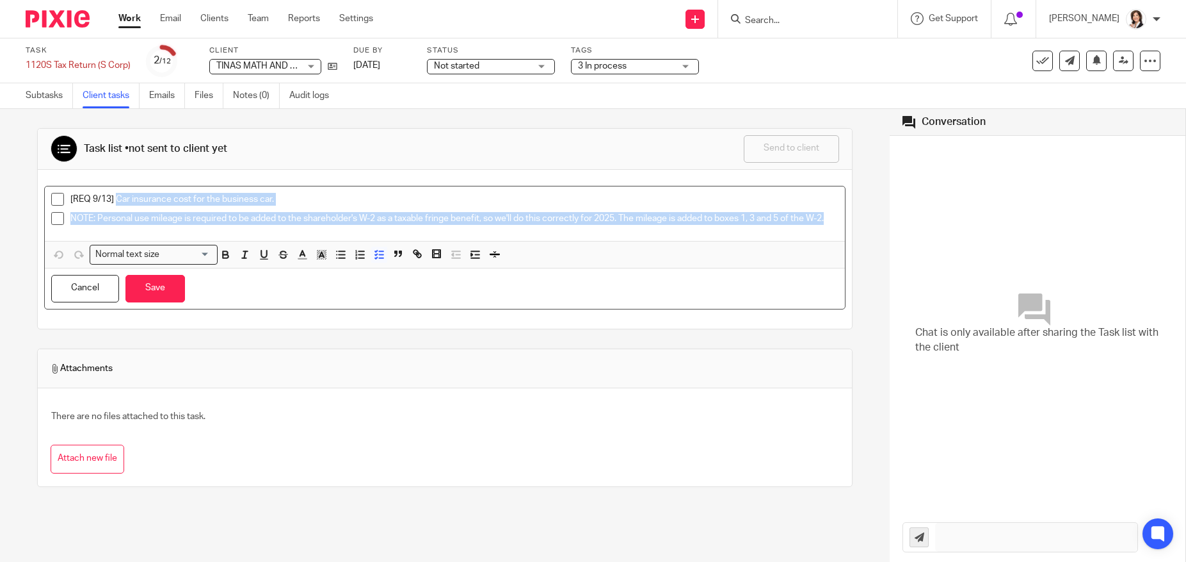
drag, startPoint x: 116, startPoint y: 197, endPoint x: 193, endPoint y: 238, distance: 87.6
click at [193, 231] on ul "[REQ 9/13] Car insurance cost for the business car. NOTE: Personal use mileage …" at bounding box center [445, 212] width 788 height 38
click at [158, 291] on button "Save" at bounding box center [155, 289] width 60 height 28
drag, startPoint x: 114, startPoint y: 197, endPoint x: 174, endPoint y: 235, distance: 71.4
click at [174, 231] on ul "[REQ 9/13] Car insurance cost for the business car. NOTE: Personal use mileage …" at bounding box center [445, 212] width 788 height 38
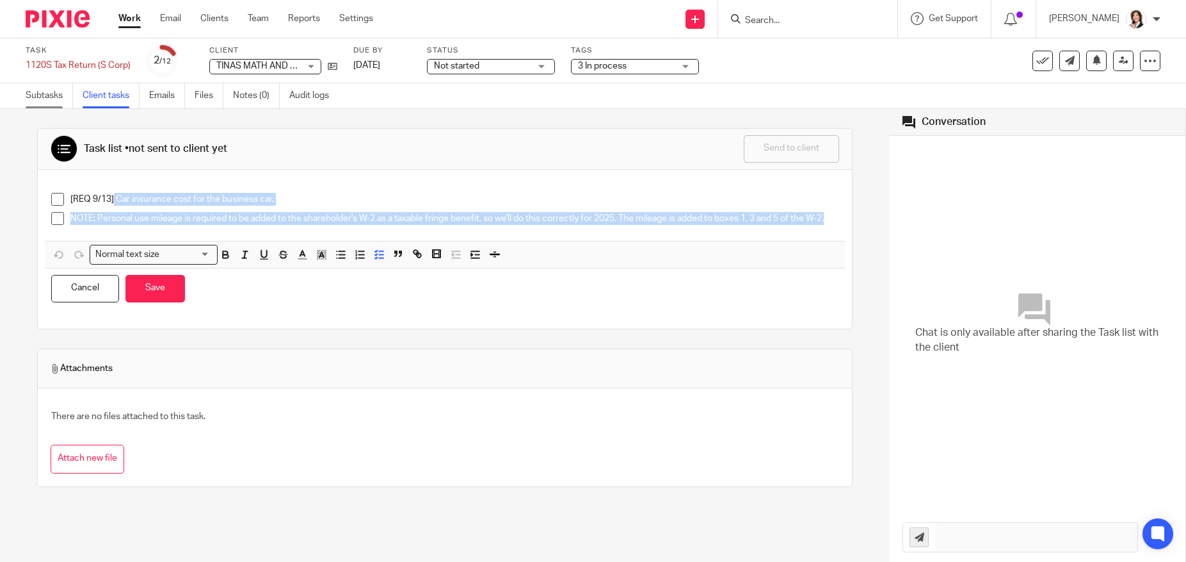
click at [51, 92] on link "Subtasks" at bounding box center [49, 95] width 47 height 25
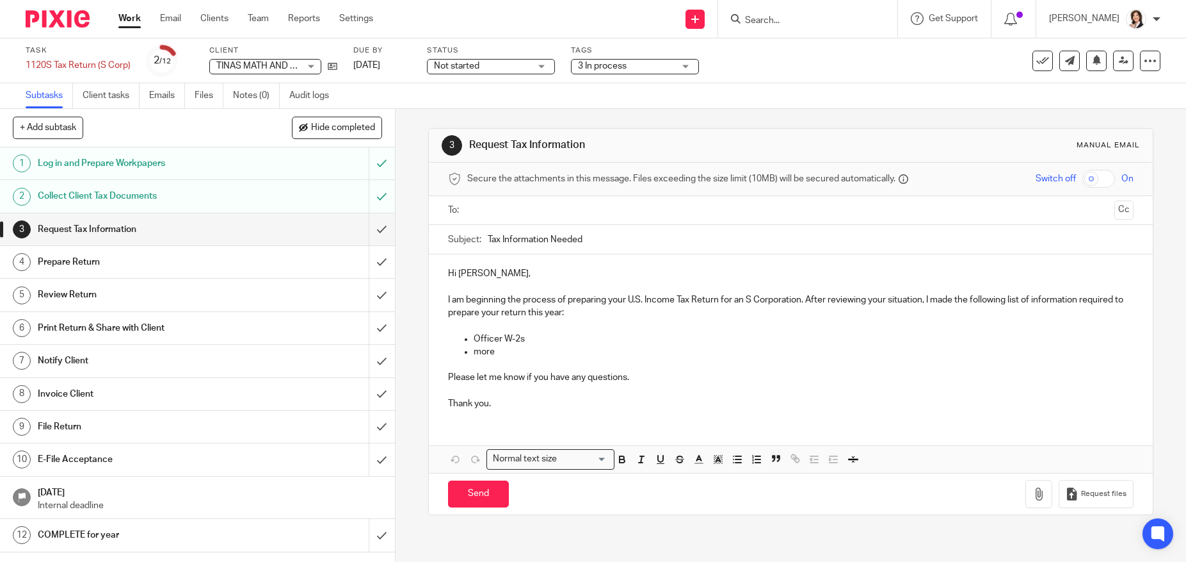
click at [468, 332] on ul "Officer W-2s more" at bounding box center [790, 345] width 685 height 26
drag, startPoint x: 469, startPoint y: 337, endPoint x: 508, endPoint y: 355, distance: 43.3
click at [508, 355] on ul "Officer W-2s more" at bounding box center [790, 345] width 685 height 26
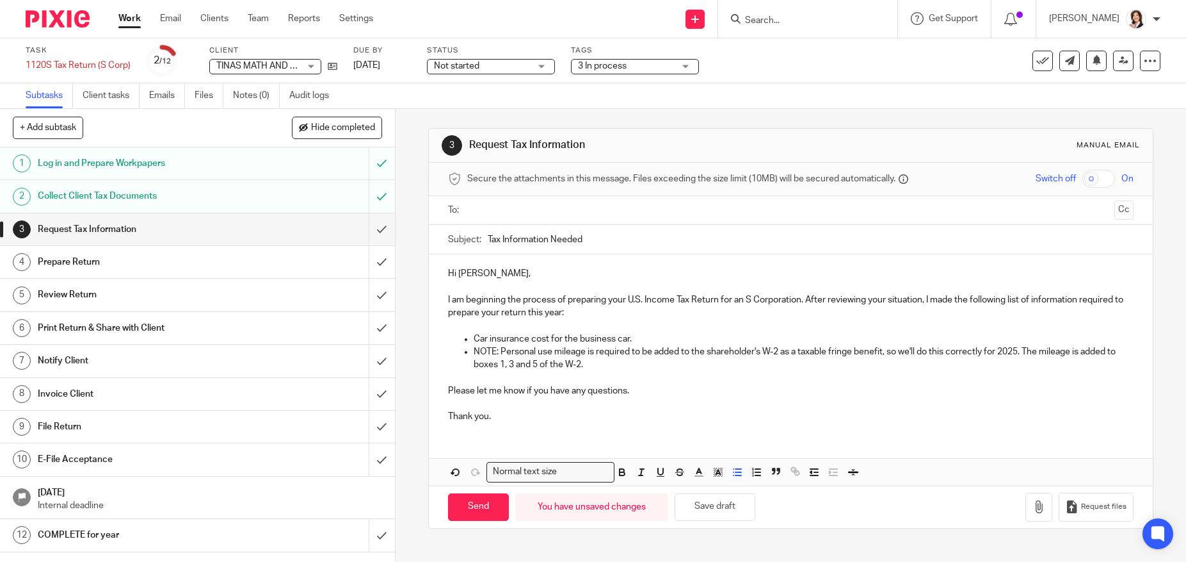
click at [474, 339] on p "Car insurance cost for the business car." at bounding box center [803, 338] width 659 height 13
click at [506, 205] on input "text" at bounding box center [790, 210] width 637 height 15
click at [1038, 355] on p "NOTE: Personal use mileage is required to be added to the shareholder's W-2 as …" at bounding box center [803, 361] width 659 height 26
click at [590, 369] on p "NOTE: Personal use mileage is required to be added to the shareholder's W-2 as …" at bounding box center [803, 361] width 659 height 26
click at [587, 369] on p "NOTE: Personal use mileage is required to be added to the shareholder's W-2 as …" at bounding box center [803, 361] width 659 height 26
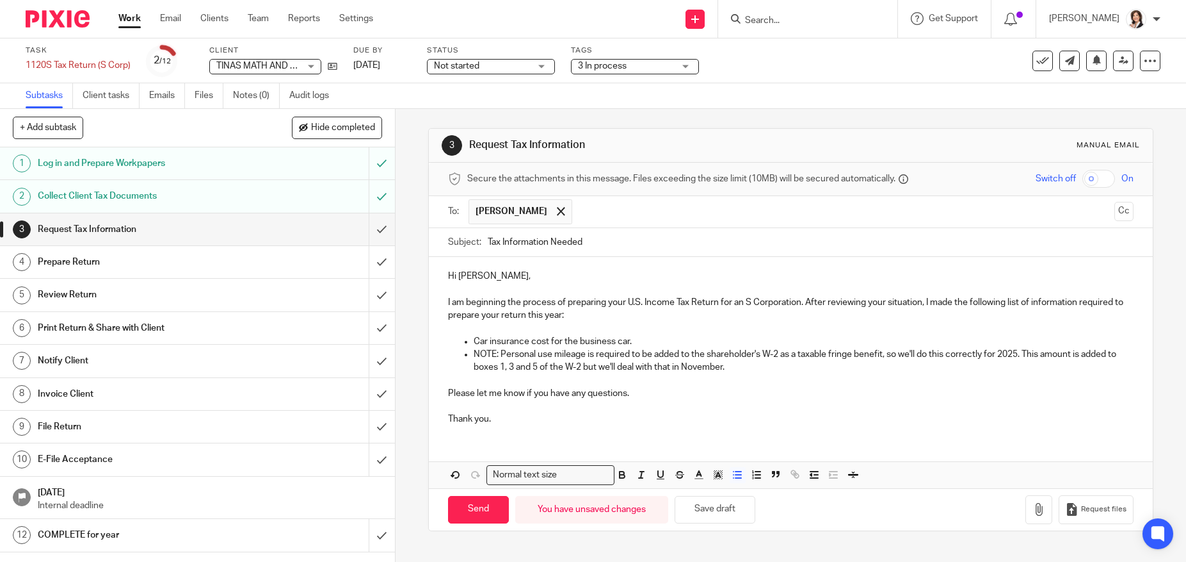
click at [635, 341] on p "Car insurance cost for the business car." at bounding box center [803, 341] width 659 height 13
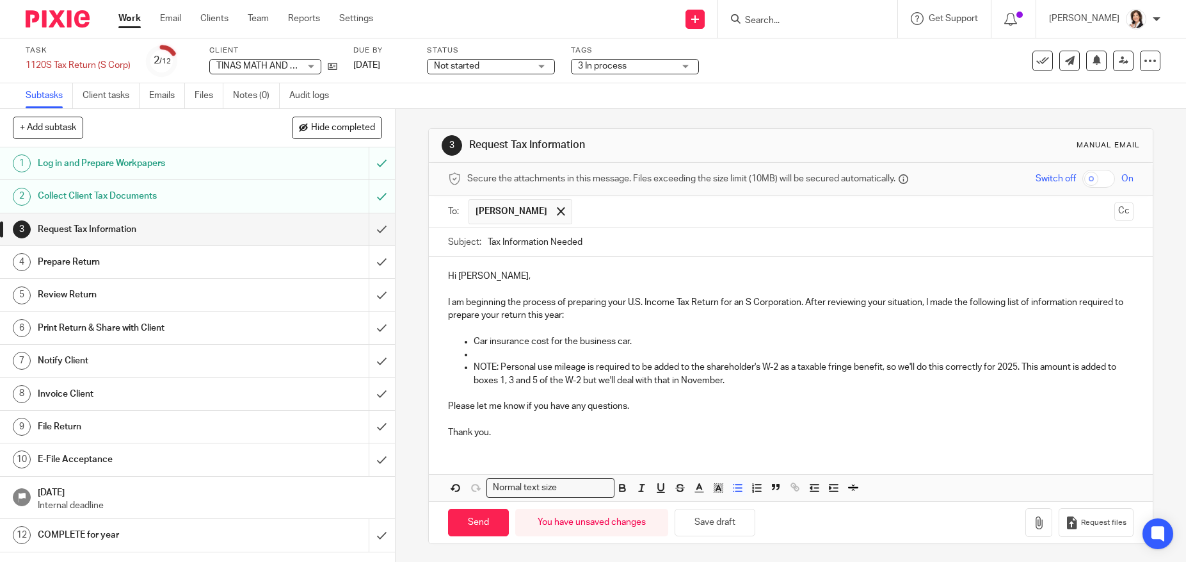
click at [474, 368] on p "NOTE: Personal use mileage is required to be added to the shareholder's W-2 as …" at bounding box center [803, 373] width 659 height 26
drag, startPoint x: 933, startPoint y: 303, endPoint x: 1113, endPoint y: 303, distance: 179.9
click at [1113, 303] on p "I am beginning the process of preparing your U.S. Income Tax Return for an S Co…" at bounding box center [790, 309] width 685 height 26
drag, startPoint x: 465, startPoint y: 302, endPoint x: 501, endPoint y: 304, distance: 36.6
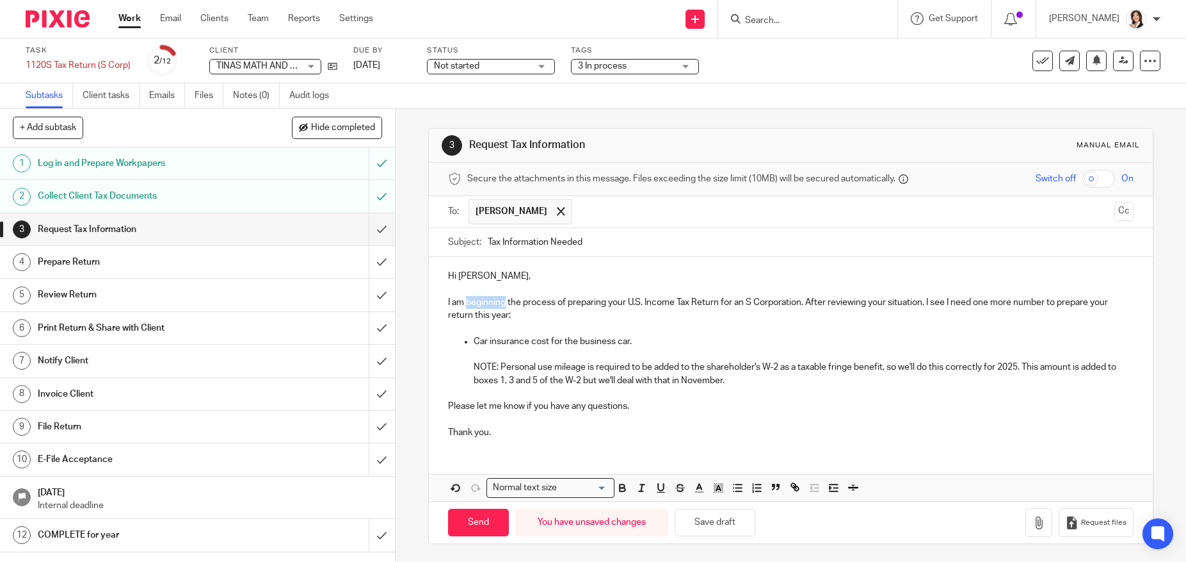
click at [501, 304] on p "I am beginning the process of preparing your U.S. Income Tax Return for an S Co…" at bounding box center [790, 309] width 685 height 26
click at [473, 515] on input "Send" at bounding box center [478, 522] width 61 height 28
type input "Sent"
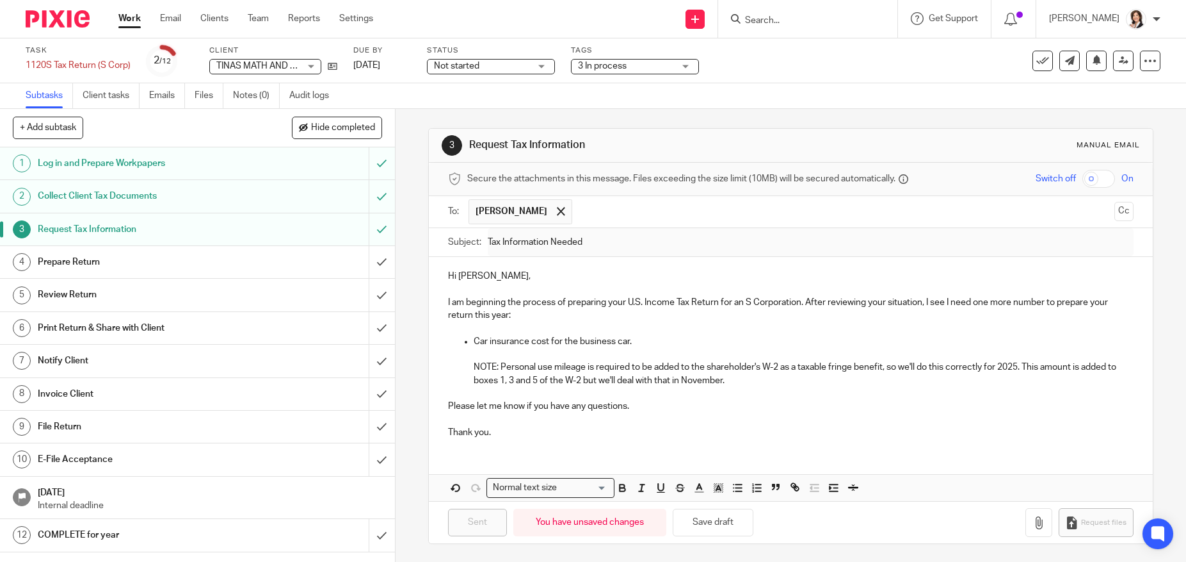
click at [515, 341] on p "Car insurance cost for the business car." at bounding box center [803, 341] width 659 height 13
click at [1092, 62] on icon at bounding box center [1097, 60] width 10 height 10
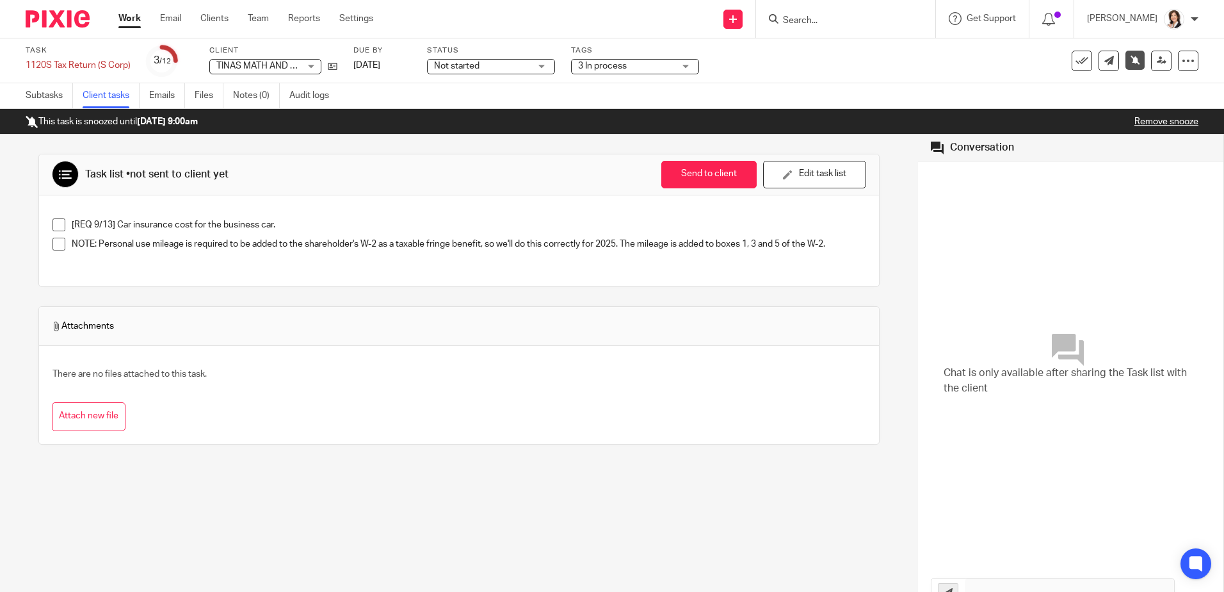
click at [805, 21] on input "Search" at bounding box center [839, 21] width 115 height 12
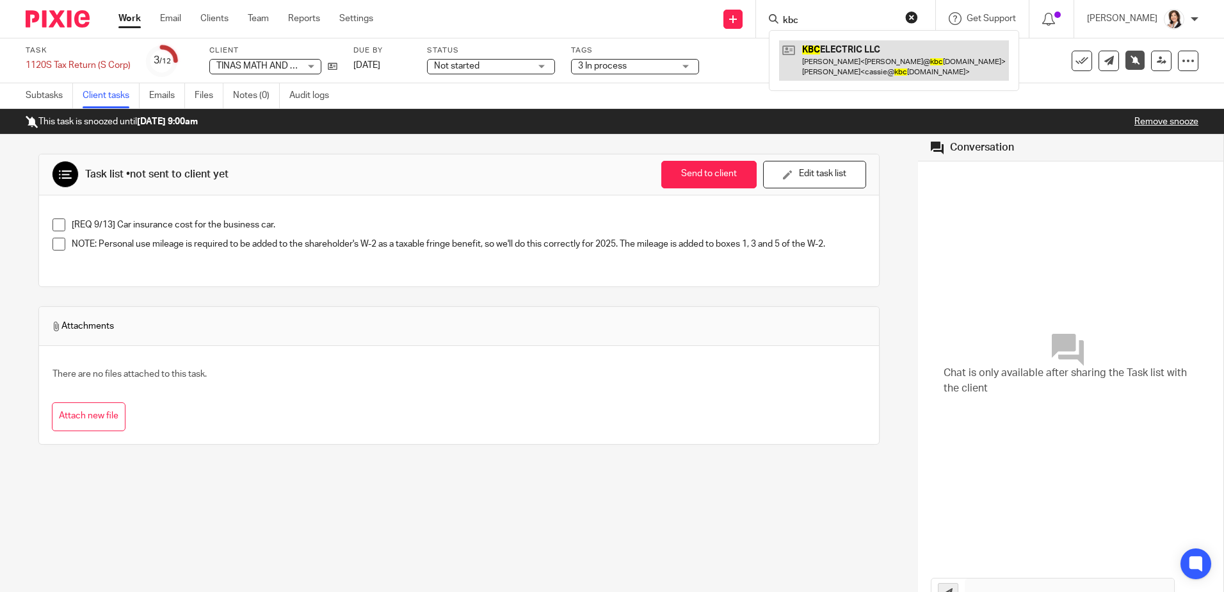
type input "kbc"
click at [828, 51] on link at bounding box center [894, 60] width 230 height 40
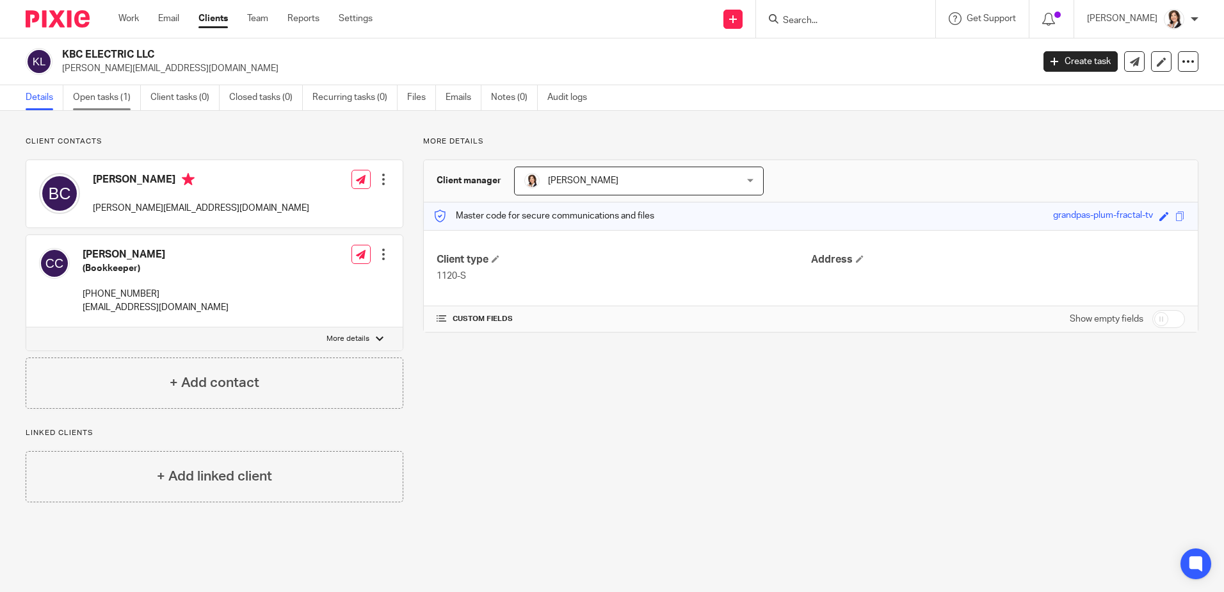
click at [93, 103] on link "Open tasks (1)" at bounding box center [107, 97] width 68 height 25
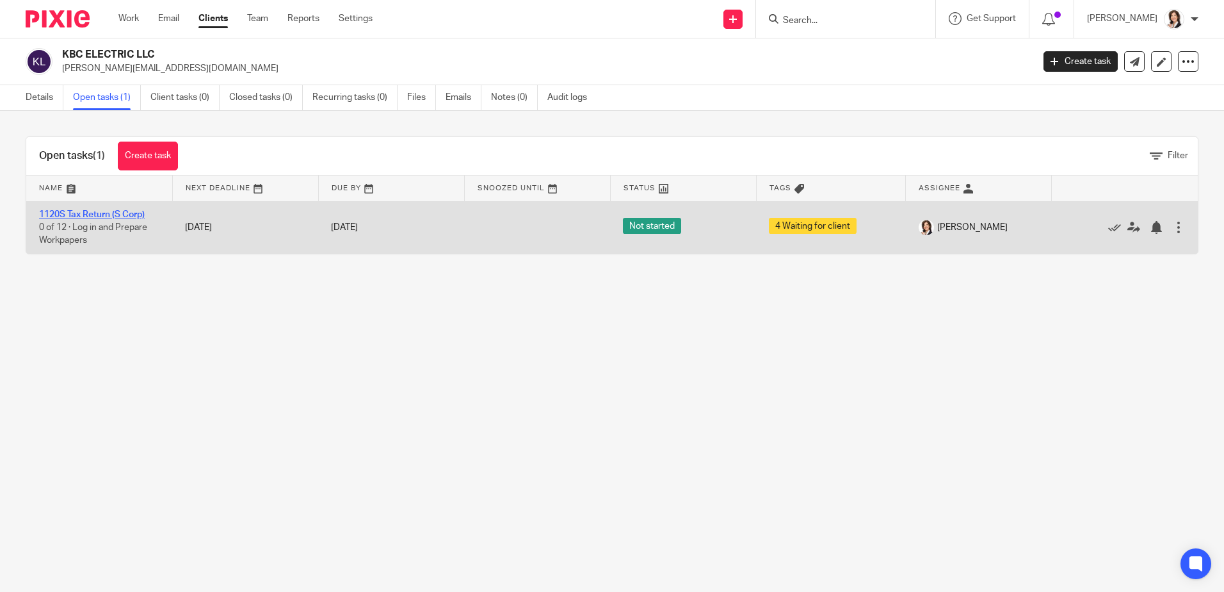
click at [89, 214] on link "1120S Tax Return (S Corp)" at bounding box center [92, 214] width 106 height 9
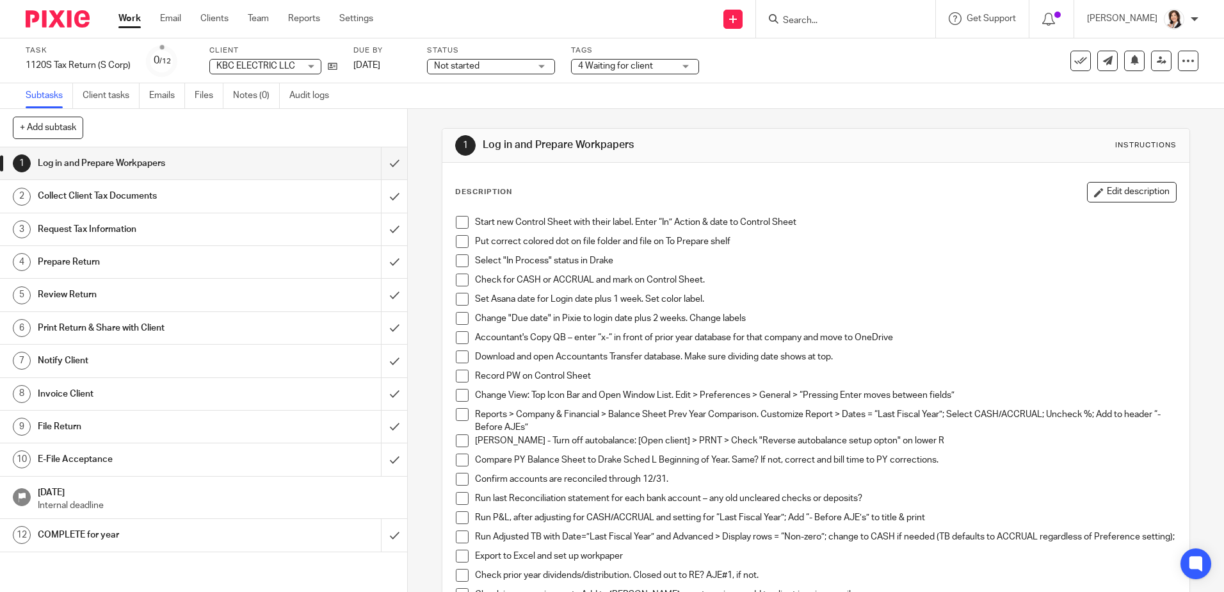
click at [437, 24] on div "Send new email Create task Add client Get Support Contact Support Help Document…" at bounding box center [808, 19] width 832 height 38
click at [442, 22] on div "Send new email Create task Add client Get Support Contact Support Help Document…" at bounding box center [808, 19] width 832 height 38
click at [461, 222] on span at bounding box center [462, 222] width 13 height 13
click at [458, 238] on span at bounding box center [462, 241] width 13 height 13
click at [457, 262] on span at bounding box center [462, 260] width 13 height 13
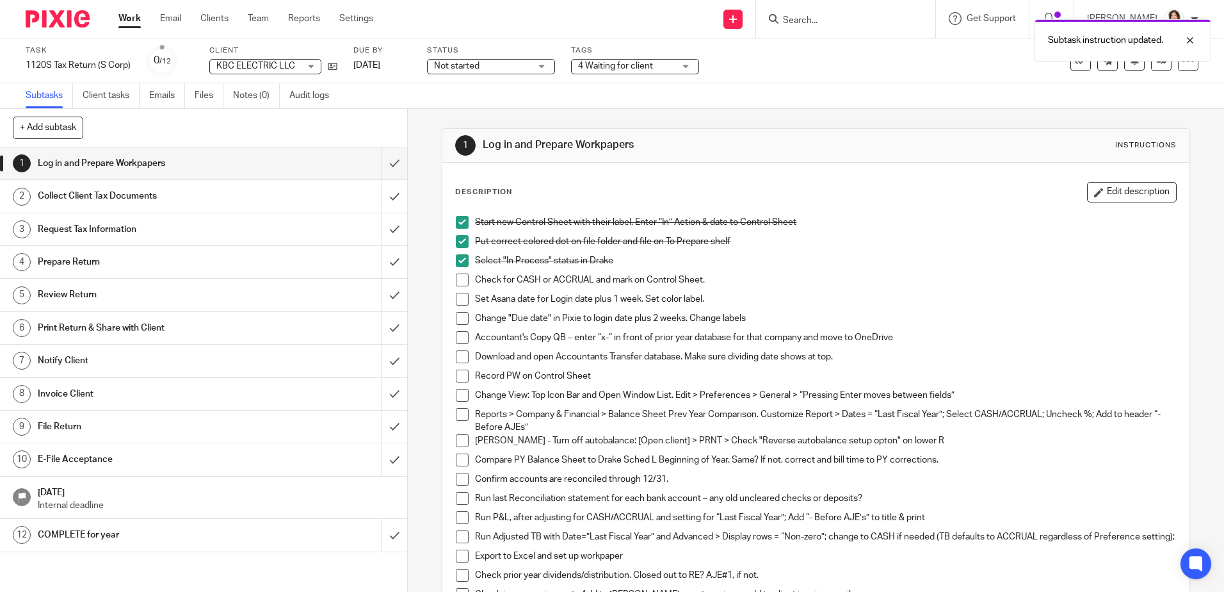
click at [461, 282] on span at bounding box center [462, 279] width 13 height 13
click at [1133, 193] on button "Edit description" at bounding box center [1132, 192] width 90 height 20
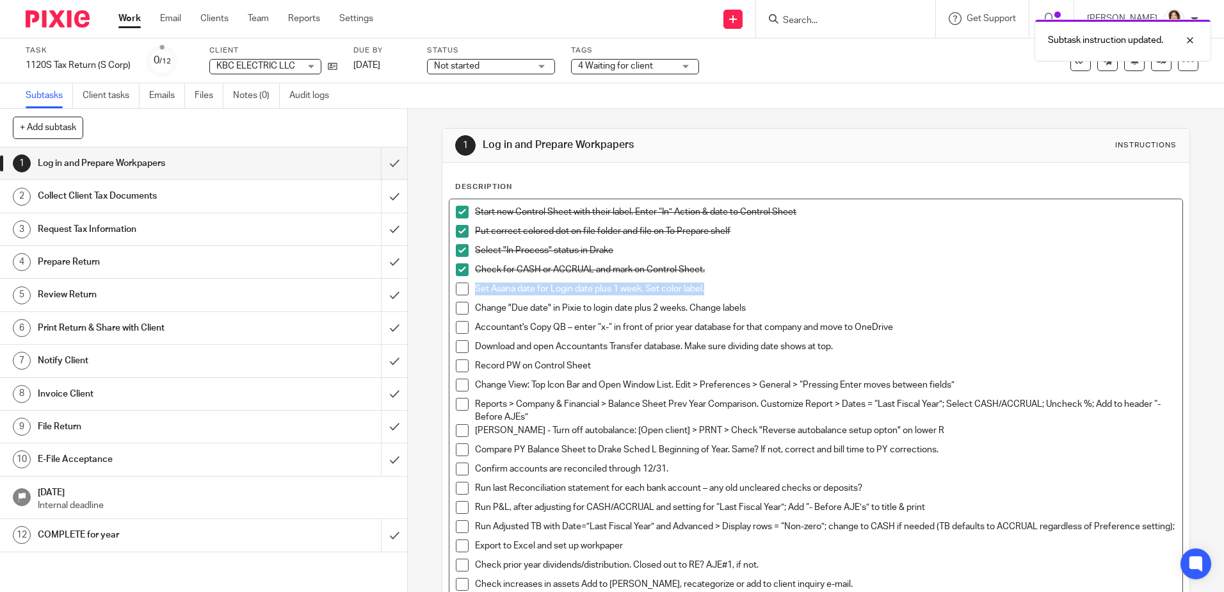
drag, startPoint x: 715, startPoint y: 289, endPoint x: 442, endPoint y: 283, distance: 272.2
click at [442, 283] on div "Description Start new Control Sheet with their label. Enter “In” Action & date …" at bounding box center [815, 438] width 747 height 551
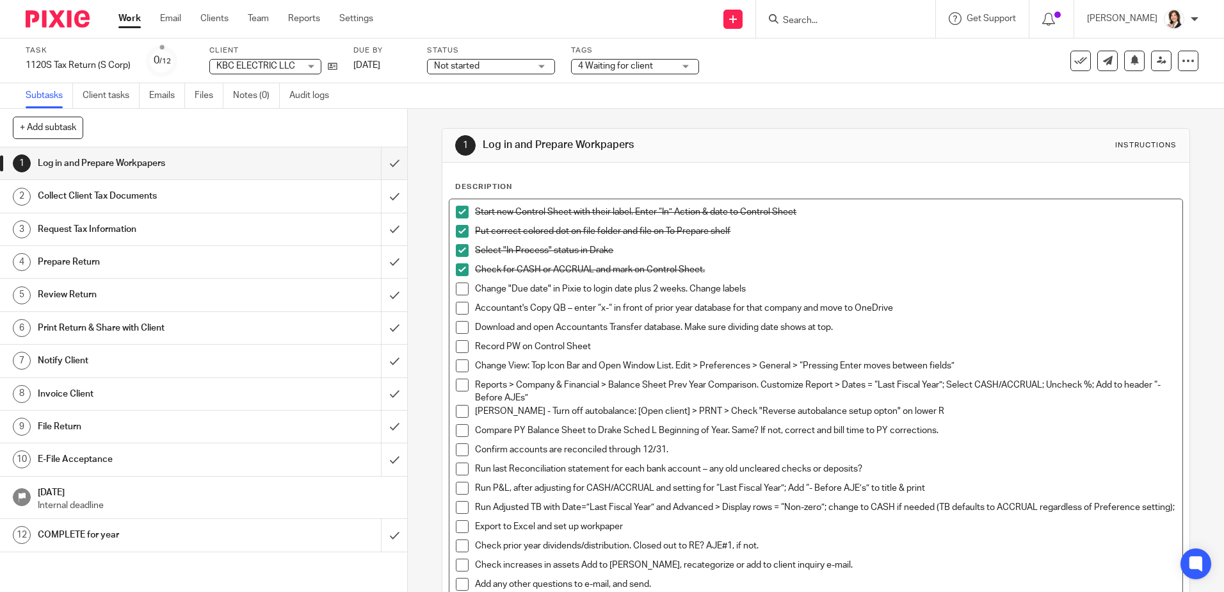
click at [593, 287] on p "Change "Due date" in Pixie to login date plus 2 weeks. Change labels" at bounding box center [825, 288] width 700 height 13
drag, startPoint x: 745, startPoint y: 291, endPoint x: 460, endPoint y: 289, distance: 284.3
click at [460, 289] on li "Change "Due date" in Pixie to login date plus 2 weeks. Change labels" at bounding box center [816, 291] width 720 height 19
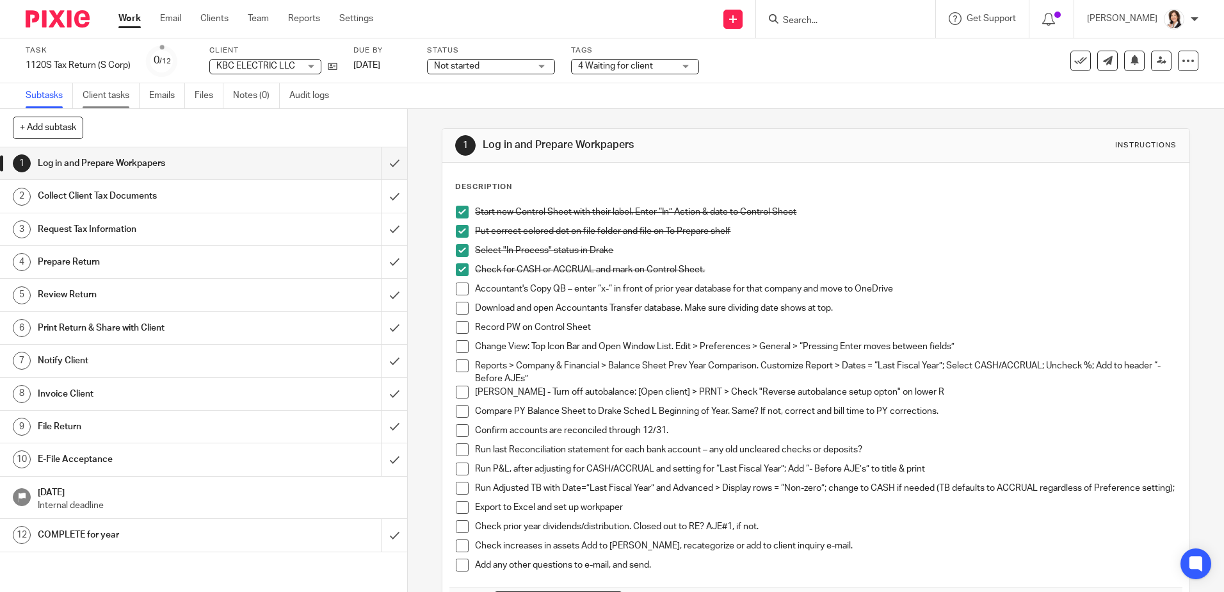
click at [112, 99] on link "Client tasks" at bounding box center [111, 95] width 57 height 25
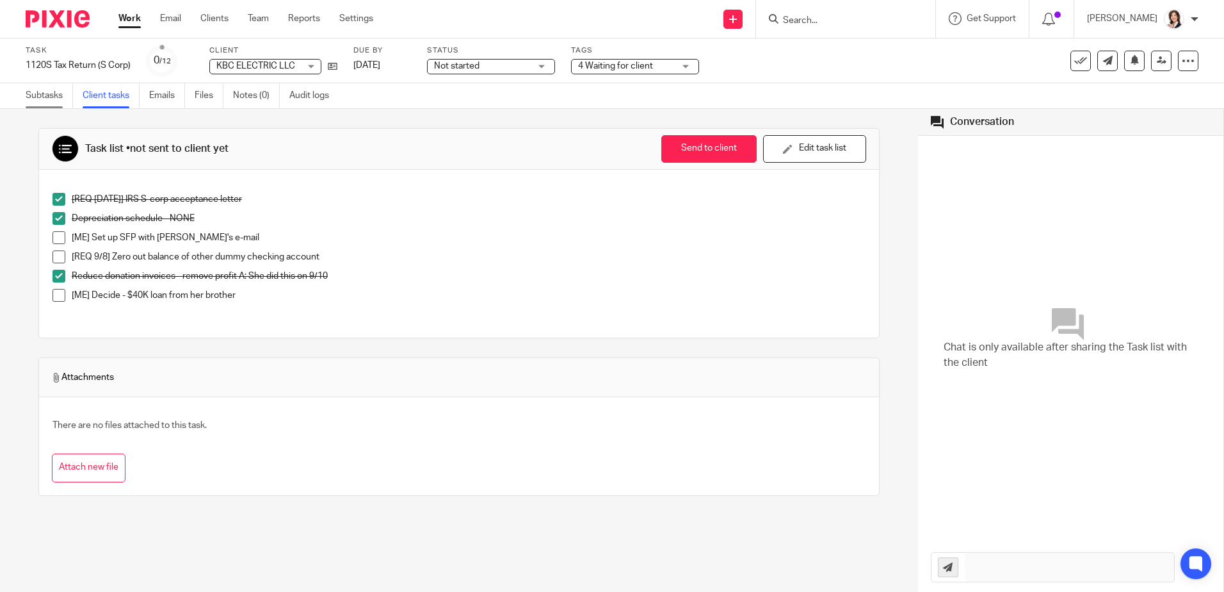
click at [49, 93] on link "Subtasks" at bounding box center [49, 95] width 47 height 25
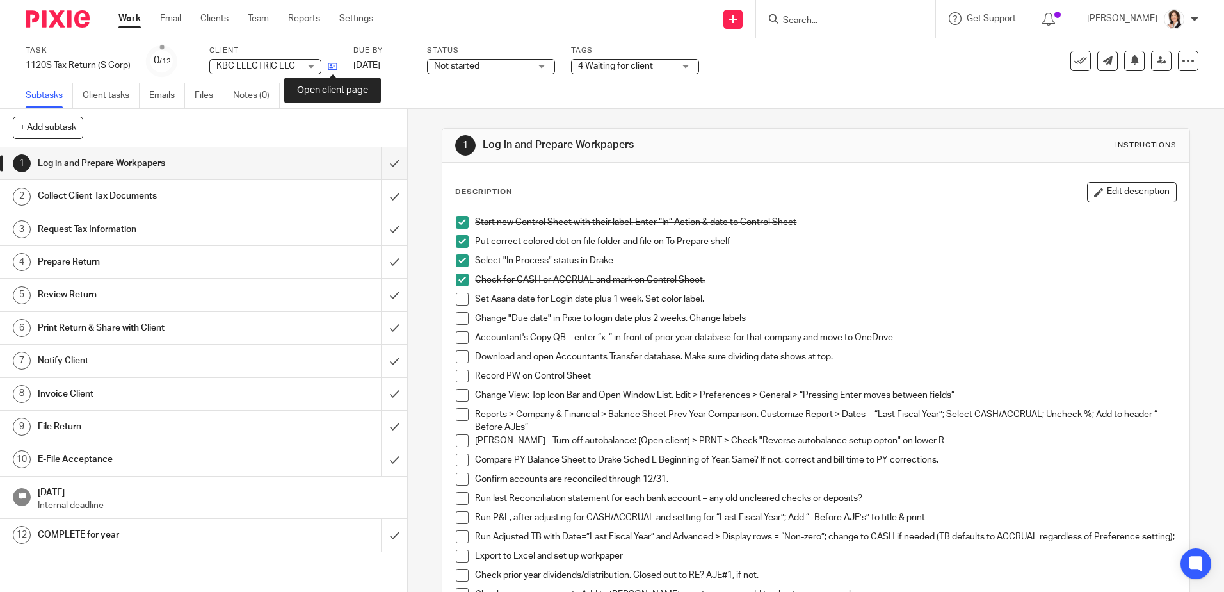
click at [332, 66] on icon at bounding box center [333, 66] width 10 height 10
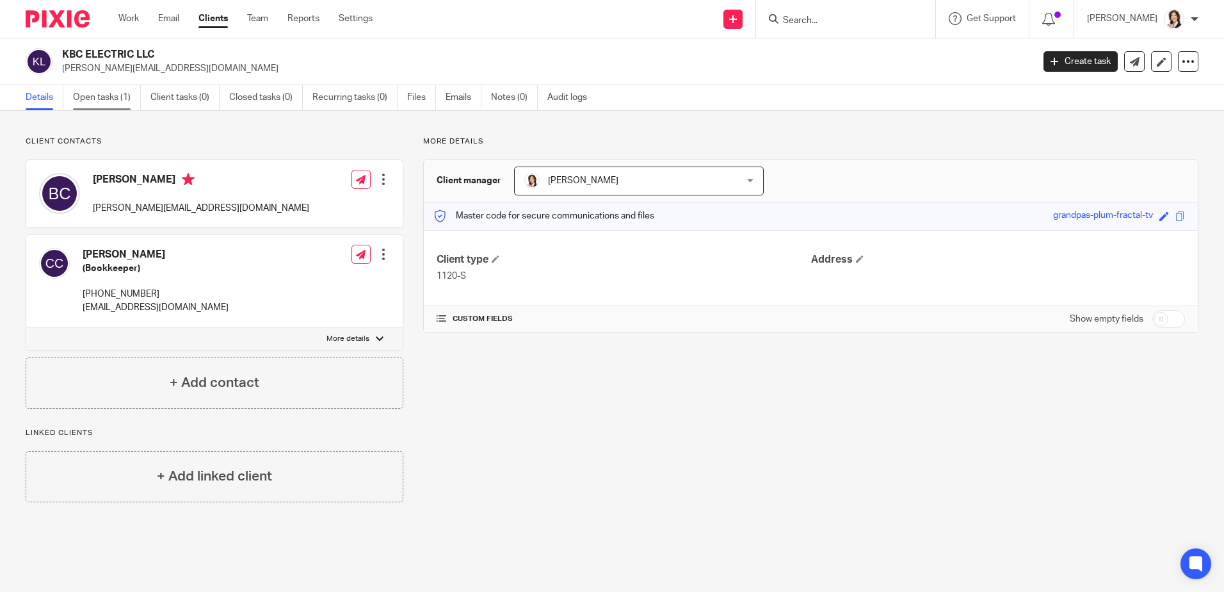
click at [81, 101] on link "Open tasks (1)" at bounding box center [107, 97] width 68 height 25
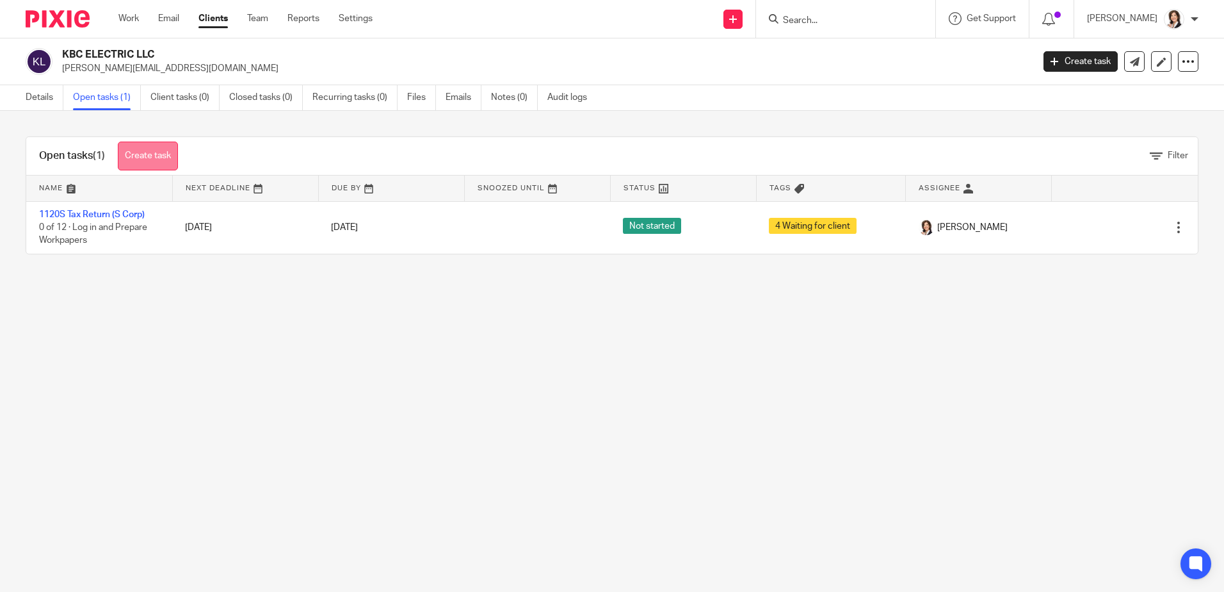
click at [138, 154] on link "Create task" at bounding box center [148, 156] width 60 height 29
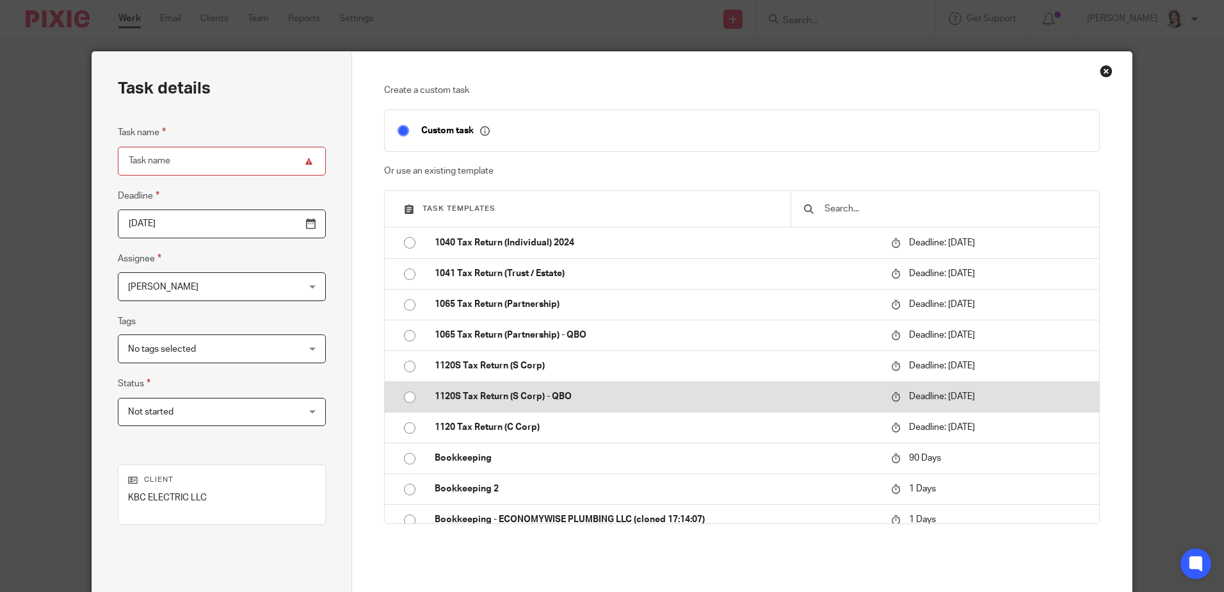
click at [406, 398] on input "radio" at bounding box center [410, 397] width 24 height 24
type input "2025-03-17"
type input "1120S Tax Return (S Corp) - QBO"
checkbox input "false"
radio input "false"
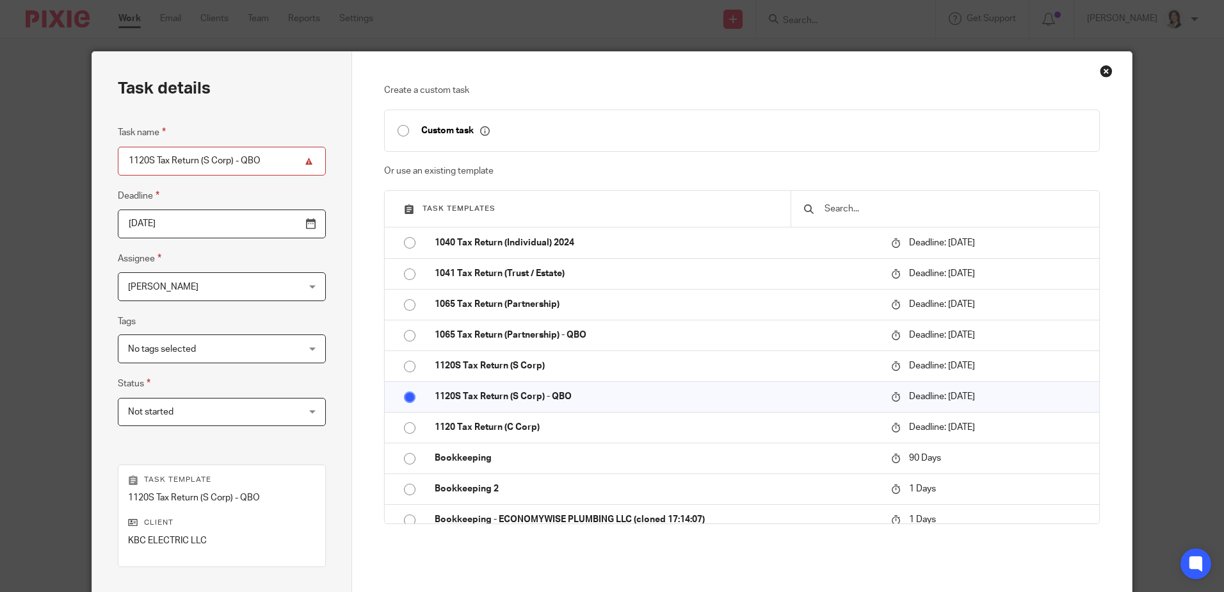
click at [1110, 70] on div "Create a custom task Custom task Or use an existing template Task templates 104…" at bounding box center [741, 378] width 779 height 653
click at [1100, 70] on div "Close this dialog window" at bounding box center [1106, 71] width 13 height 13
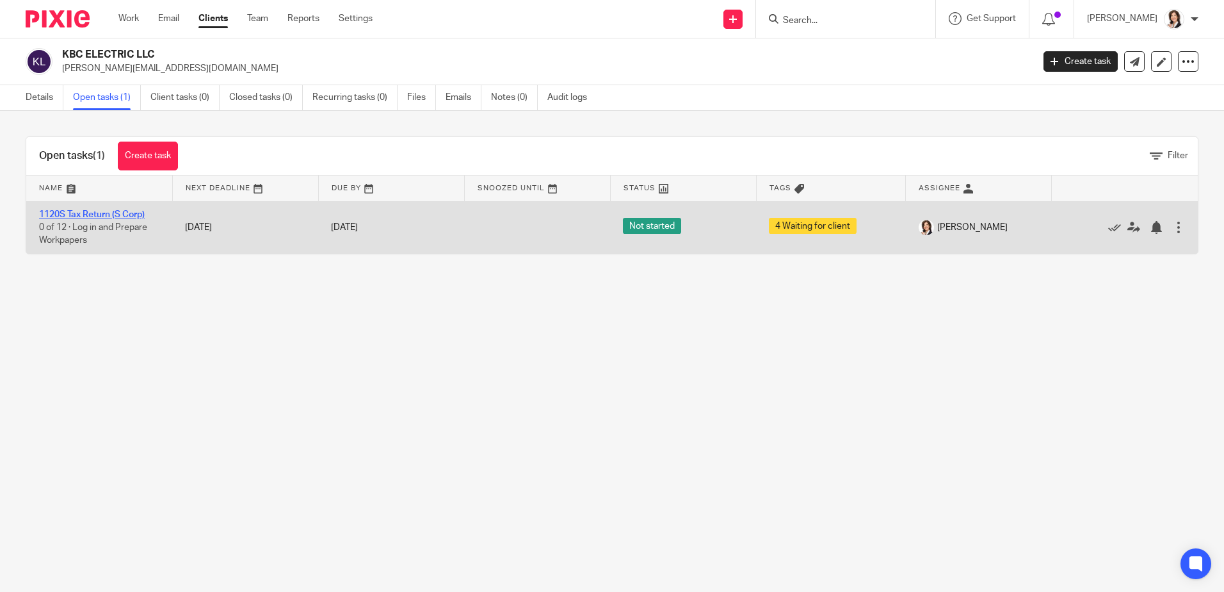
click at [94, 213] on link "1120S Tax Return (S Corp)" at bounding box center [92, 214] width 106 height 9
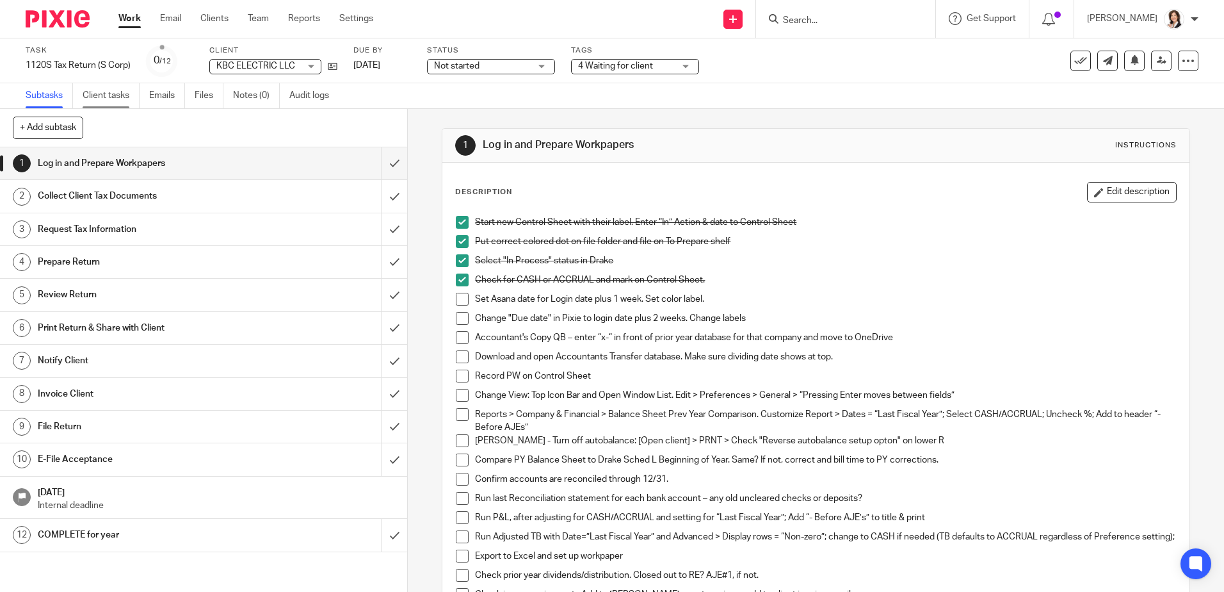
click at [126, 100] on link "Client tasks" at bounding box center [111, 95] width 57 height 25
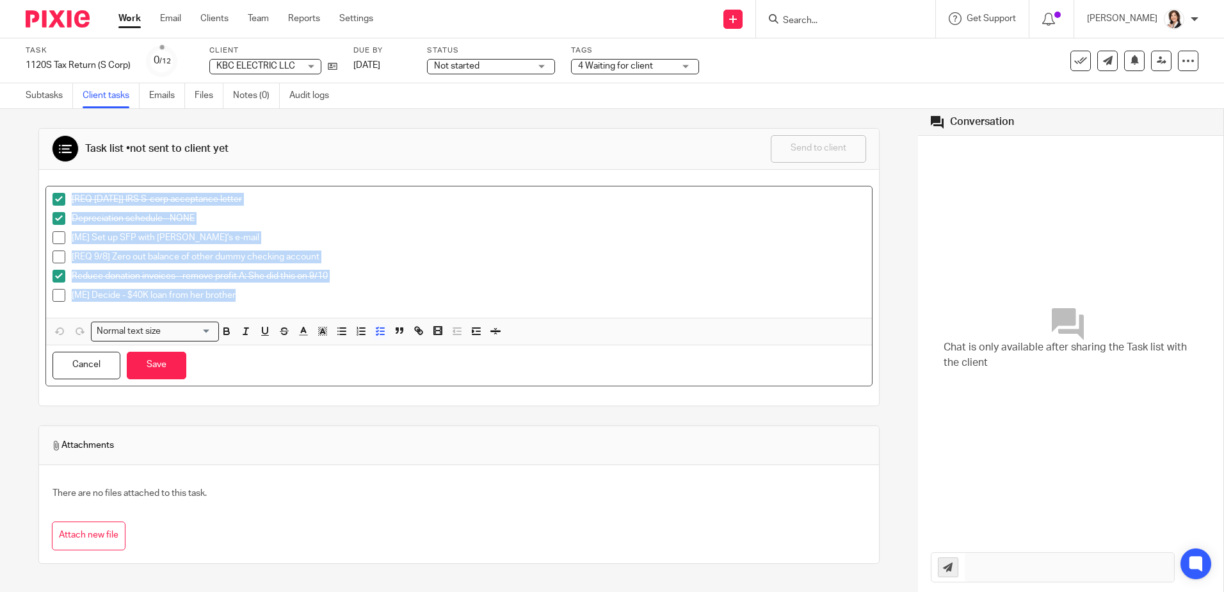
drag, startPoint x: 248, startPoint y: 296, endPoint x: 71, endPoint y: 198, distance: 202.4
click at [71, 198] on div "[REQ 9/3/25] IRS S-corp acceptance letter Depreciation schedule - NONE [ME] Set…" at bounding box center [459, 251] width 827 height 131
copy div "[REQ 9/3/25] IRS S-corp acceptance letter Depreciation schedule - NONE [ME] Set…"
click at [161, 358] on button "Save" at bounding box center [157, 366] width 60 height 28
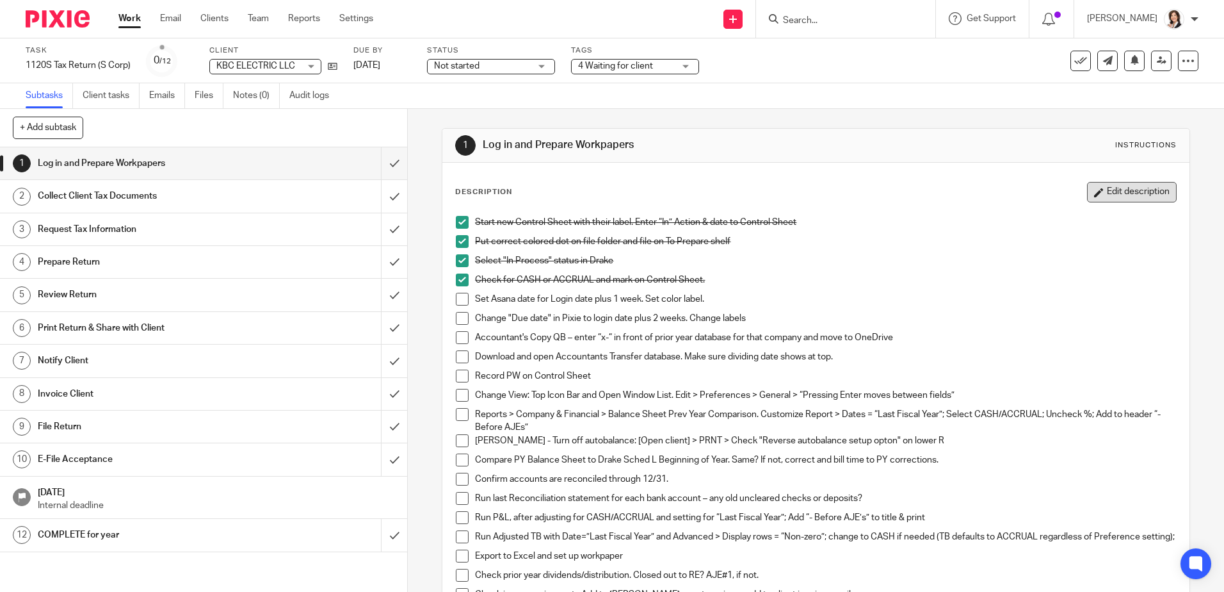
click at [1103, 190] on button "Edit description" at bounding box center [1132, 192] width 90 height 20
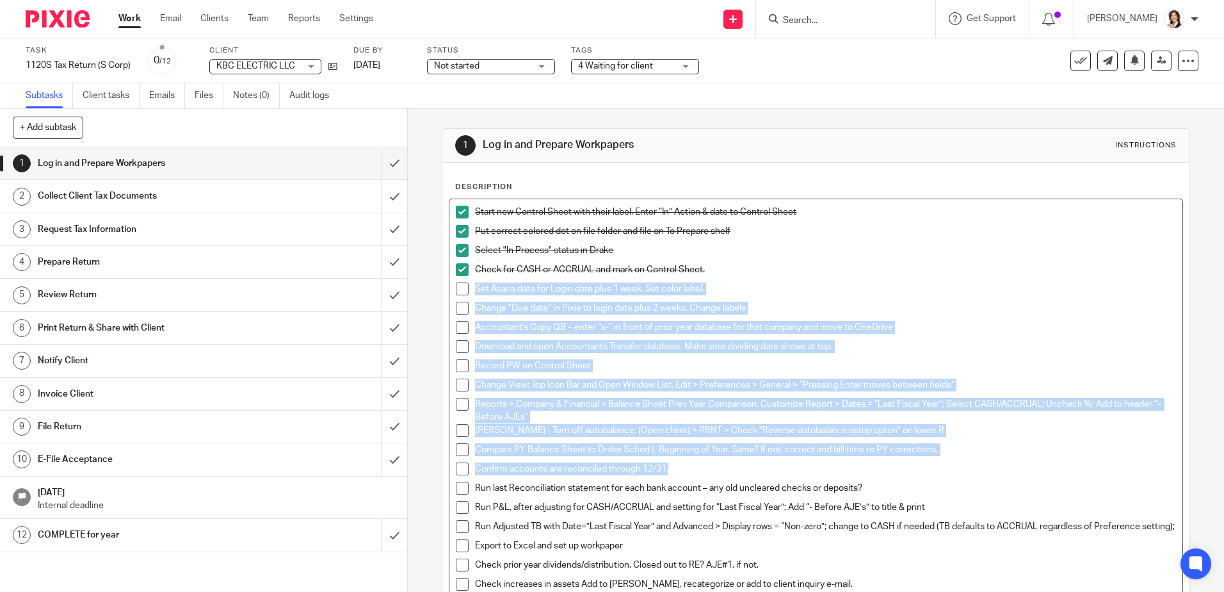
drag, startPoint x: 720, startPoint y: 469, endPoint x: 468, endPoint y: 289, distance: 309.7
click at [468, 289] on ul "Start new Control Sheet with their label. Enter “In” Action & date to Control S…" at bounding box center [816, 411] width 720 height 410
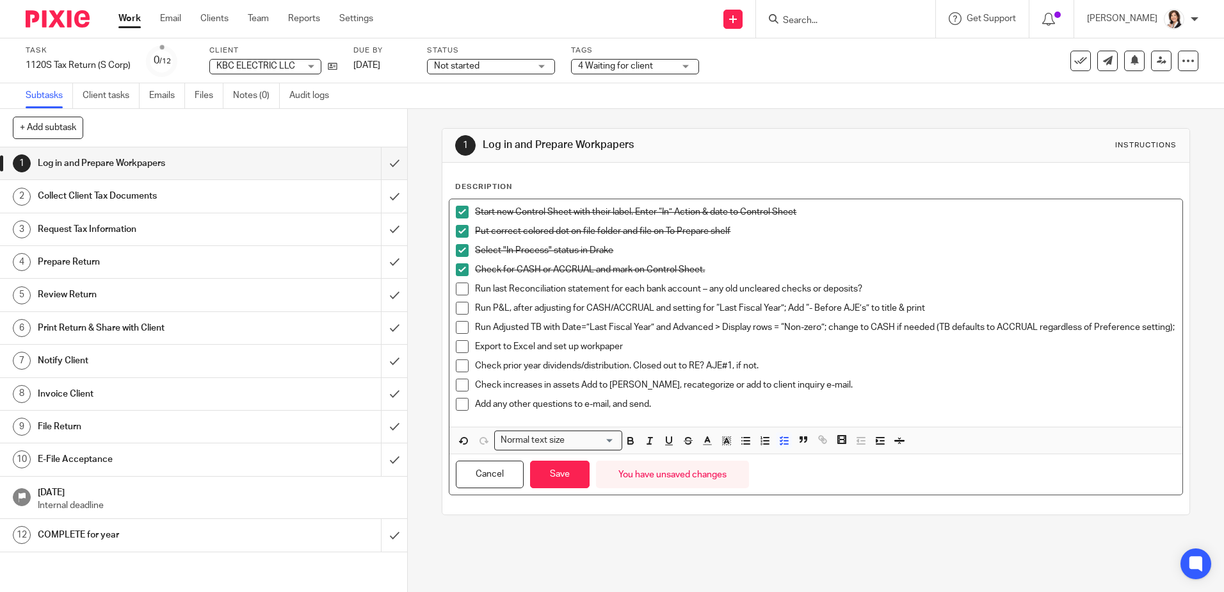
click at [921, 378] on div "Check prior year dividends/distribution. Closed out to RE? AJE#1, if not." at bounding box center [825, 368] width 700 height 19
click at [557, 484] on button "Save" at bounding box center [560, 474] width 60 height 28
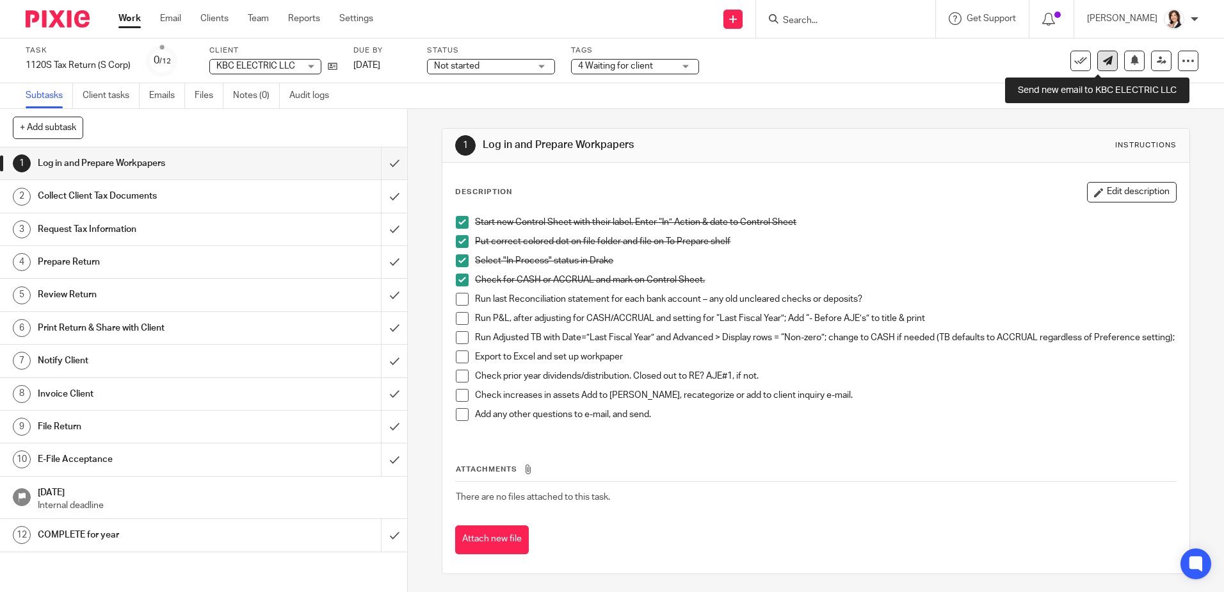
click at [1100, 67] on link at bounding box center [1107, 61] width 20 height 20
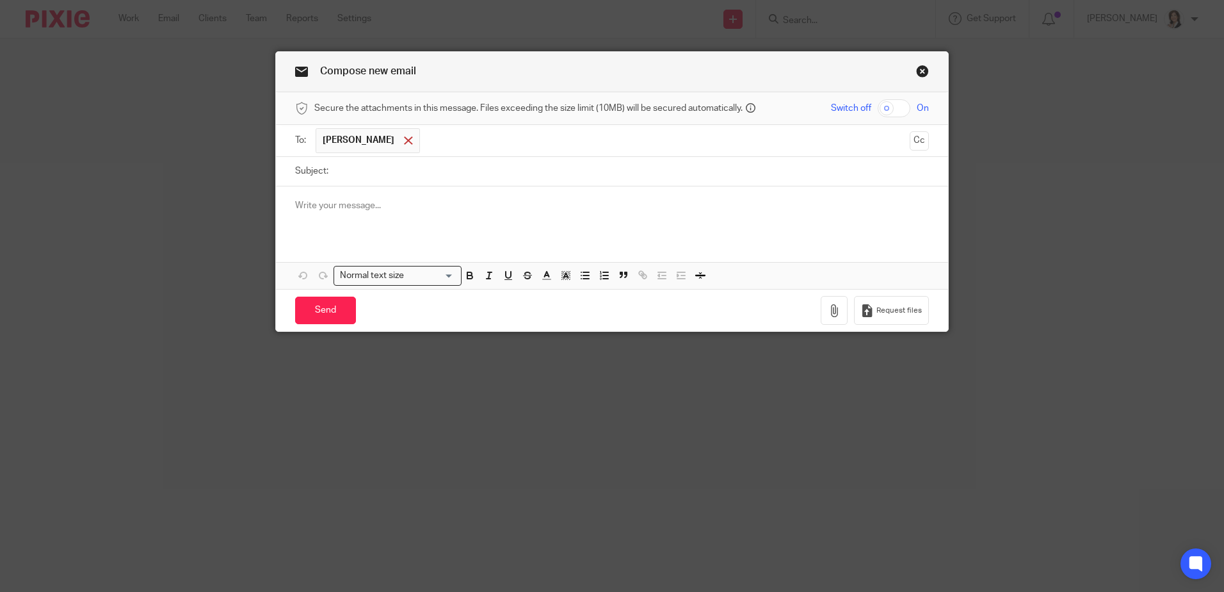
click at [404, 140] on span at bounding box center [408, 140] width 8 height 8
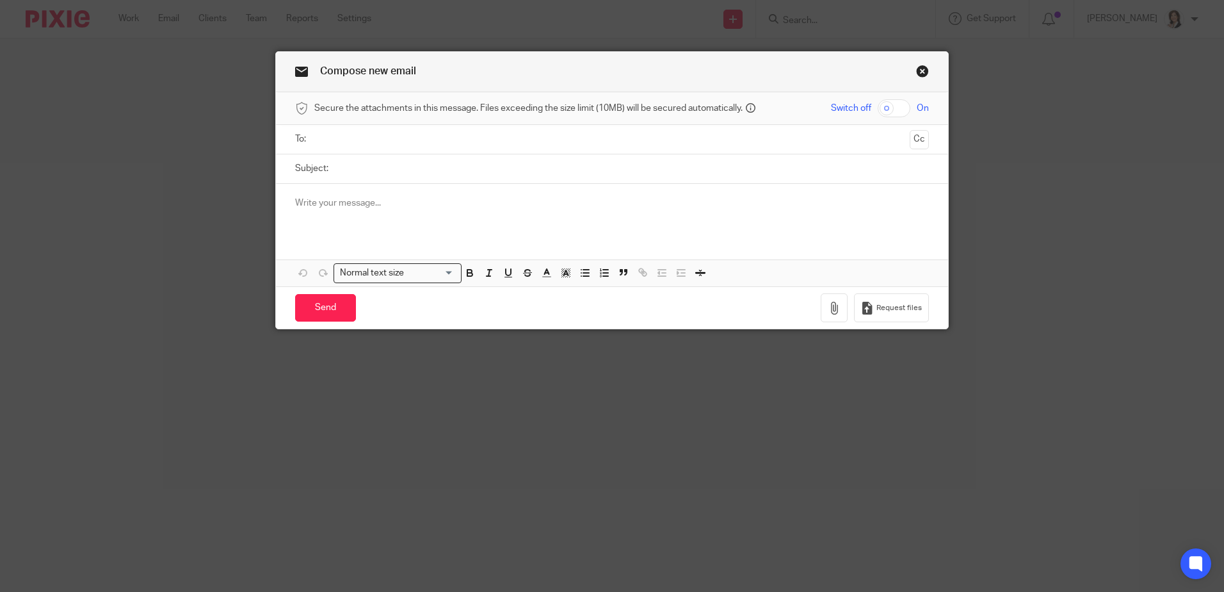
click at [395, 140] on input "text" at bounding box center [611, 139] width 585 height 15
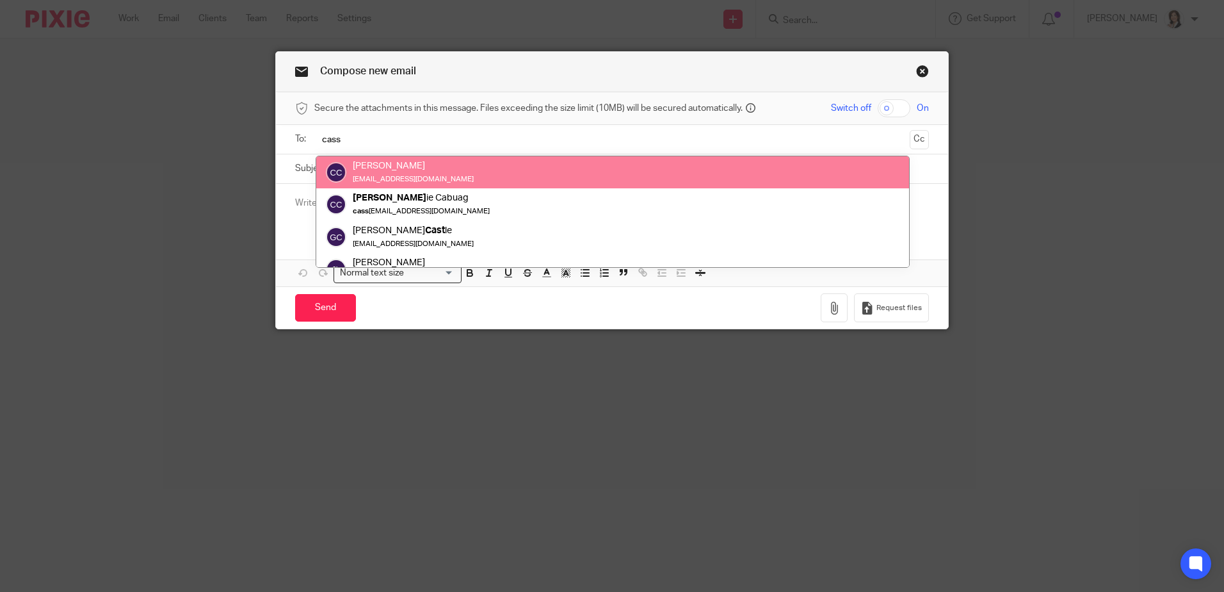
type input "cass"
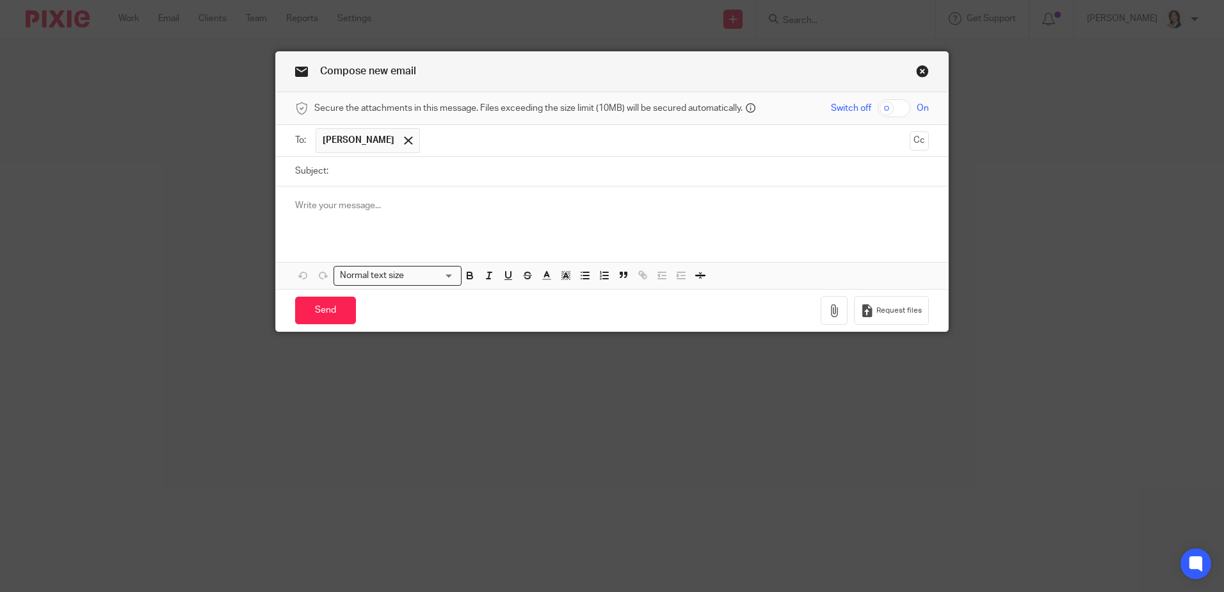
click at [399, 164] on input "Subject:" at bounding box center [632, 171] width 594 height 29
type input "Call me"
click at [375, 200] on p at bounding box center [612, 205] width 634 height 13
click at [337, 202] on p "Do Not Use has a balance as of [DATE]." at bounding box center [612, 205] width 634 height 13
click at [534, 203] on p "Do Not Use...Checking has a balance as of [DATE]." at bounding box center [612, 205] width 634 height 13
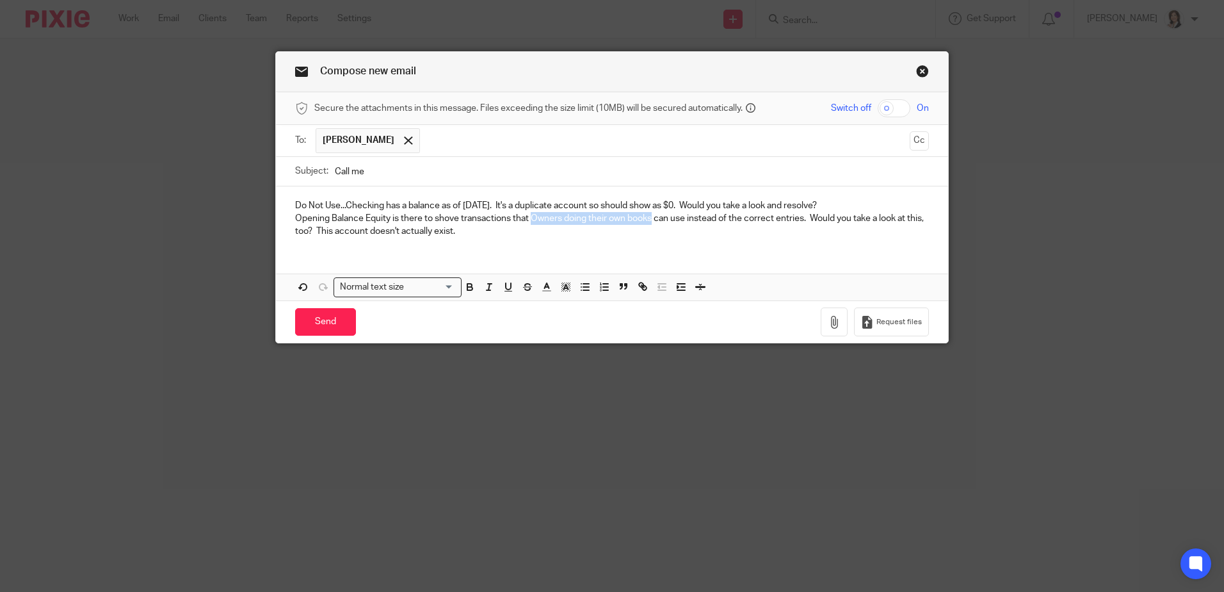
drag, startPoint x: 528, startPoint y: 216, endPoint x: 649, endPoint y: 217, distance: 121.7
click at [649, 217] on p "Opening Balance Equity is there to shove transactions that Owners doing their o…" at bounding box center [612, 225] width 634 height 26
click at [747, 218] on p "Opening Balance Equity is there to shove transactions that non-accountants can …" at bounding box center [612, 225] width 634 height 26
click at [423, 231] on p "Opening Balance Equity is there to shove transactions that non-accountants can …" at bounding box center [612, 225] width 634 height 26
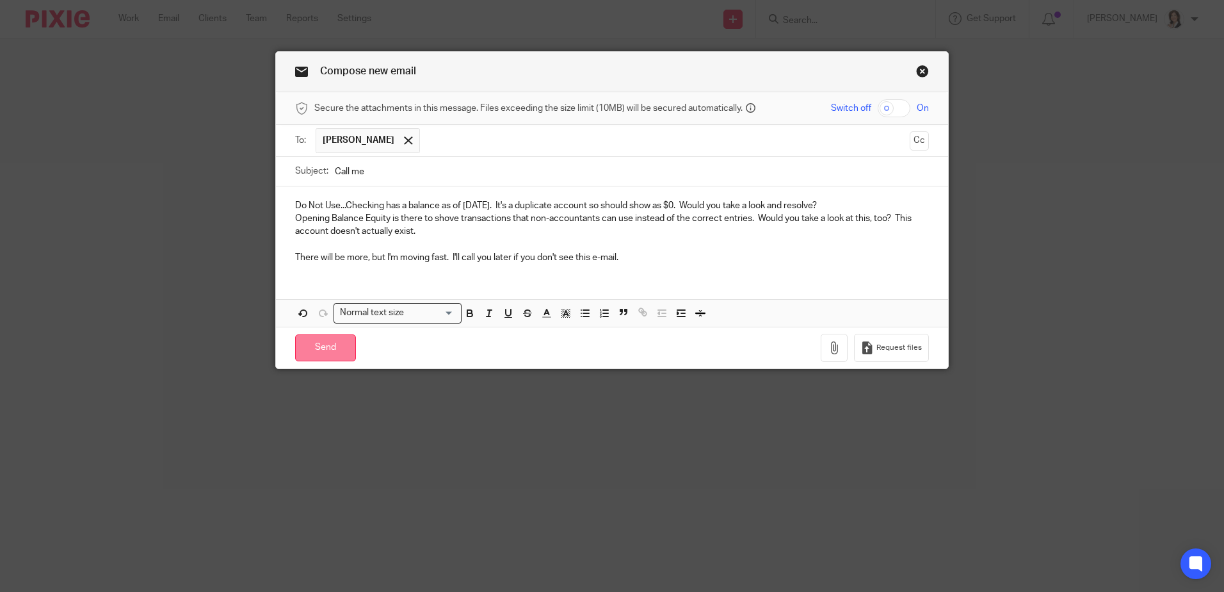
click at [321, 345] on input "Send" at bounding box center [325, 348] width 61 height 28
